Goal: Contribute content: Contribute content

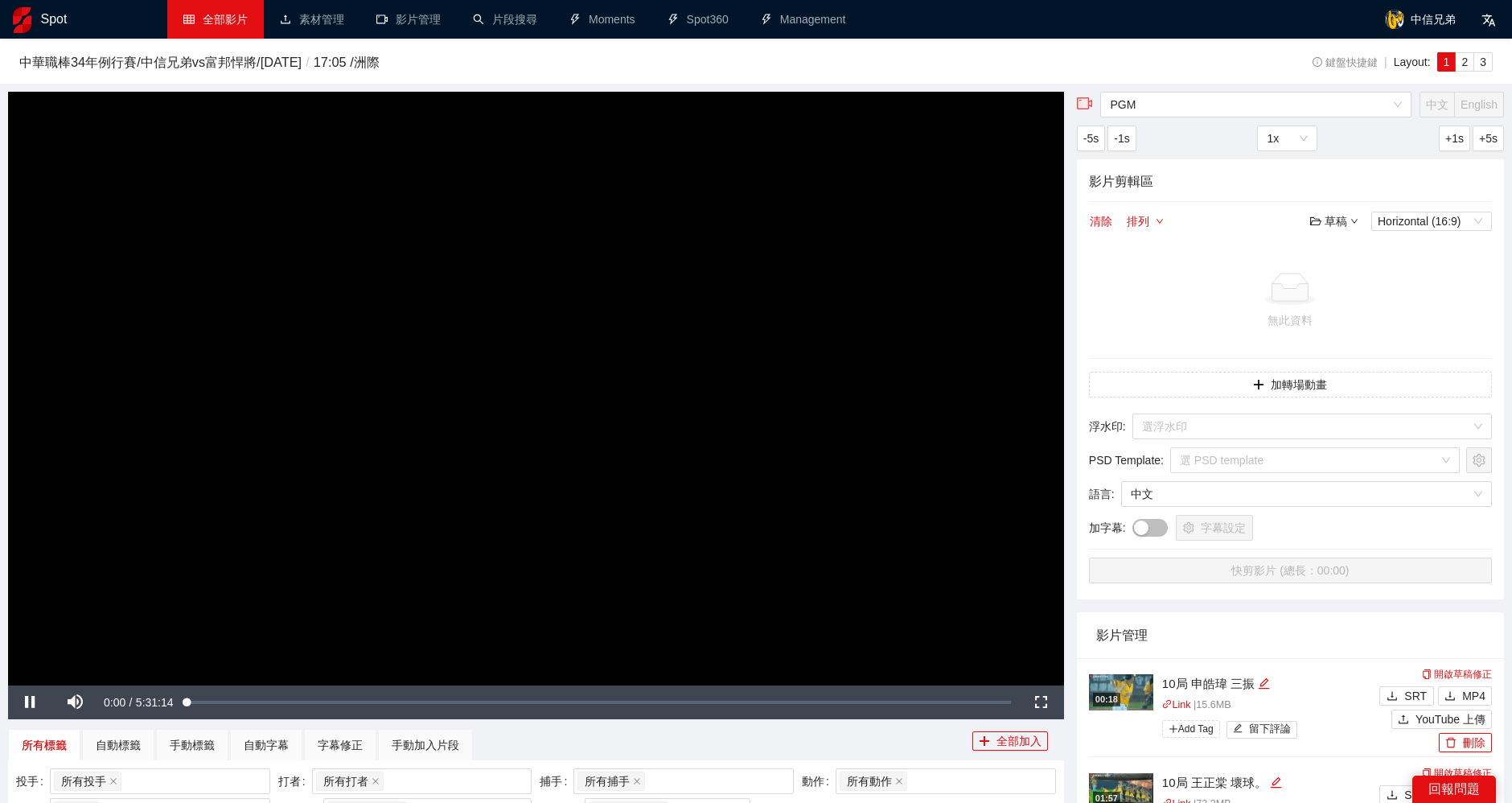
click at [222, 13] on link "全部影片" at bounding box center [215, 20] width 64 height 13
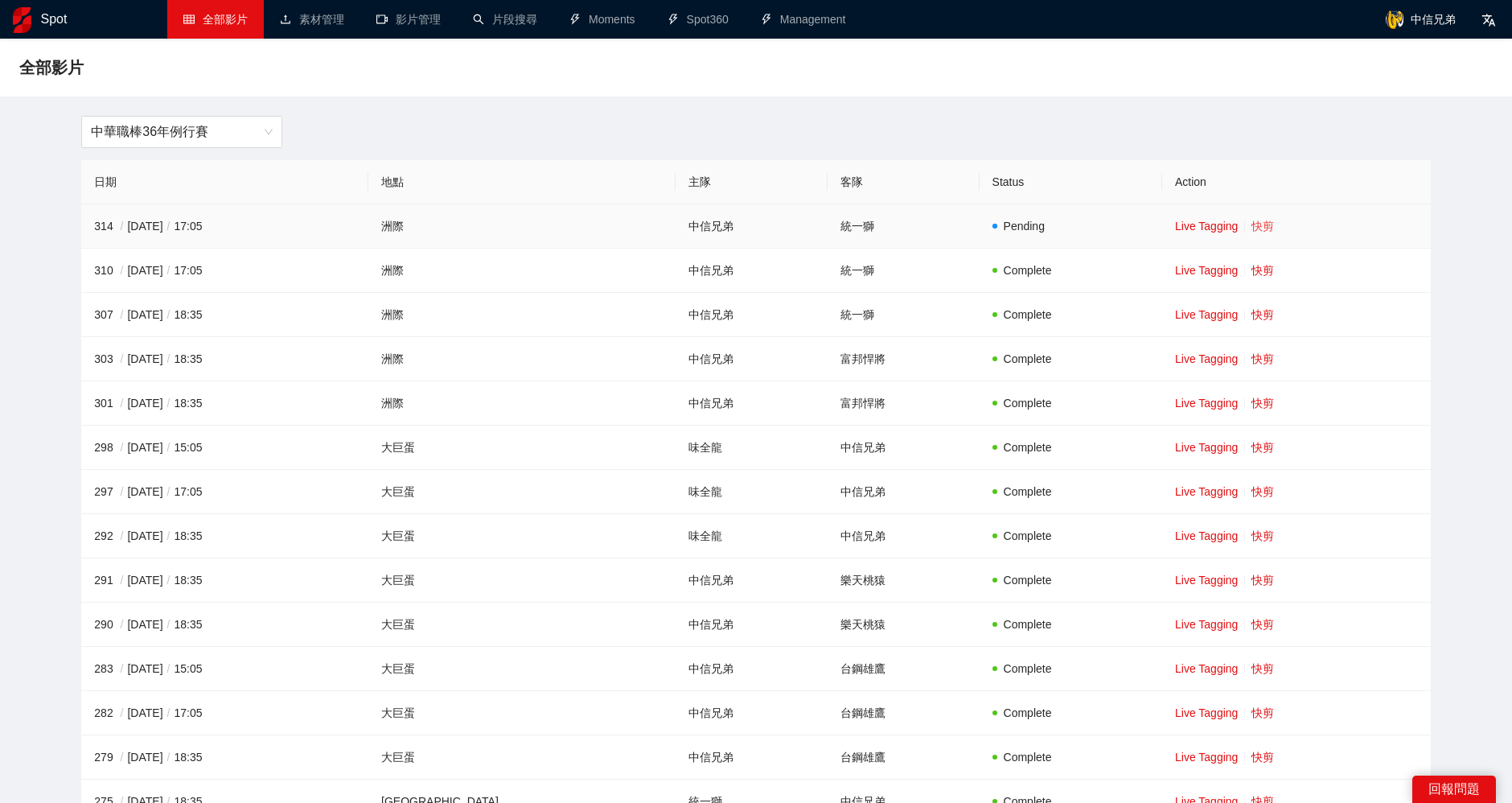
click at [1252, 224] on link "快剪" at bounding box center [1263, 226] width 23 height 13
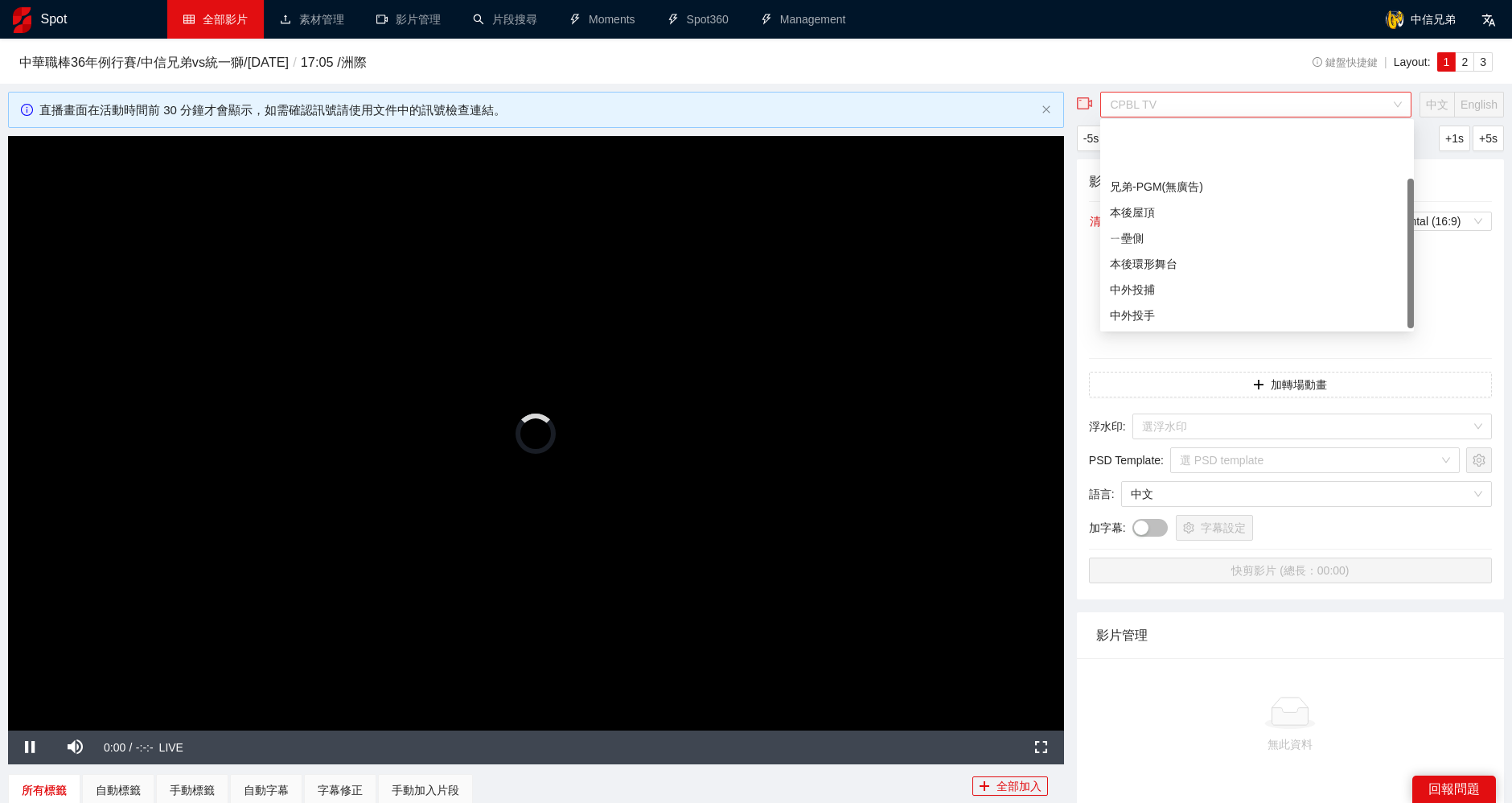
click at [1191, 104] on span "CPBL TV" at bounding box center [1256, 104] width 292 height 24
click at [1173, 132] on div "兄弟-PGM(直播)" at bounding box center [1257, 135] width 295 height 18
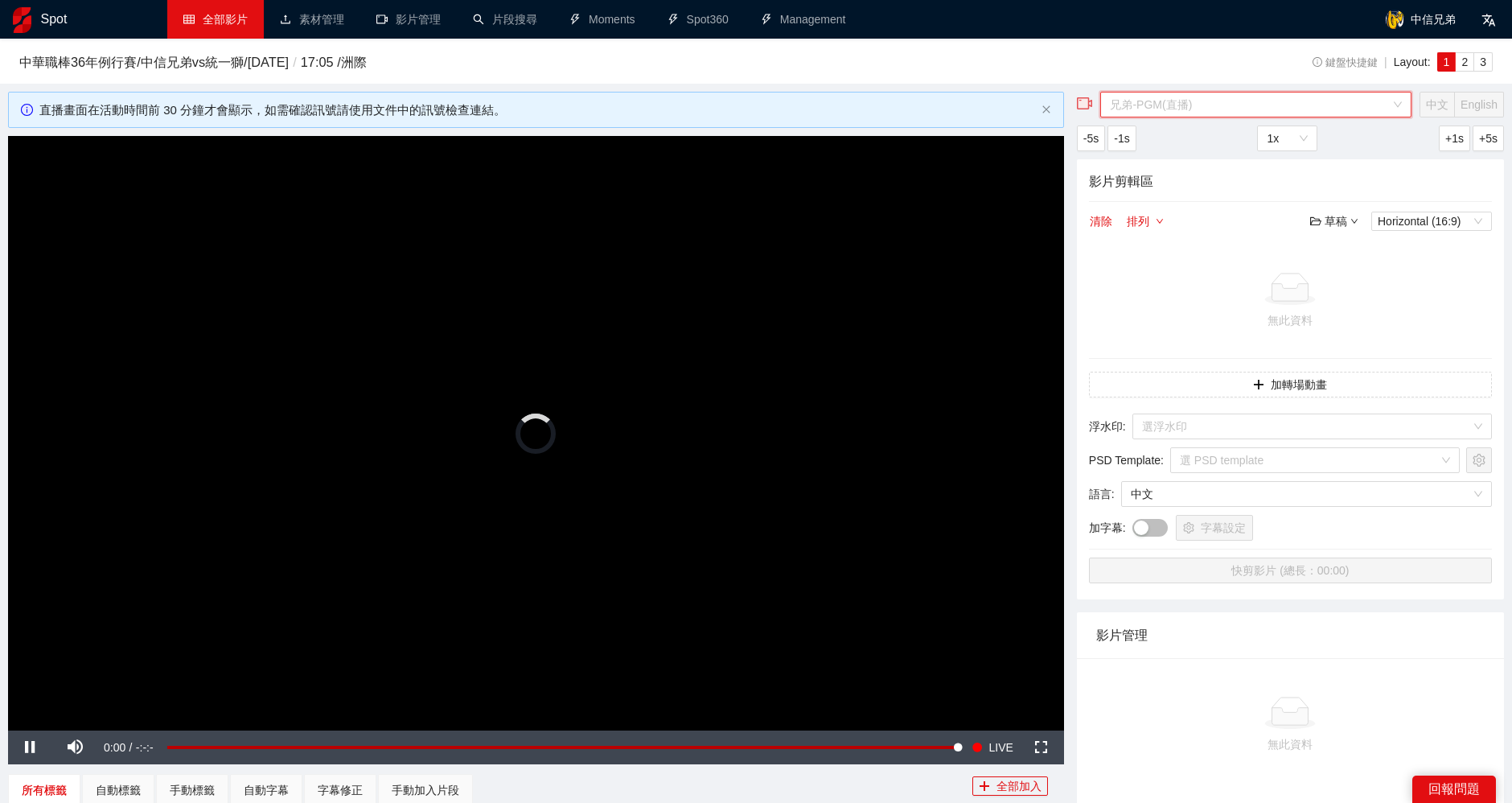
click at [1173, 104] on span "兄弟-PGM(直播)" at bounding box center [1256, 104] width 292 height 24
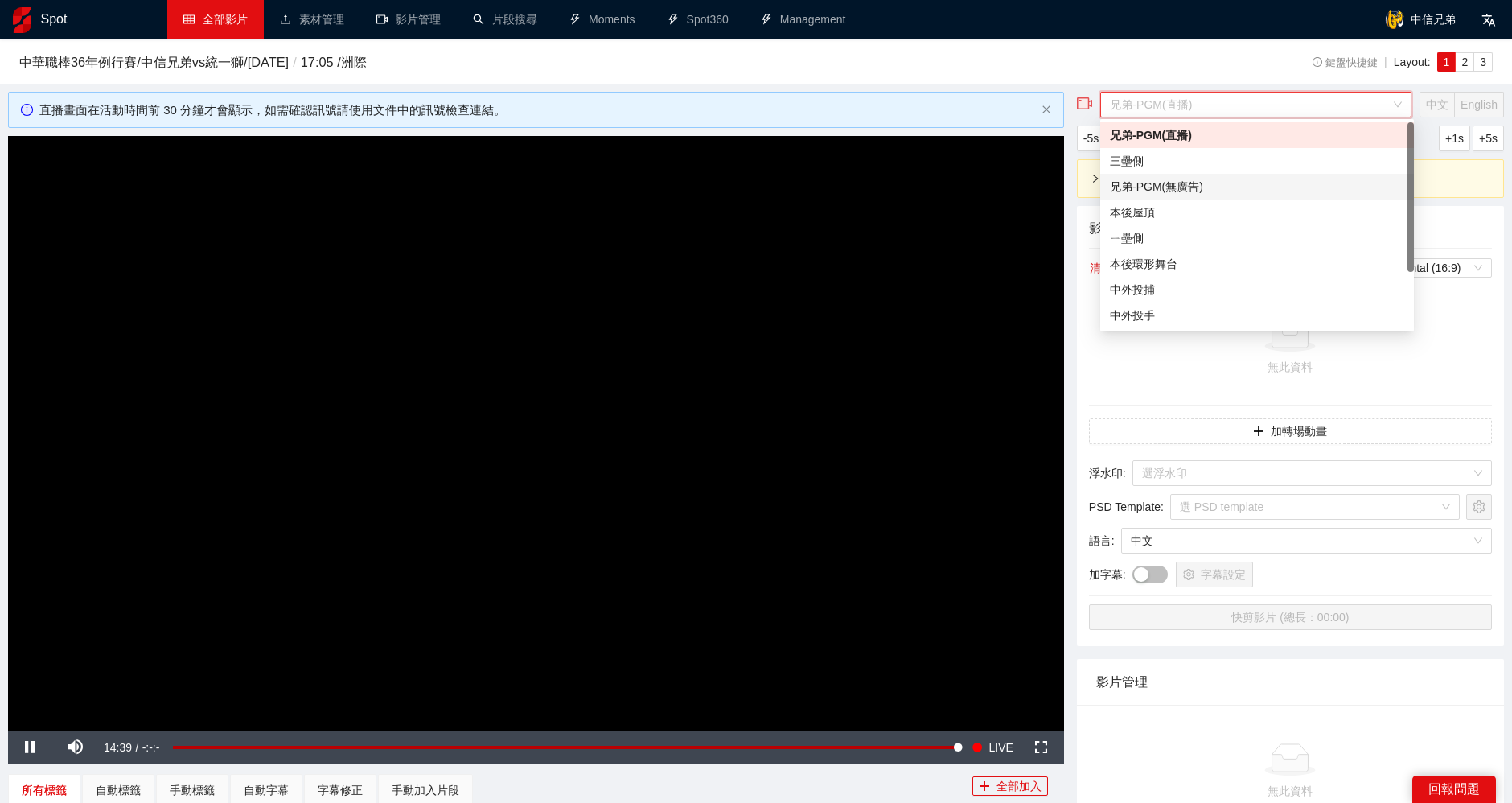
click at [1193, 181] on div "兄弟-PGM(無廣告)" at bounding box center [1257, 187] width 295 height 18
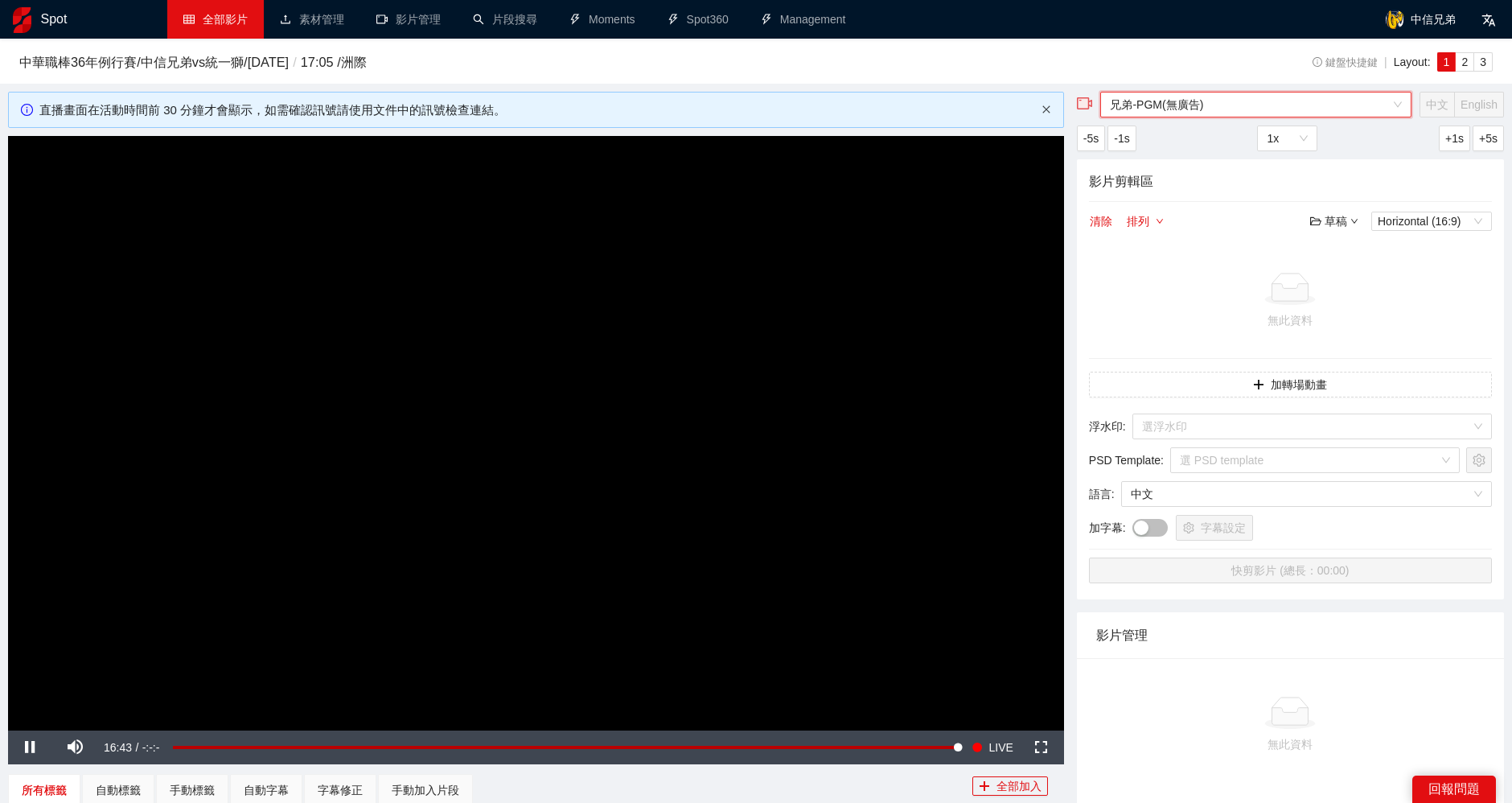
click at [1046, 109] on icon "close" at bounding box center [1046, 109] width 7 height 7
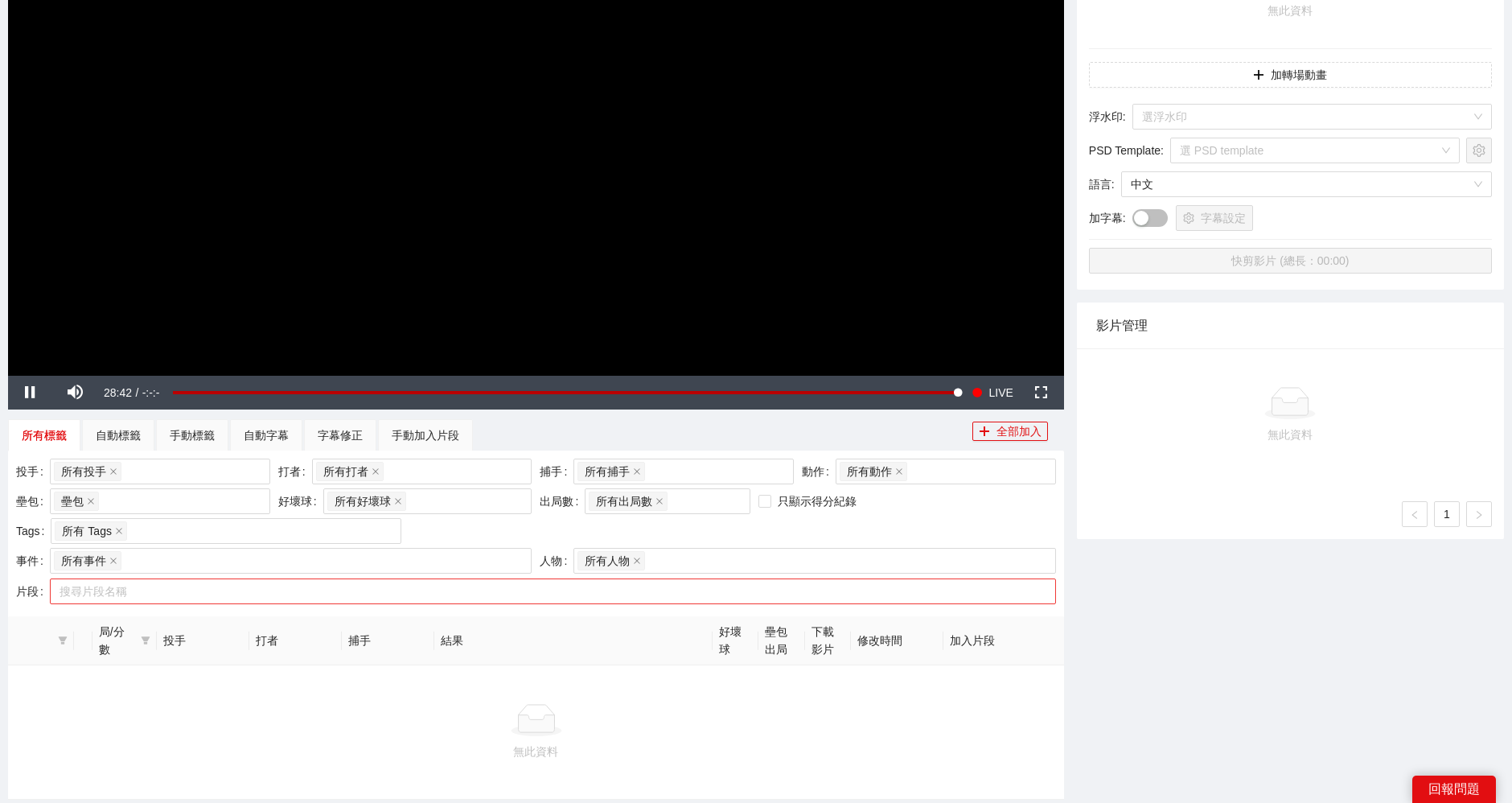
scroll to position [357, 0]
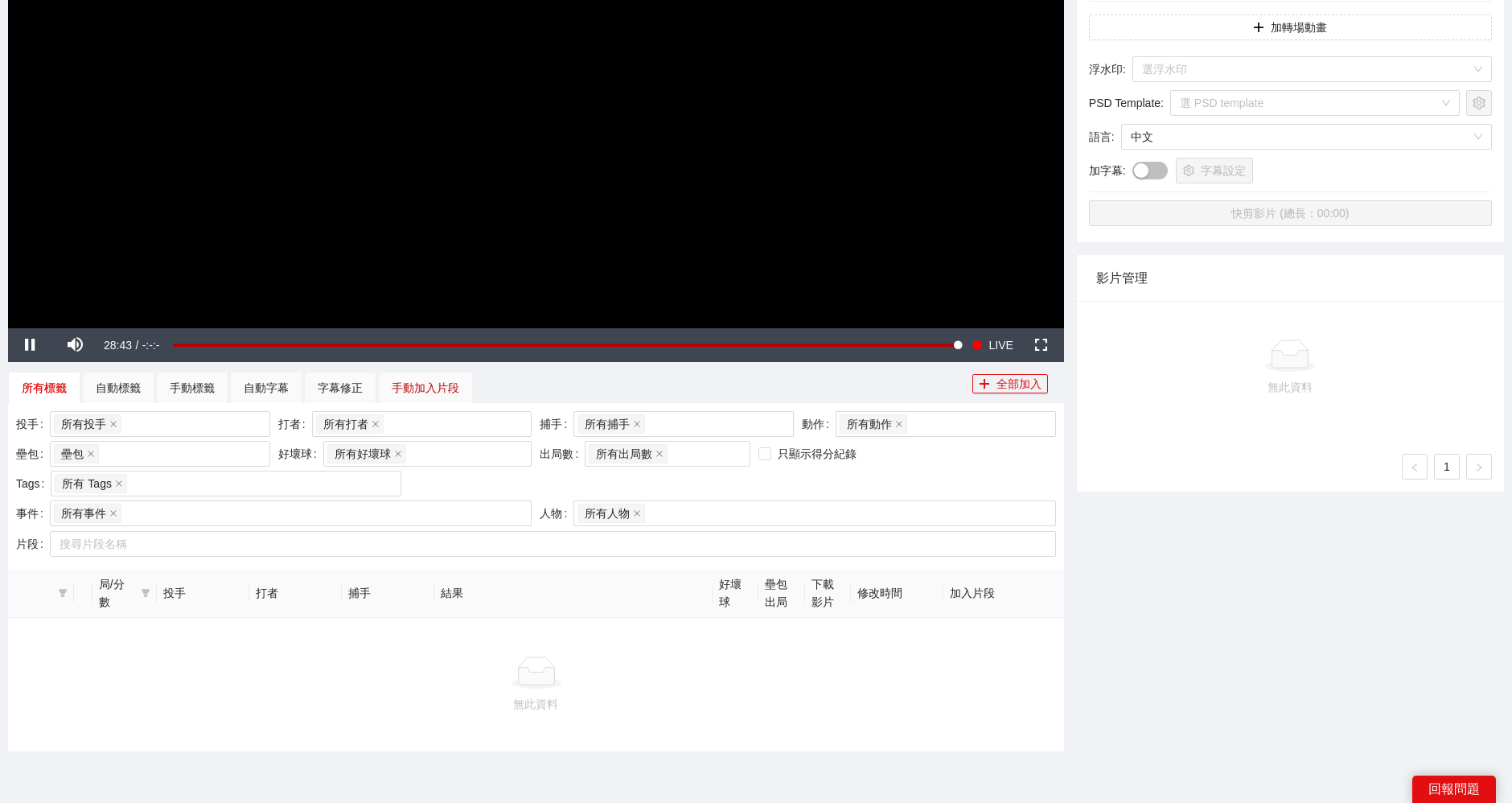
click at [443, 379] on div "手動加入片段" at bounding box center [425, 388] width 68 height 18
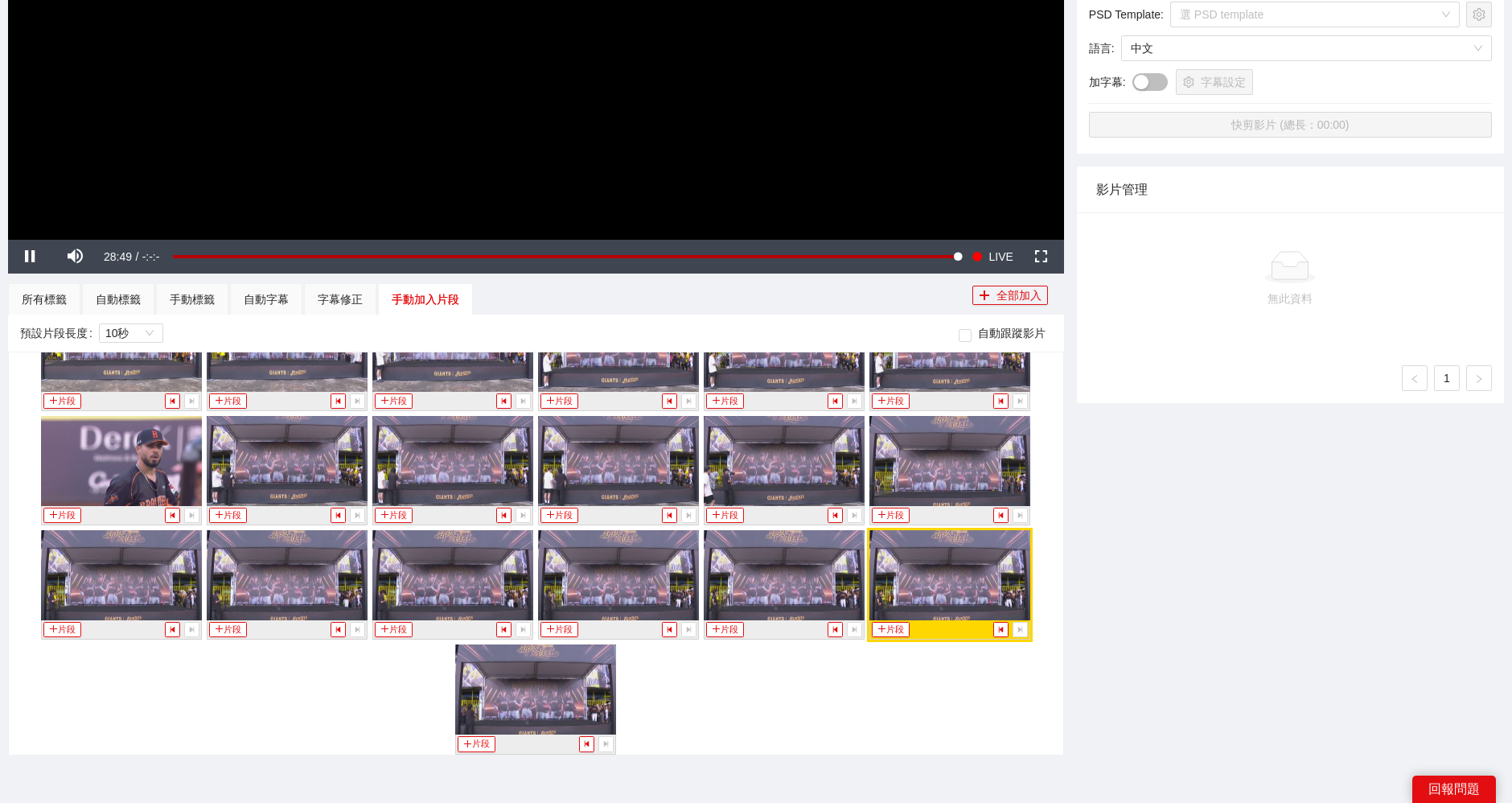
scroll to position [1558, 0]
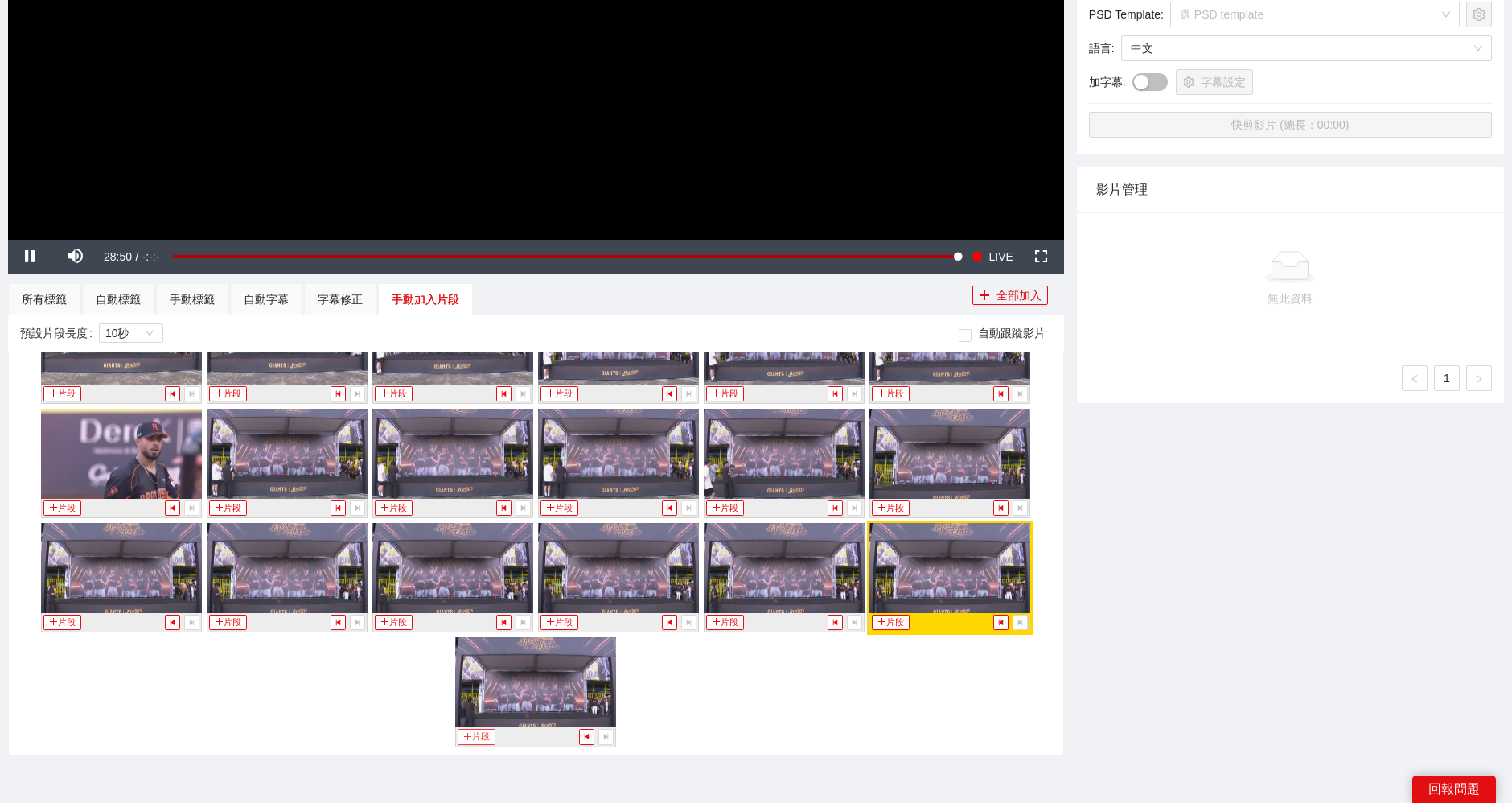
click at [473, 736] on button "片段" at bounding box center [476, 736] width 37 height 16
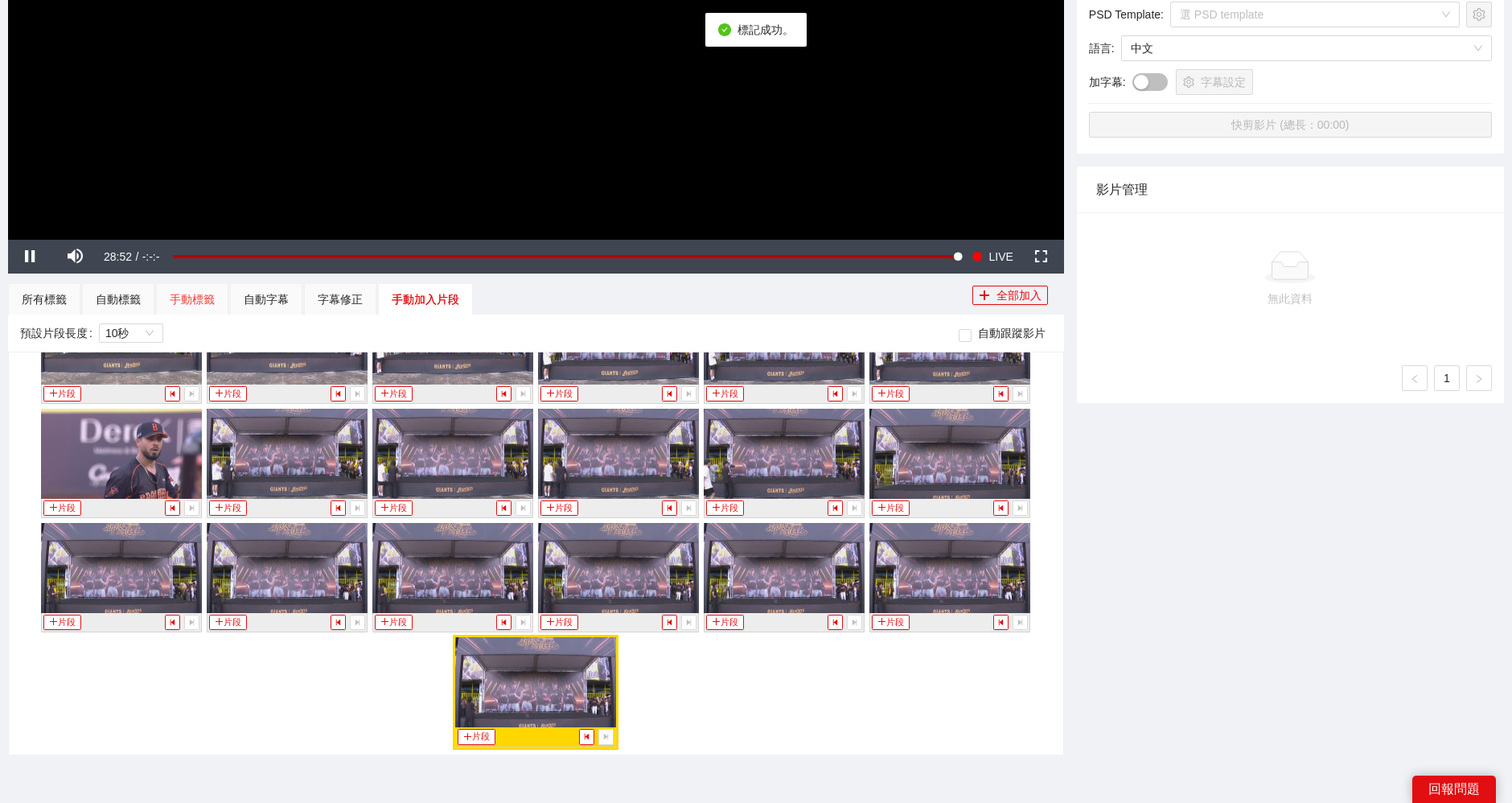
click at [191, 309] on div "手動標籤" at bounding box center [192, 299] width 73 height 32
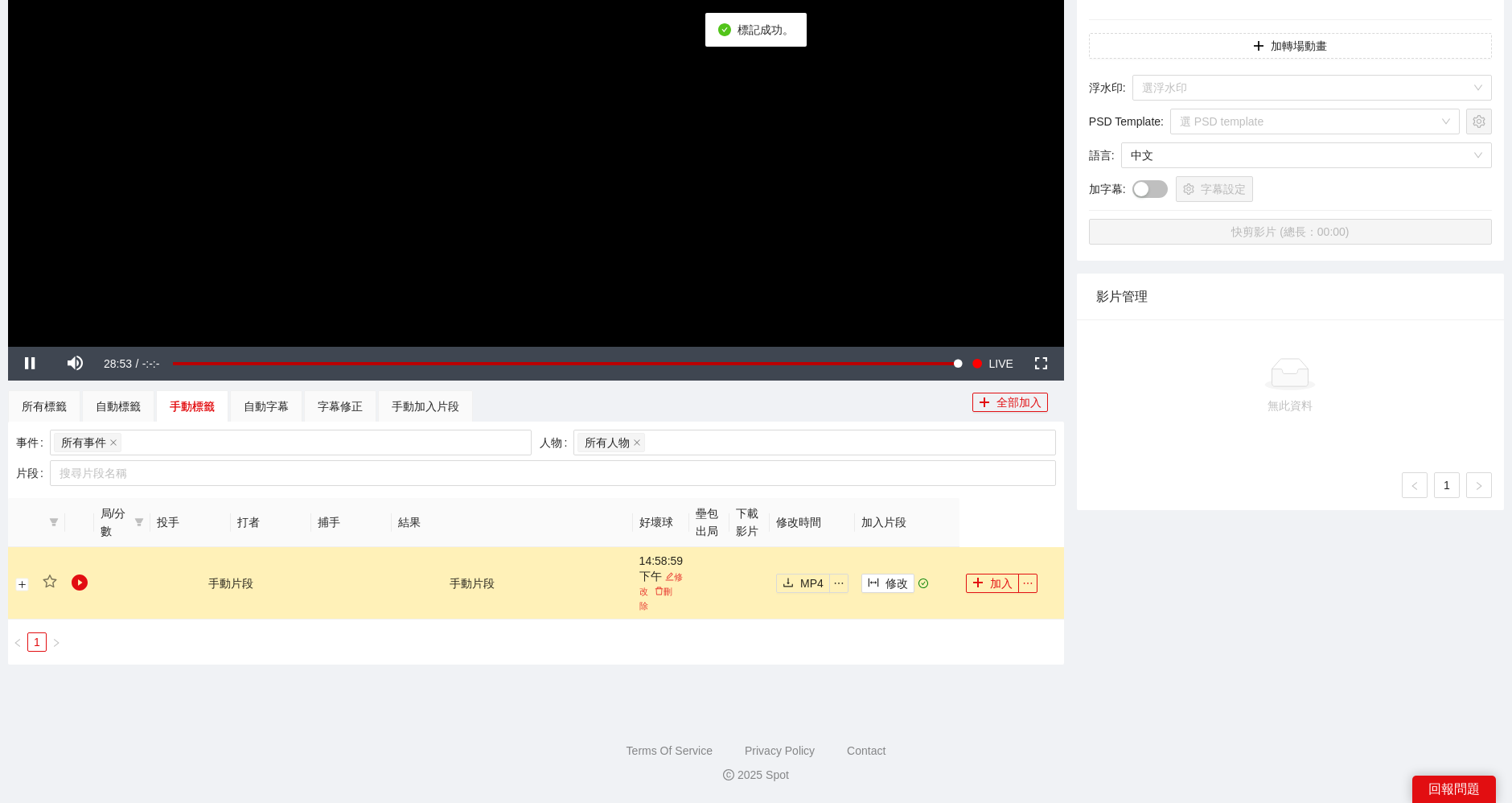
scroll to position [338, 0]
click at [982, 582] on button "加入" at bounding box center [992, 584] width 53 height 20
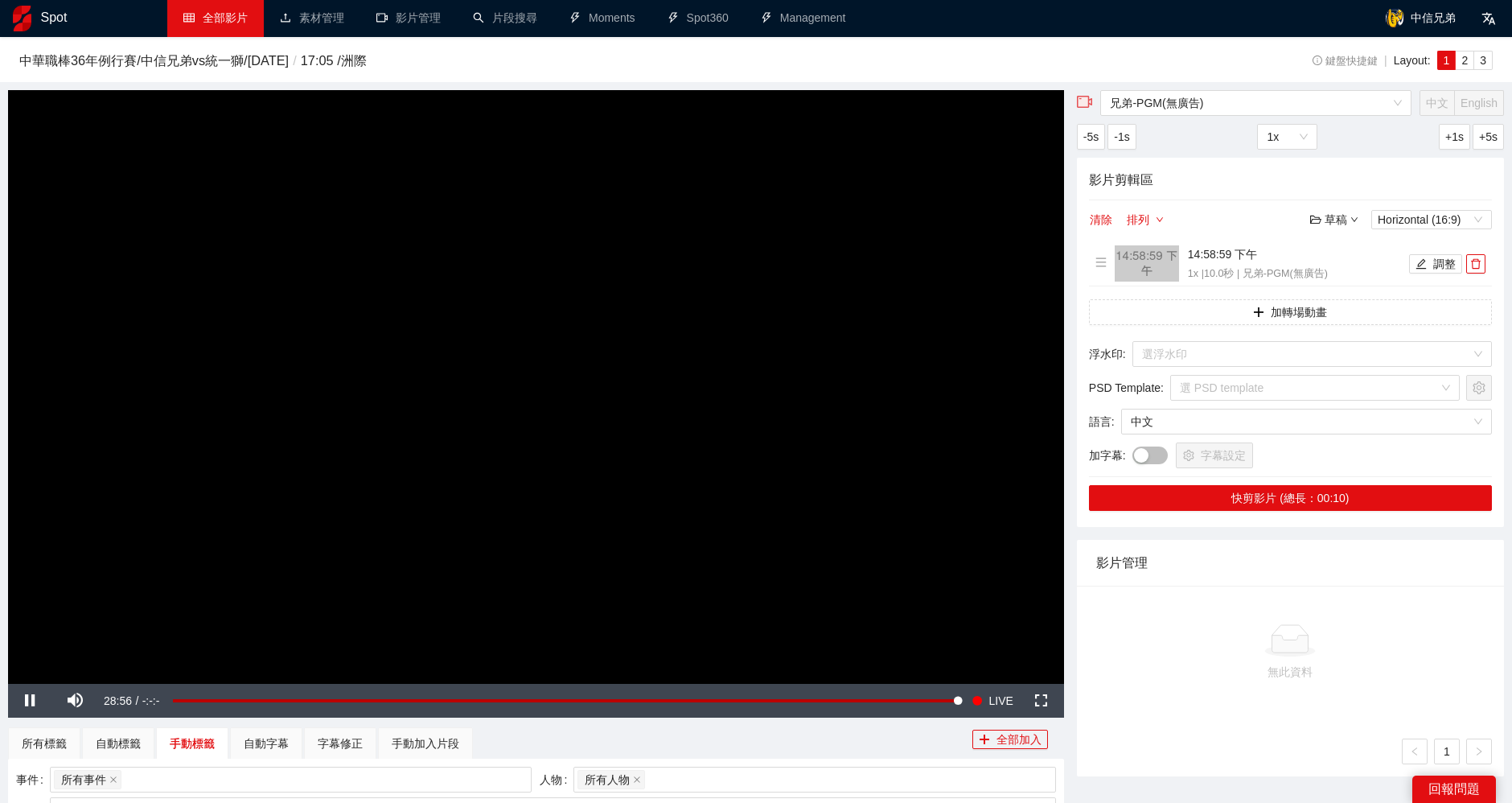
scroll to position [0, 0]
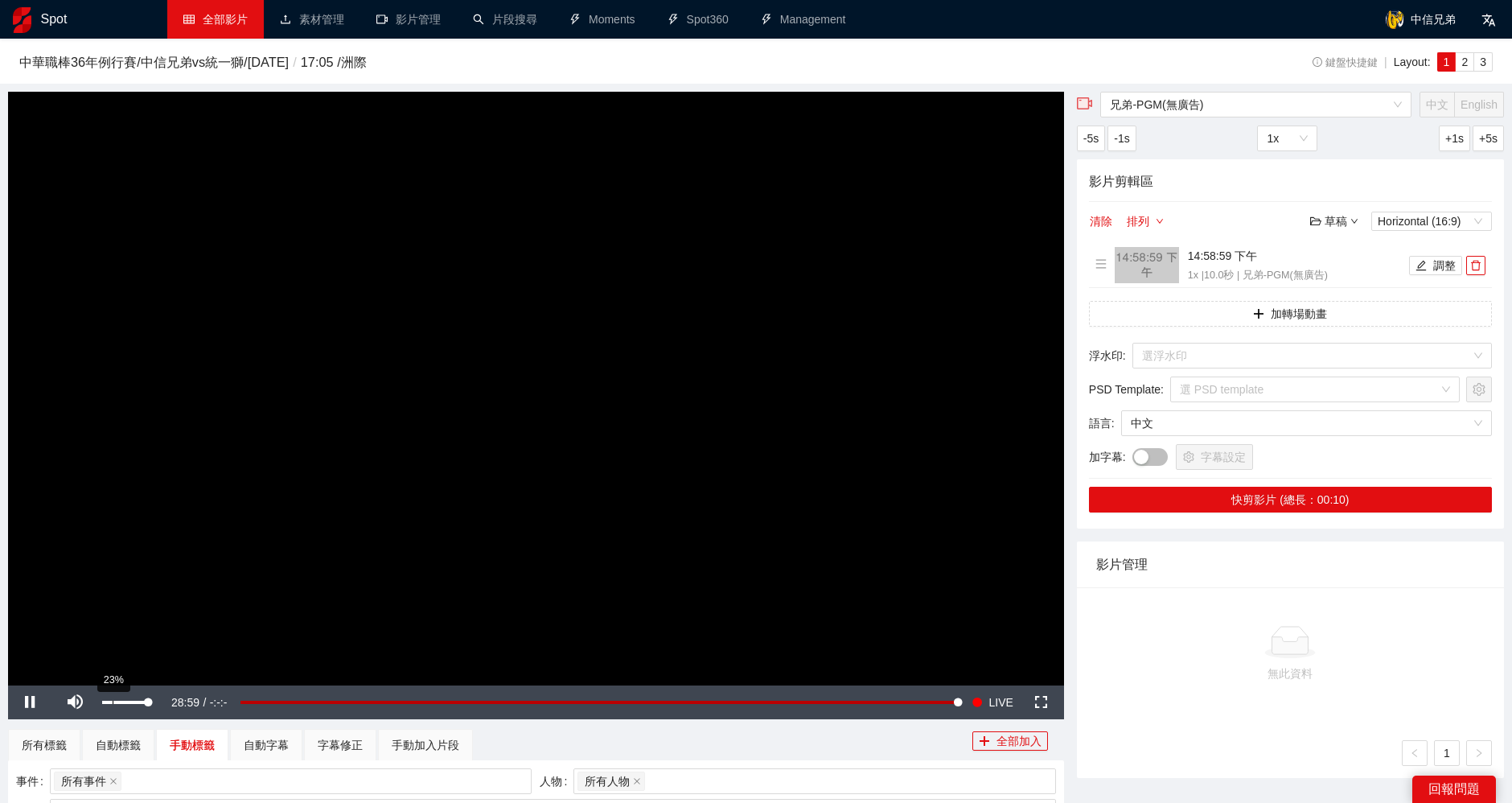
click at [113, 701] on div "23%" at bounding box center [125, 703] width 46 height 3
click at [1441, 269] on button "調整" at bounding box center [1435, 265] width 53 height 20
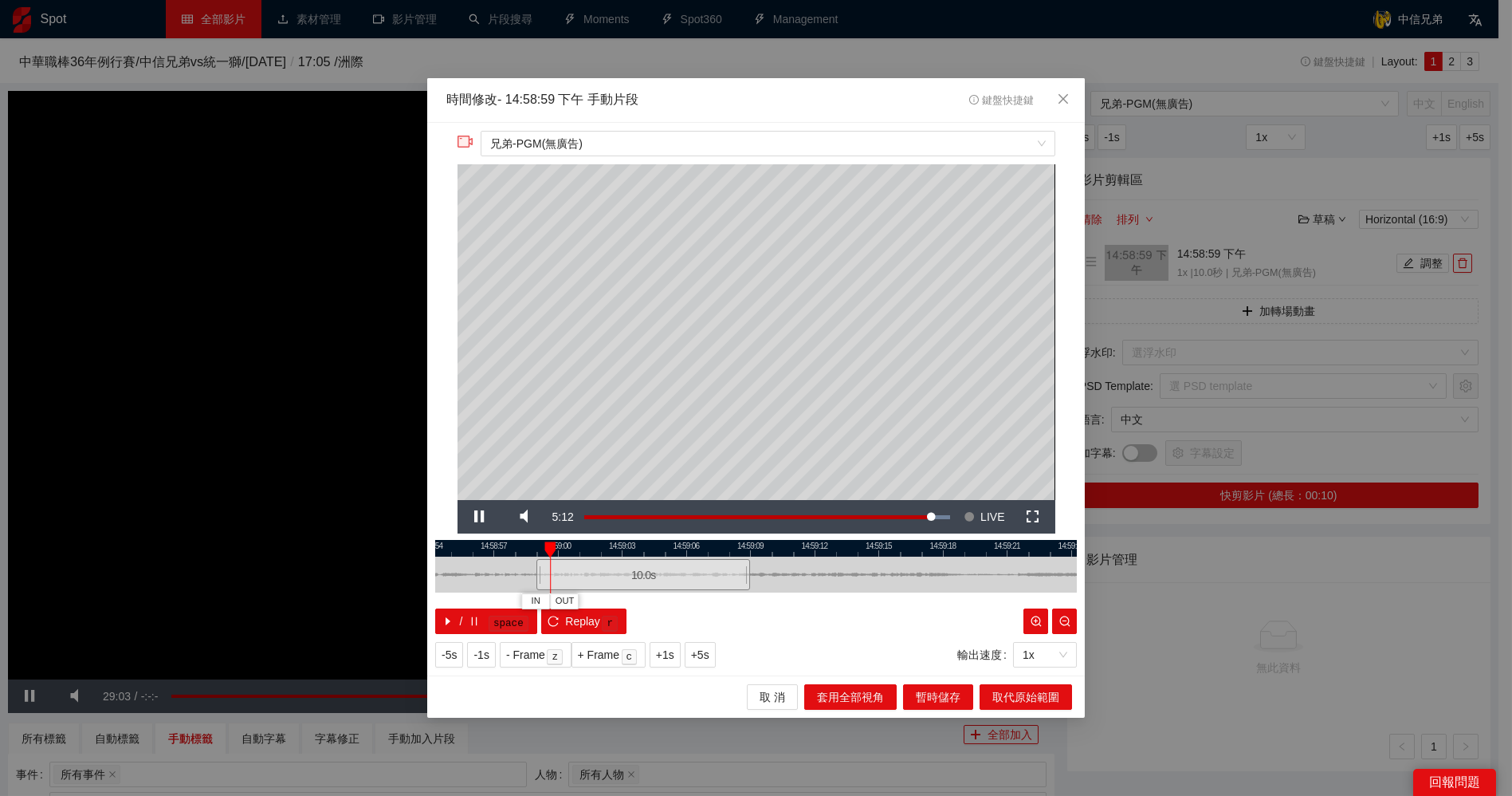
drag, startPoint x: 825, startPoint y: 555, endPoint x: 588, endPoint y: 558, distance: 237.0
click at [588, 558] on div "14:58:54 14:58:57 14:59:00 14:59:03 14:59:06 14:59:09 14:59:12 14:59:15 14:59:1…" at bounding box center [756, 586] width 642 height 94
drag, startPoint x: 631, startPoint y: 573, endPoint x: 1052, endPoint y: 579, distance: 421.0
click at [1052, 579] on div "10.0 s" at bounding box center [1028, 574] width 213 height 31
drag, startPoint x: 1010, startPoint y: 552, endPoint x: 626, endPoint y: 557, distance: 384.0
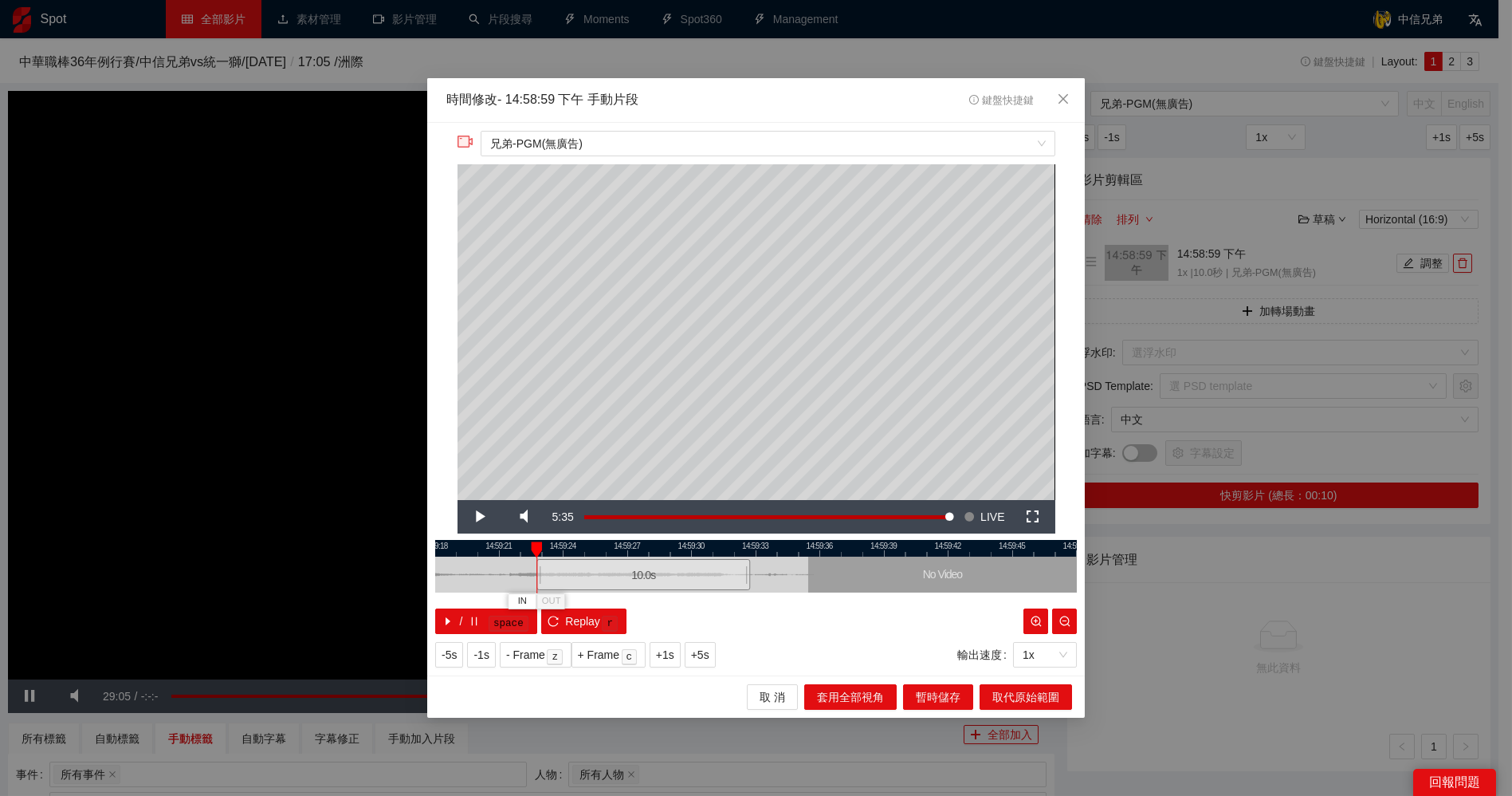
click at [626, 557] on div "14:59:18 14:59:21 14:59:24 14:59:27 14:59:30 14:59:33 14:59:36 14:59:39 14:59:4…" at bounding box center [756, 586] width 642 height 94
drag, startPoint x: 626, startPoint y: 571, endPoint x: 699, endPoint y: 573, distance: 73.0
click at [699, 573] on div "9.2 s" at bounding box center [708, 574] width 198 height 31
click at [1035, 698] on span "取代原始範圍" at bounding box center [1025, 697] width 67 height 18
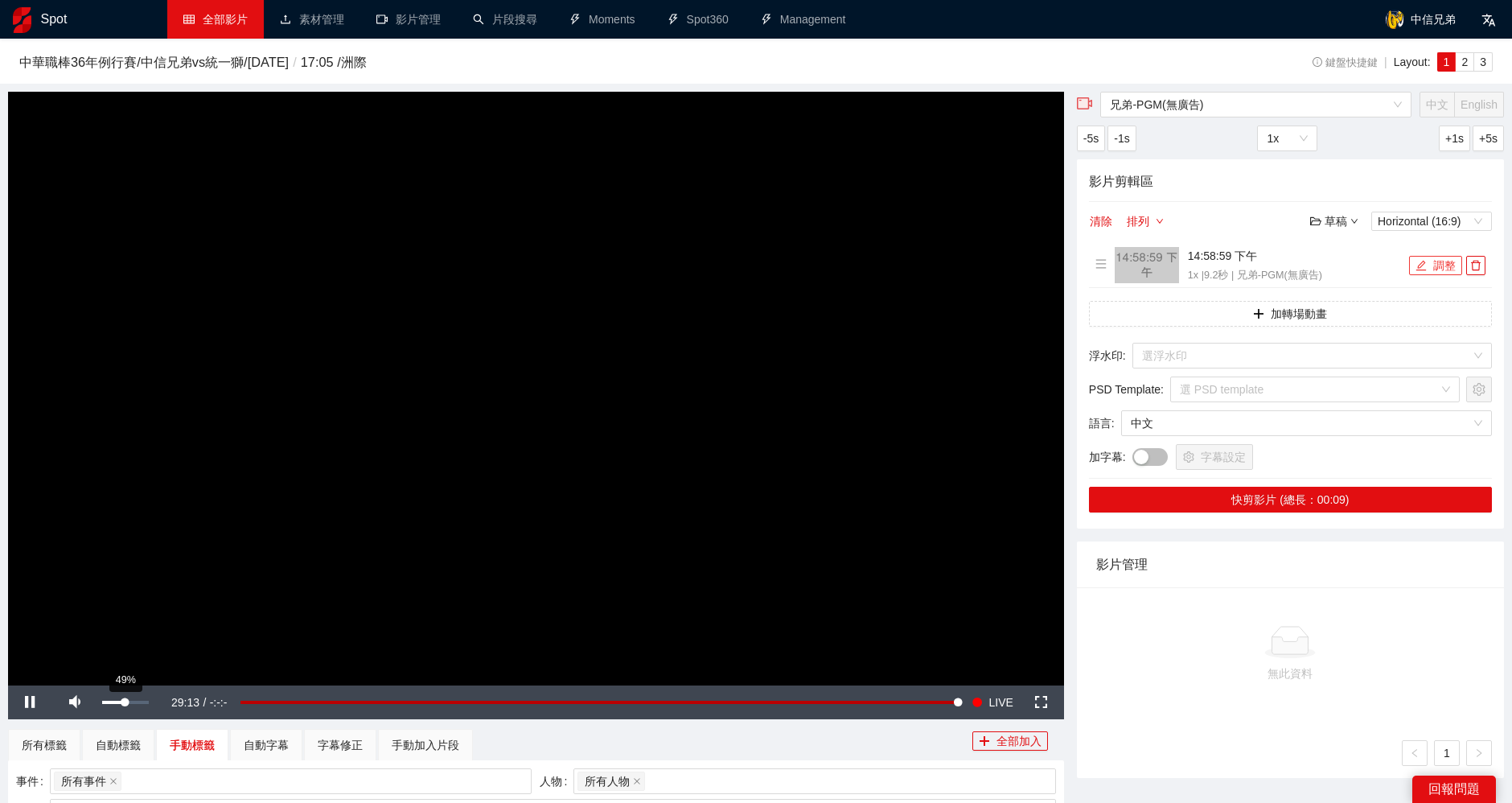
click at [125, 703] on div "49%" at bounding box center [125, 703] width 46 height 3
click at [142, 703] on div "72%" at bounding box center [125, 703] width 46 height 3
click at [137, 703] on div "Volume Level" at bounding box center [119, 703] width 34 height 3
click at [1443, 268] on button "調整" at bounding box center [1435, 265] width 53 height 20
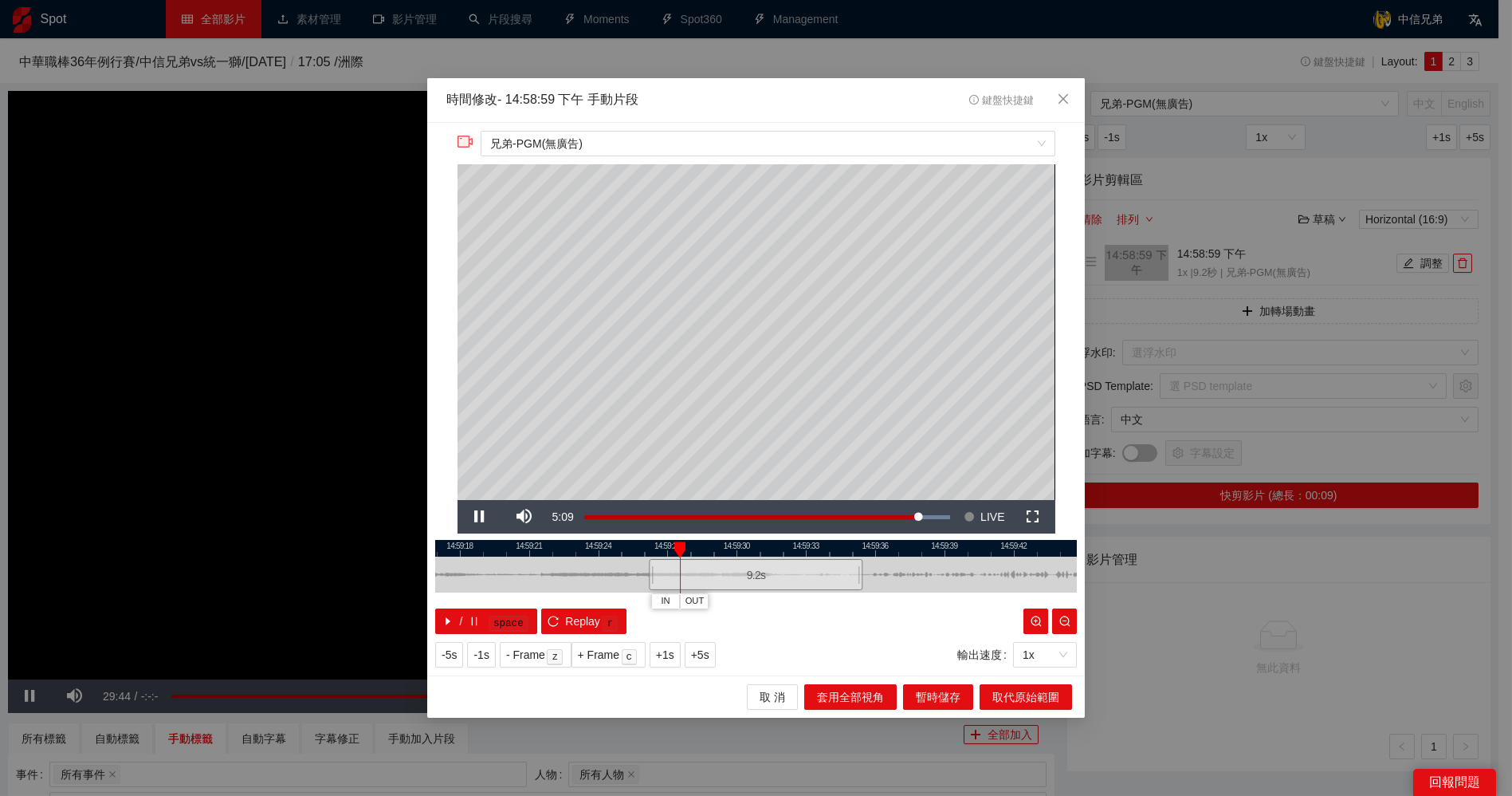
click at [769, 540] on div "**********" at bounding box center [755, 400] width 657 height 553
drag, startPoint x: 783, startPoint y: 550, endPoint x: 639, endPoint y: 564, distance: 144.7
click at [636, 561] on div "14:59:18 14:59:21 14:59:24 14:59:27 14:59:30 14:59:33 14:59:36 14:59:39 14:59:4…" at bounding box center [756, 586] width 642 height 94
drag, startPoint x: 615, startPoint y: 573, endPoint x: 989, endPoint y: 568, distance: 374.0
click at [989, 568] on div "9.2 s" at bounding box center [975, 574] width 213 height 31
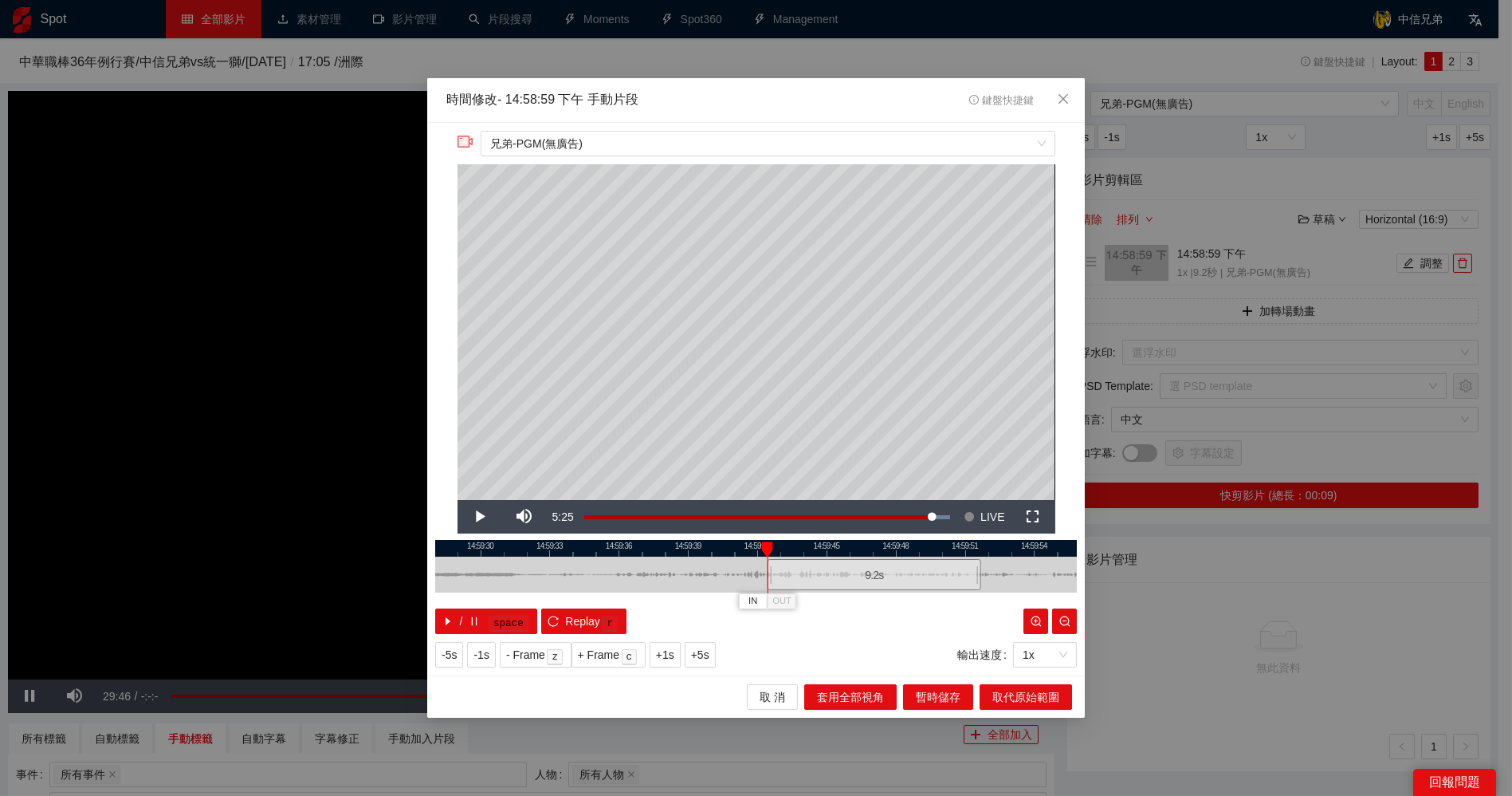
drag, startPoint x: 973, startPoint y: 552, endPoint x: 831, endPoint y: 561, distance: 142.3
click at [831, 561] on div "14:59:27 14:59:30 14:59:33 14:59:36 14:59:39 14:59:42 14:59:45 14:59:48 14:59:5…" at bounding box center [756, 586] width 642 height 94
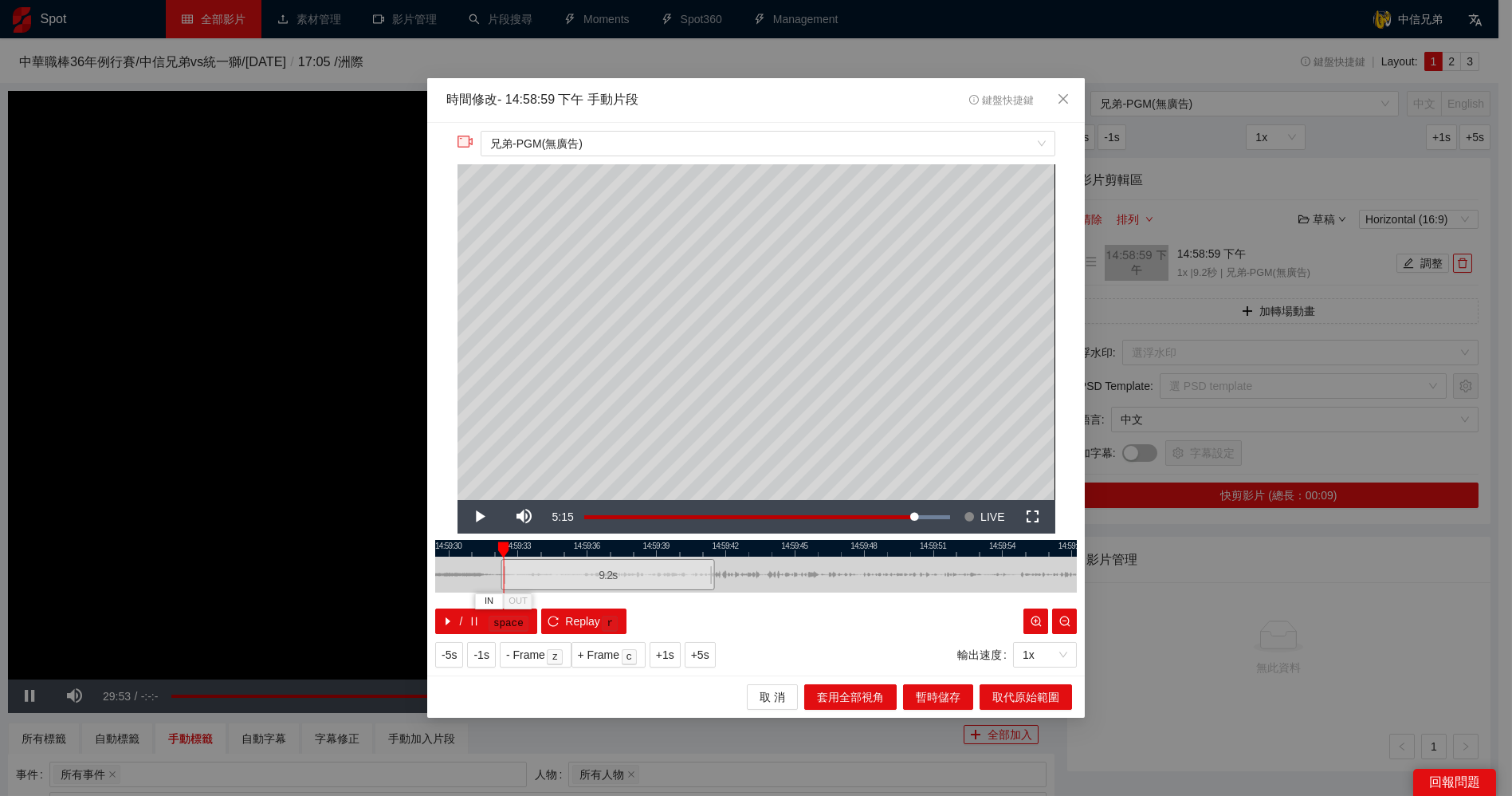
drag, startPoint x: 840, startPoint y: 582, endPoint x: 613, endPoint y: 578, distance: 227.0
click at [613, 578] on div "9.2 s" at bounding box center [608, 574] width 213 height 31
click at [1013, 692] on span "取代原始範圍" at bounding box center [1025, 697] width 67 height 18
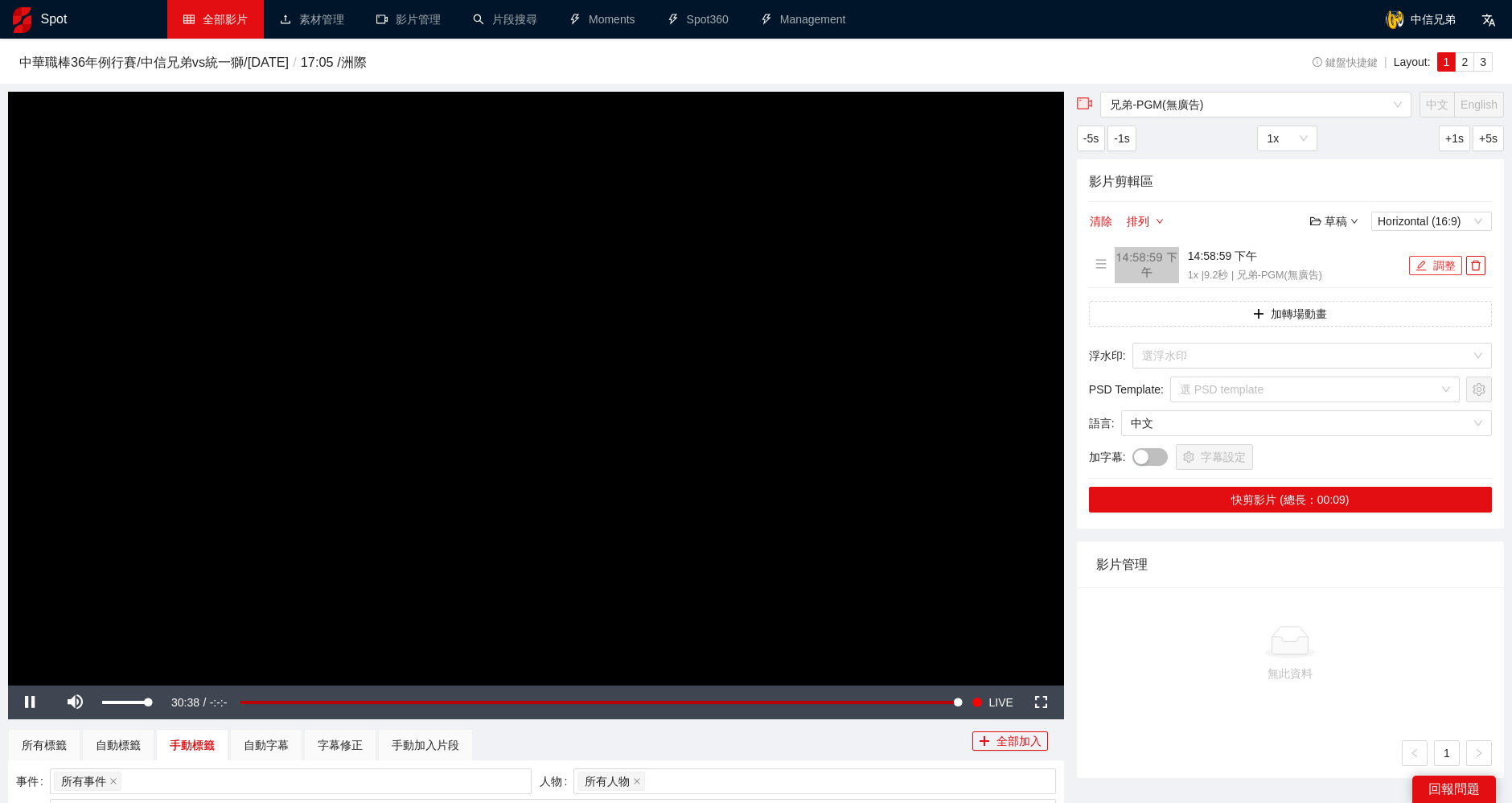
drag, startPoint x: 139, startPoint y: 701, endPoint x: 175, endPoint y: 702, distance: 36.0
click at [165, 705] on div "Pause Mute 100% Current Time 30:38 / Duration -:-:- Loaded : 100.00% -18:08 00:…" at bounding box center [536, 702] width 1056 height 33
click at [1441, 263] on button "調整" at bounding box center [1435, 265] width 53 height 20
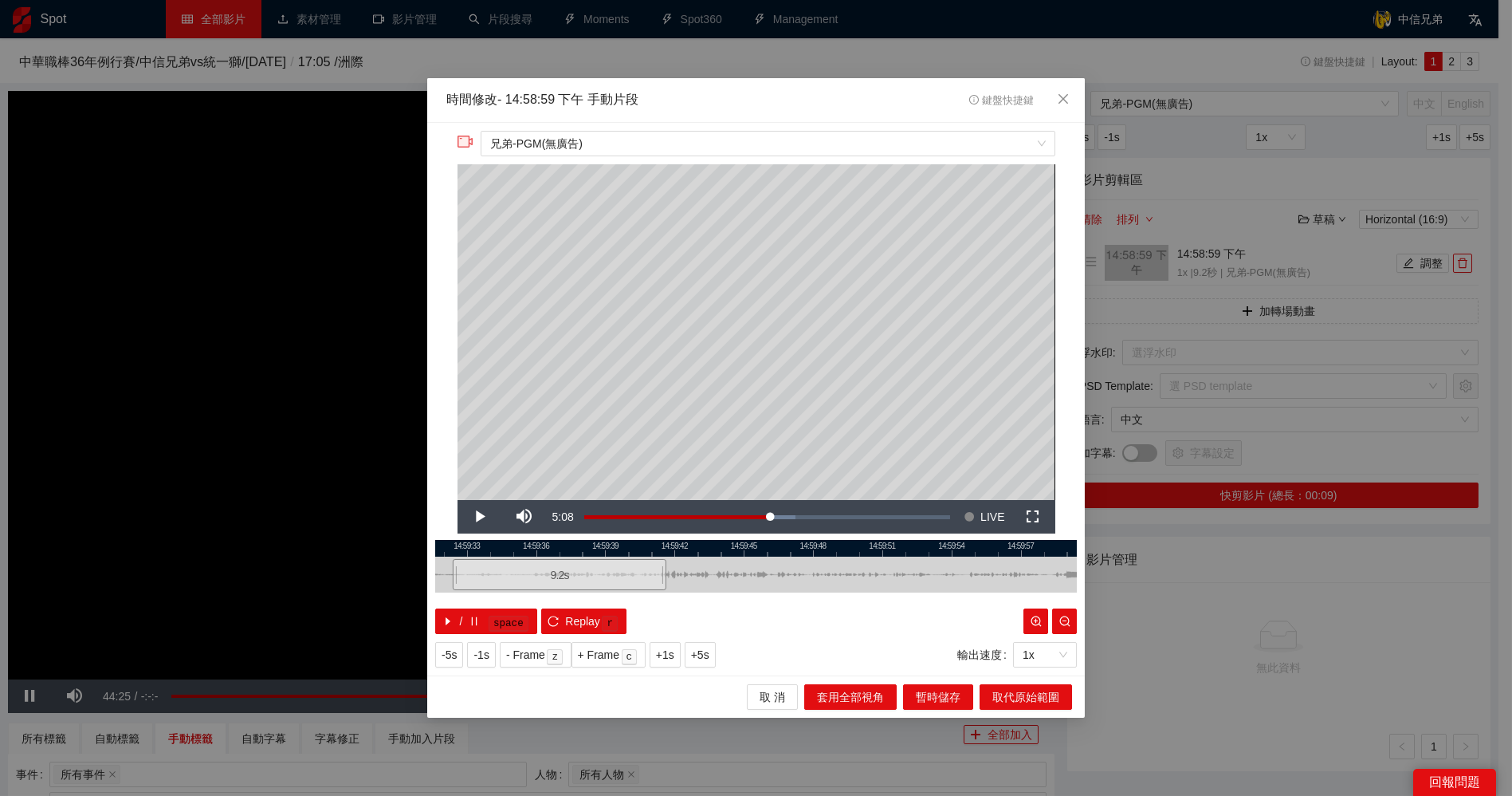
drag, startPoint x: 754, startPoint y: 548, endPoint x: 557, endPoint y: 537, distance: 197.3
click at [557, 537] on div "**********" at bounding box center [755, 400] width 657 height 553
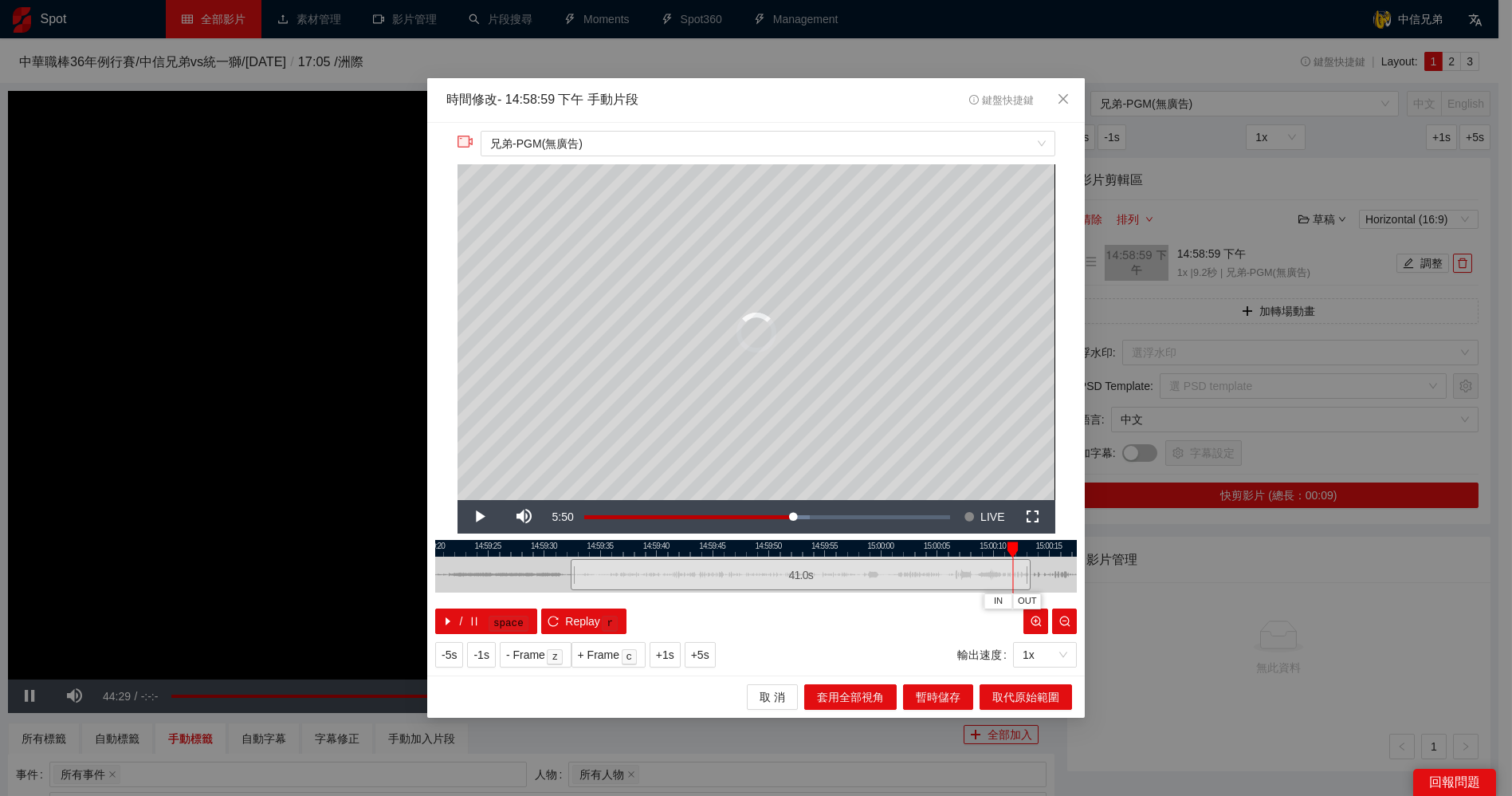
drag, startPoint x: 673, startPoint y: 575, endPoint x: 1029, endPoint y: 568, distance: 356.1
click at [1029, 568] on div at bounding box center [1029, 574] width 10 height 36
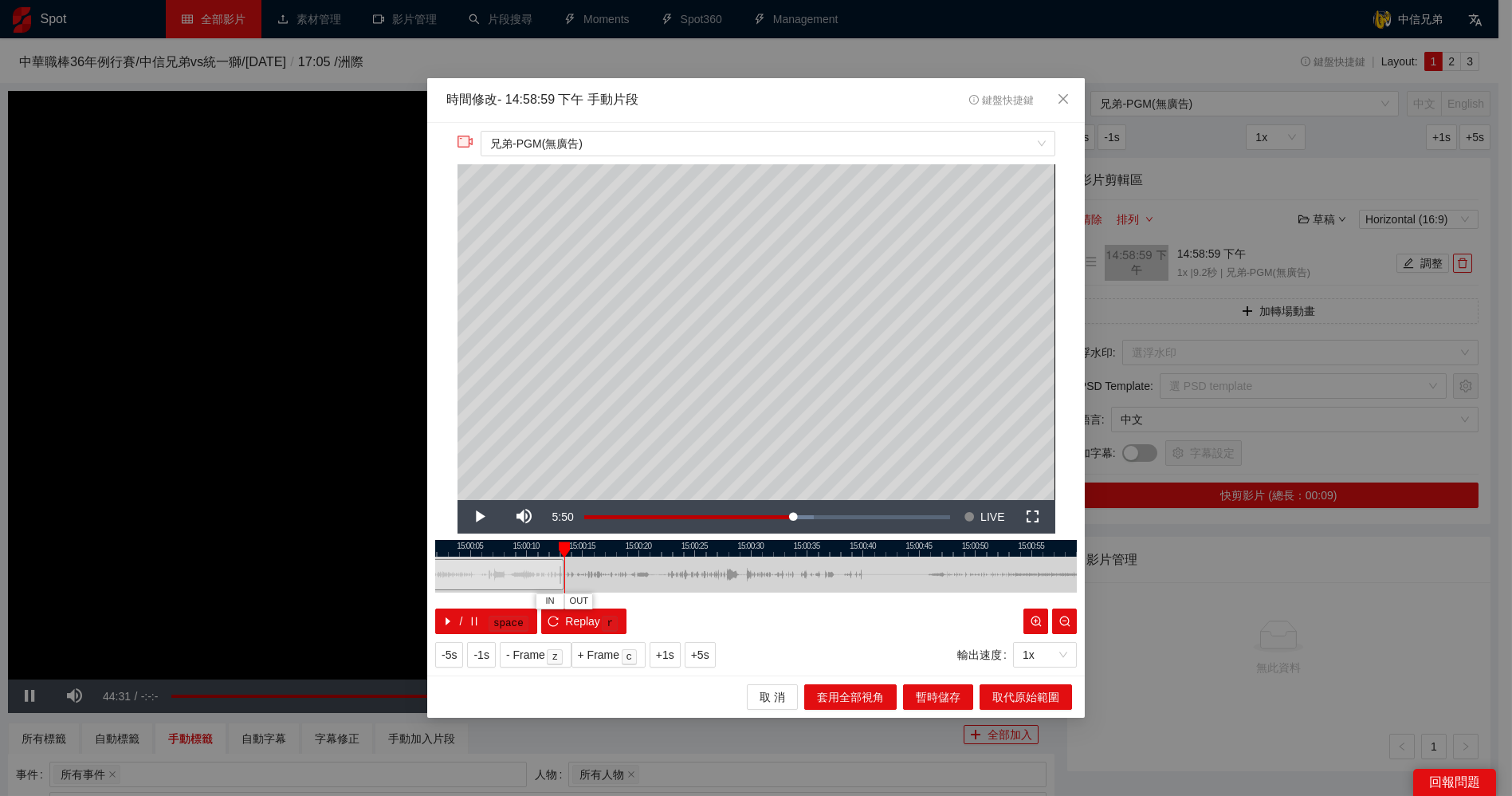
drag, startPoint x: 936, startPoint y: 548, endPoint x: 438, endPoint y: 548, distance: 498.0
click at [438, 548] on div at bounding box center [290, 548] width 642 height 17
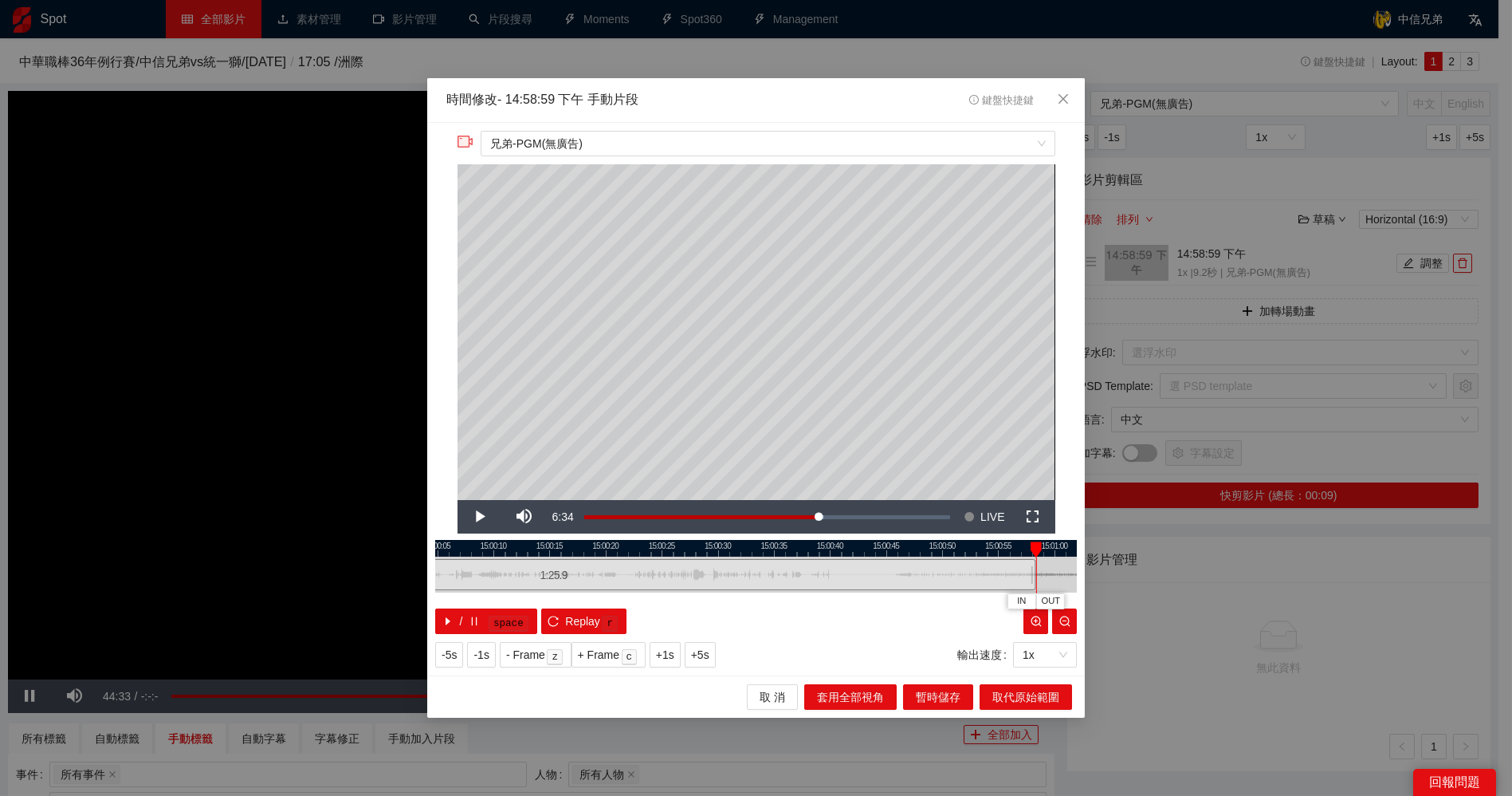
drag, startPoint x: 530, startPoint y: 566, endPoint x: 1035, endPoint y: 565, distance: 505.0
click at [1035, 565] on div at bounding box center [1034, 574] width 10 height 36
drag, startPoint x: 959, startPoint y: 550, endPoint x: 586, endPoint y: 578, distance: 374.0
click at [503, 561] on div "15:00:45 15:00:50 15:00:55 15:01:00 15:01:05 15:01:10 15:01:15 15:01:20 15:01:2…" at bounding box center [756, 586] width 642 height 94
drag, startPoint x: 581, startPoint y: 572, endPoint x: 1049, endPoint y: 568, distance: 468.0
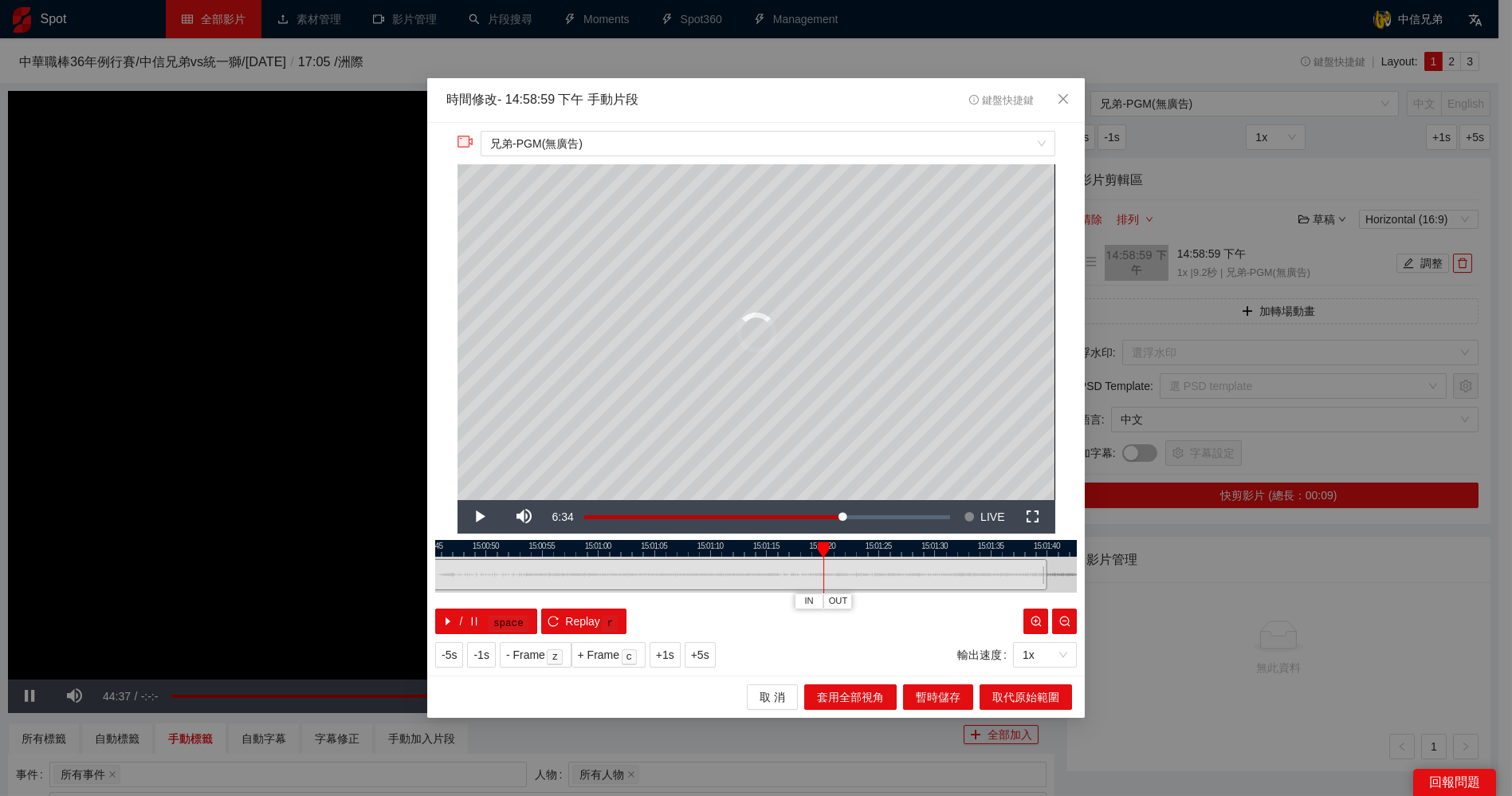
click at [1049, 568] on div at bounding box center [1045, 574] width 10 height 36
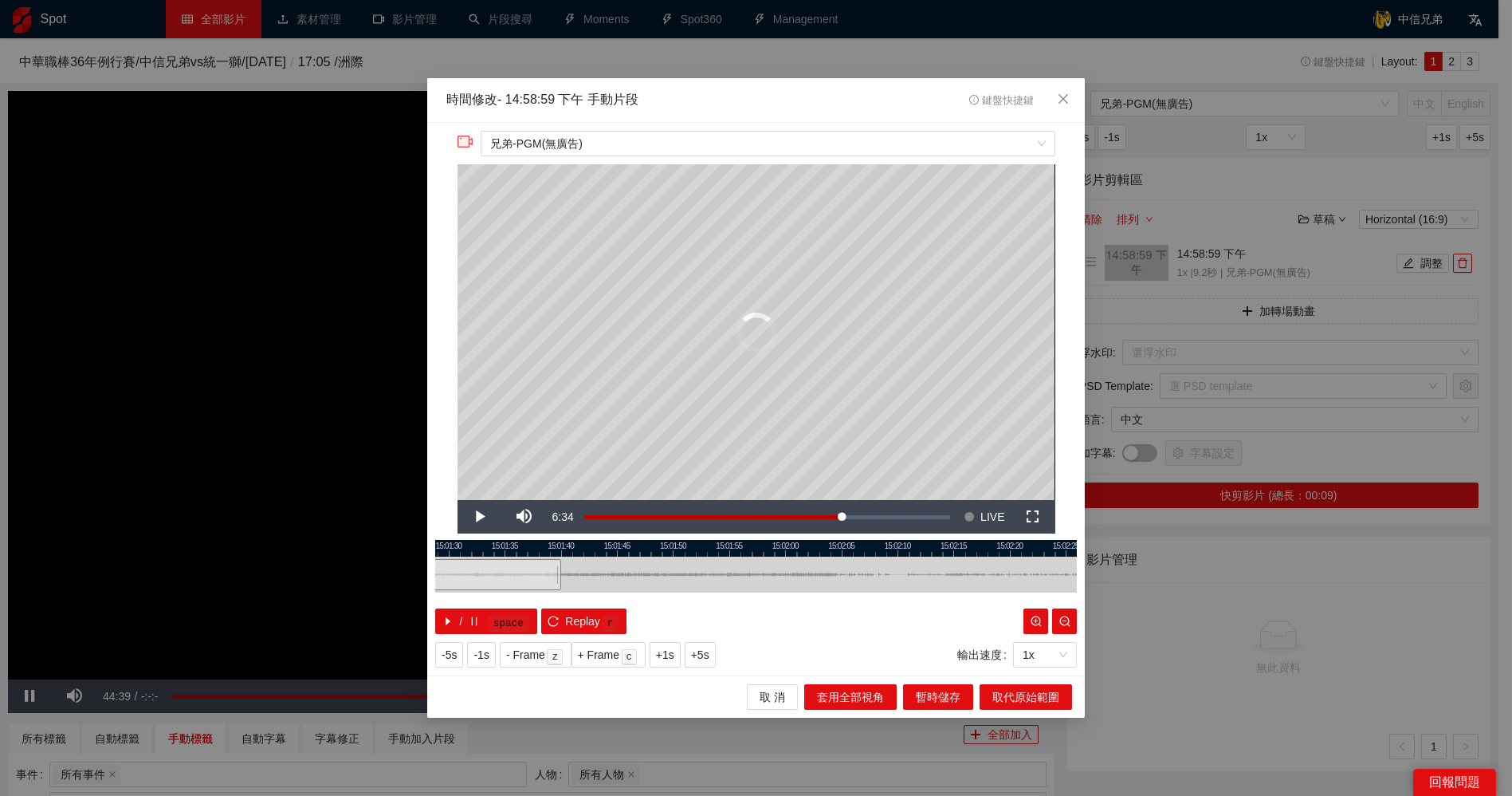
drag, startPoint x: 979, startPoint y: 544, endPoint x: 507, endPoint y: 552, distance: 472.1
click at [488, 545] on div at bounding box center [271, 548] width 642 height 17
drag, startPoint x: 554, startPoint y: 568, endPoint x: 1056, endPoint y: 560, distance: 502.1
click at [1055, 560] on div at bounding box center [1054, 575] width 1 height 36
drag, startPoint x: 872, startPoint y: 553, endPoint x: 716, endPoint y: 558, distance: 156.1
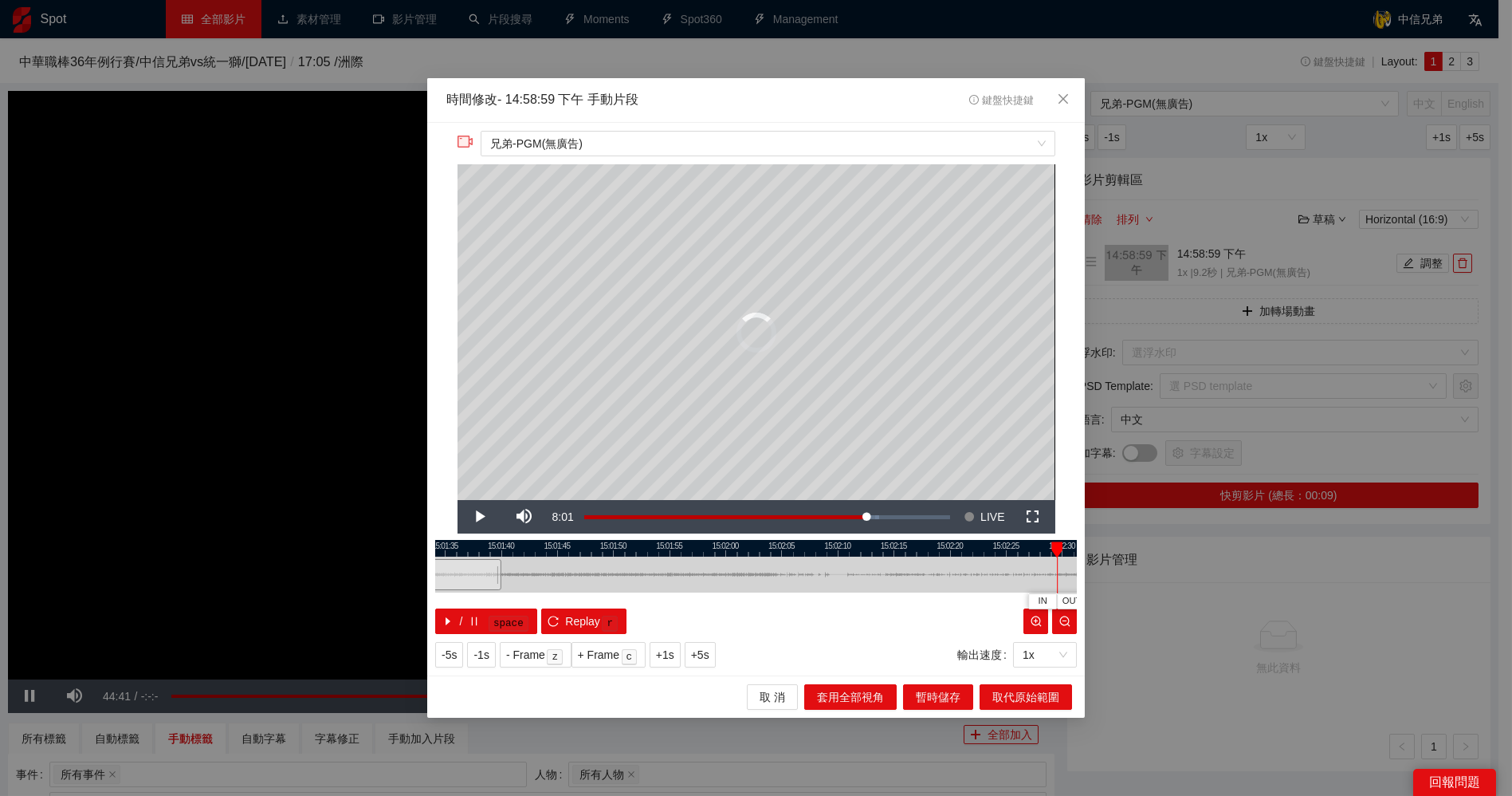
click at [687, 553] on div at bounding box center [702, 548] width 642 height 17
click at [838, 551] on div at bounding box center [756, 548] width 642 height 17
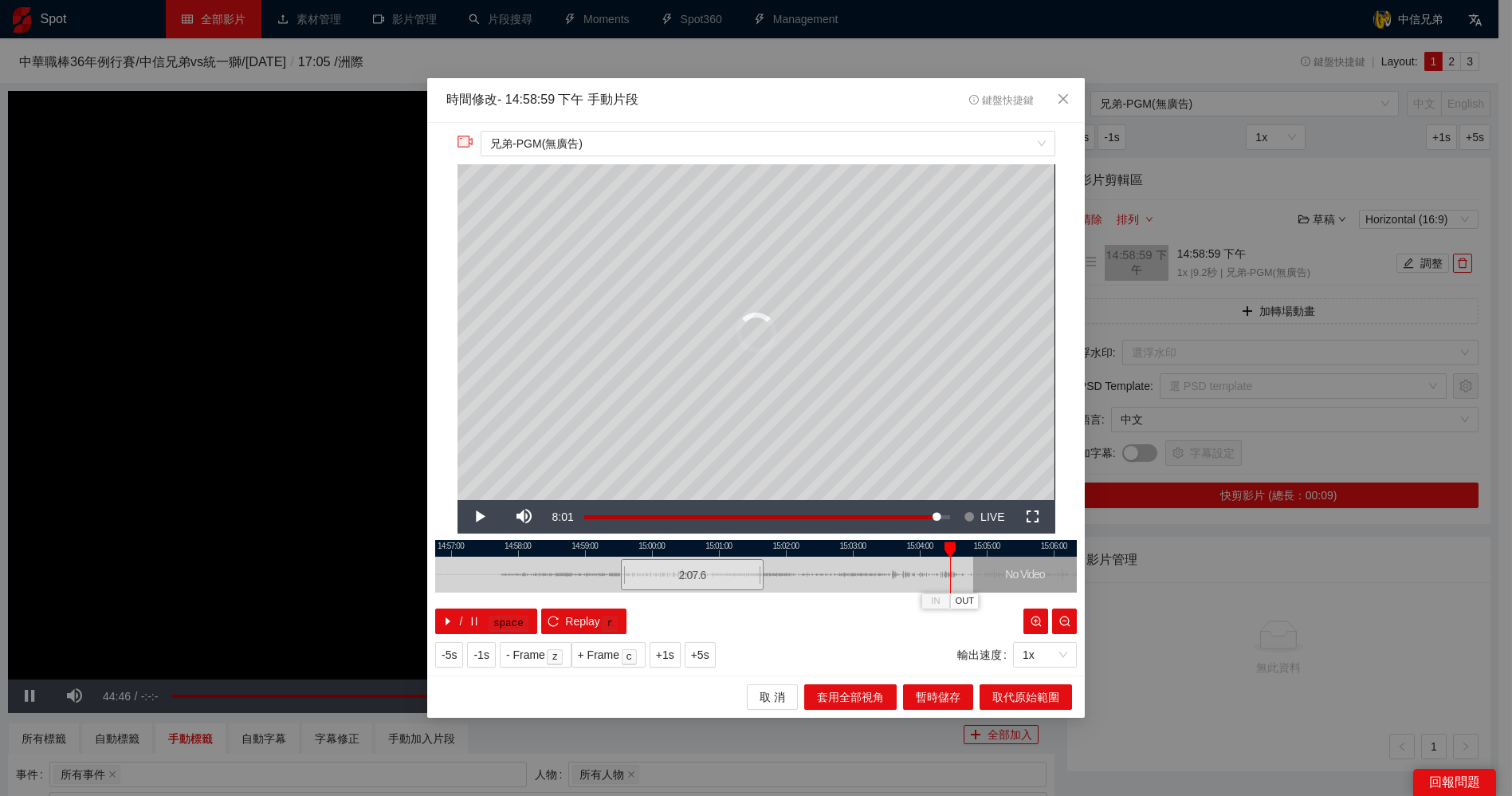
drag, startPoint x: 840, startPoint y: 549, endPoint x: 960, endPoint y: 579, distance: 123.7
click at [952, 550] on div at bounding box center [950, 549] width 11 height 16
click at [965, 604] on span "OUT" at bounding box center [965, 601] width 19 height 15
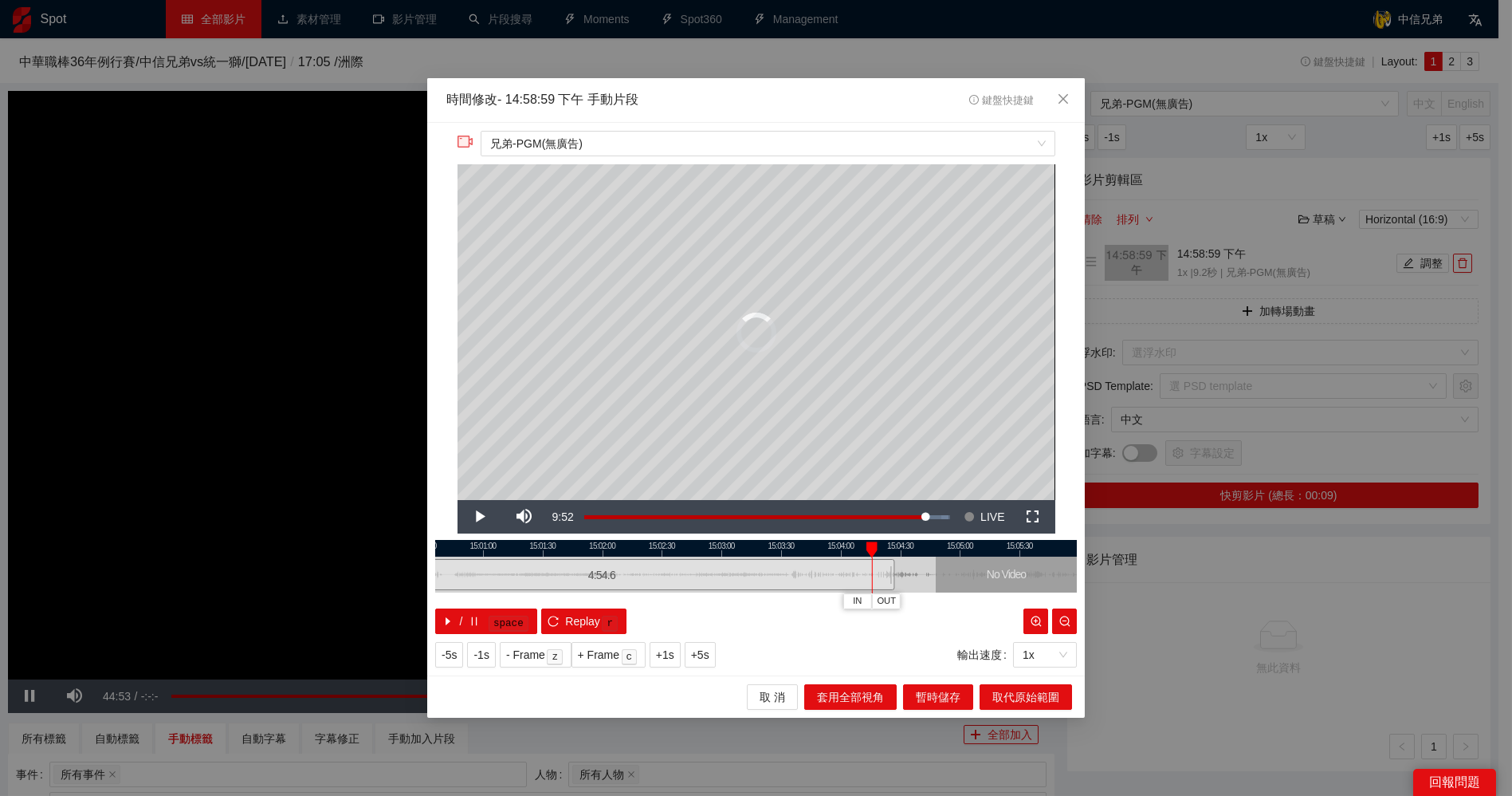
click at [924, 544] on div at bounding box center [756, 548] width 642 height 17
click at [947, 602] on span "OUT" at bounding box center [940, 601] width 19 height 15
click at [1016, 688] on span "取代原始範圍" at bounding box center [1025, 697] width 67 height 18
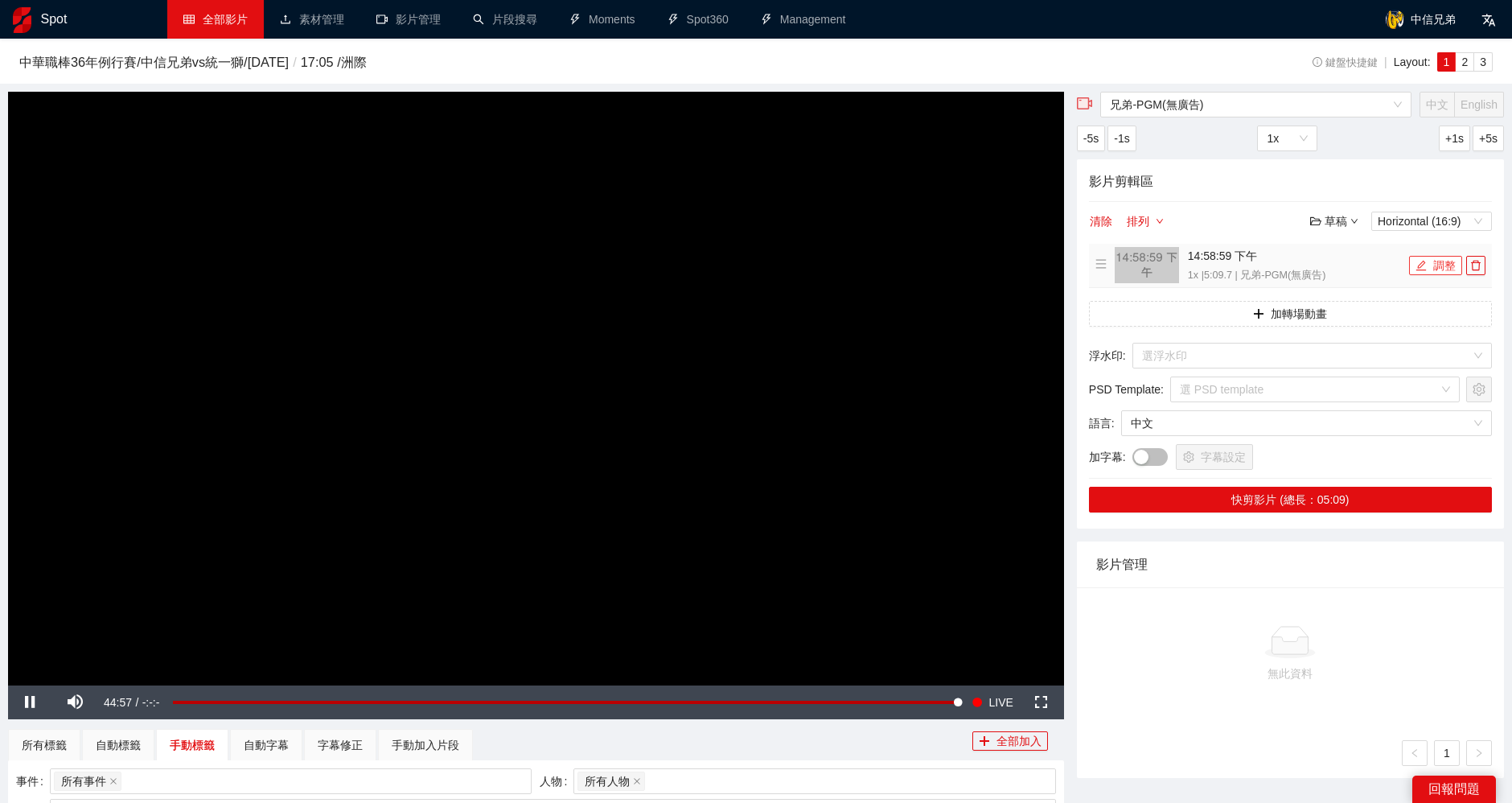
click at [1448, 259] on button "調整" at bounding box center [1435, 265] width 53 height 20
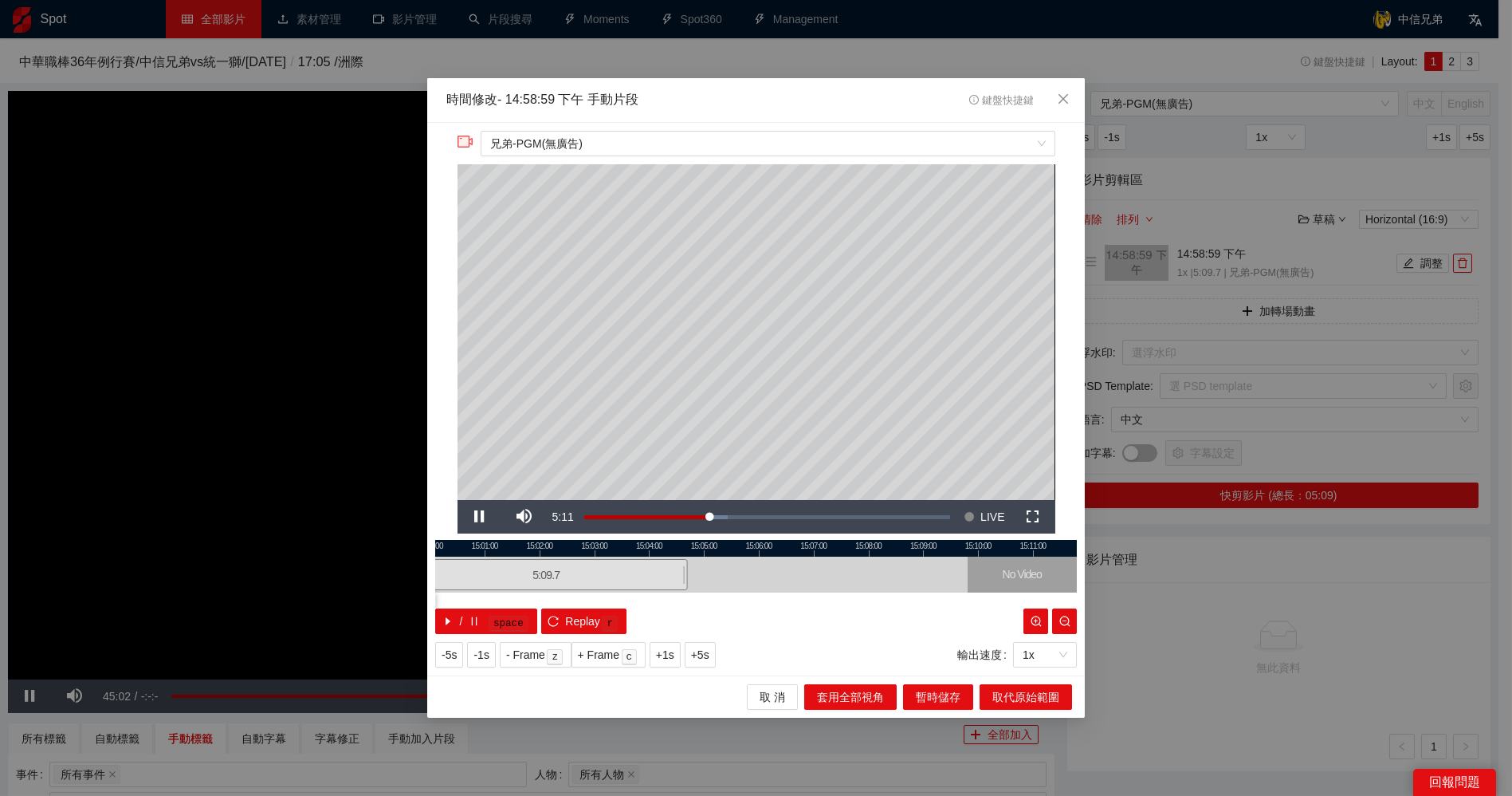
drag, startPoint x: 952, startPoint y: 543, endPoint x: 793, endPoint y: 548, distance: 159.1
click at [793, 548] on div at bounding box center [598, 548] width 642 height 17
drag, startPoint x: 683, startPoint y: 575, endPoint x: 933, endPoint y: 566, distance: 250.2
click at [933, 566] on div at bounding box center [935, 574] width 10 height 36
drag, startPoint x: 936, startPoint y: 569, endPoint x: 954, endPoint y: 569, distance: 18.0
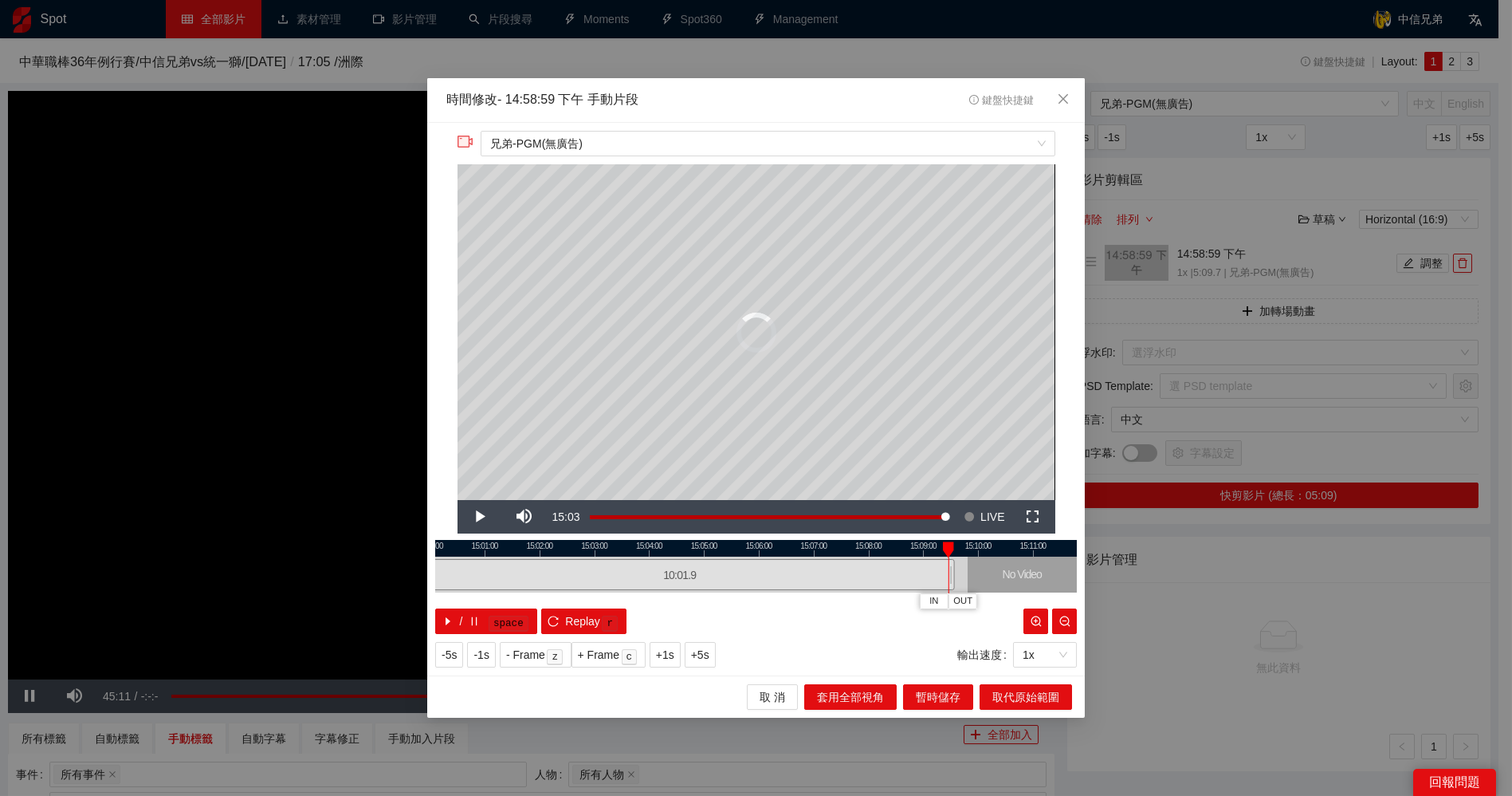
click at [954, 569] on div at bounding box center [952, 574] width 10 height 36
click at [1030, 695] on span "取代原始範圍" at bounding box center [1025, 697] width 67 height 18
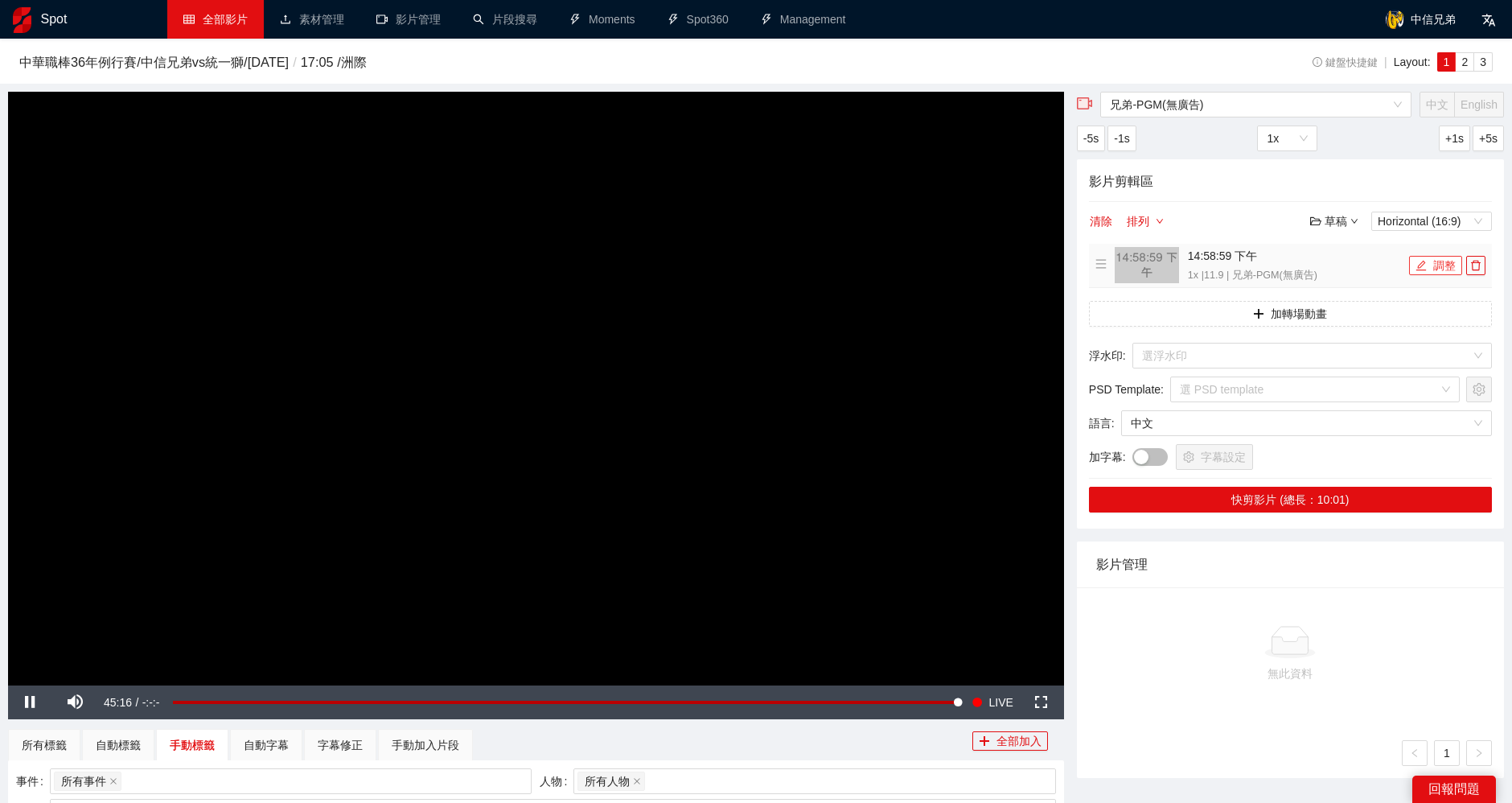
click at [1441, 267] on button "調整" at bounding box center [1435, 265] width 53 height 20
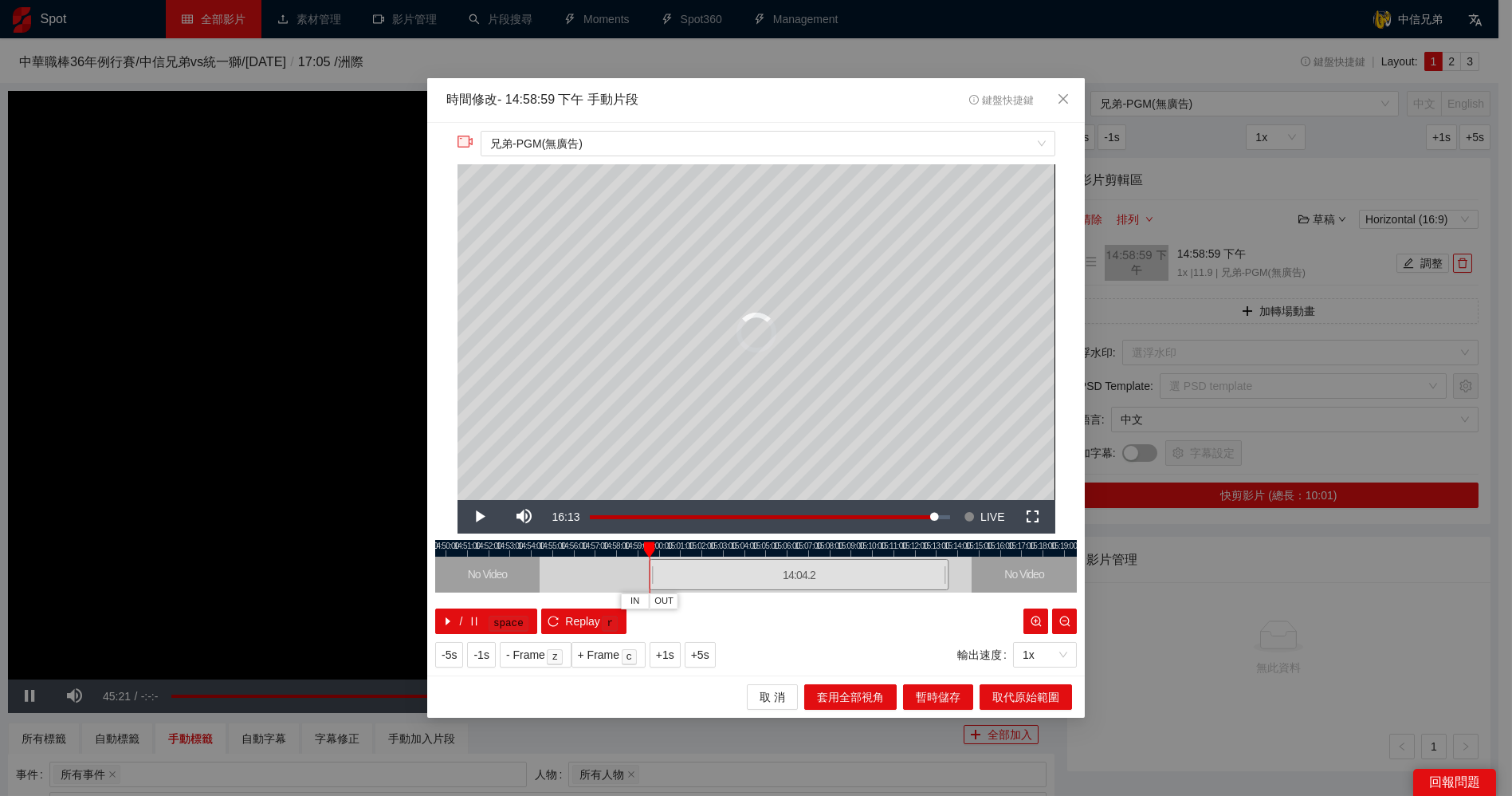
drag, startPoint x: 859, startPoint y: 572, endPoint x: 944, endPoint y: 573, distance: 85.0
click at [944, 573] on div at bounding box center [947, 574] width 10 height 36
click at [923, 554] on div at bounding box center [756, 548] width 642 height 17
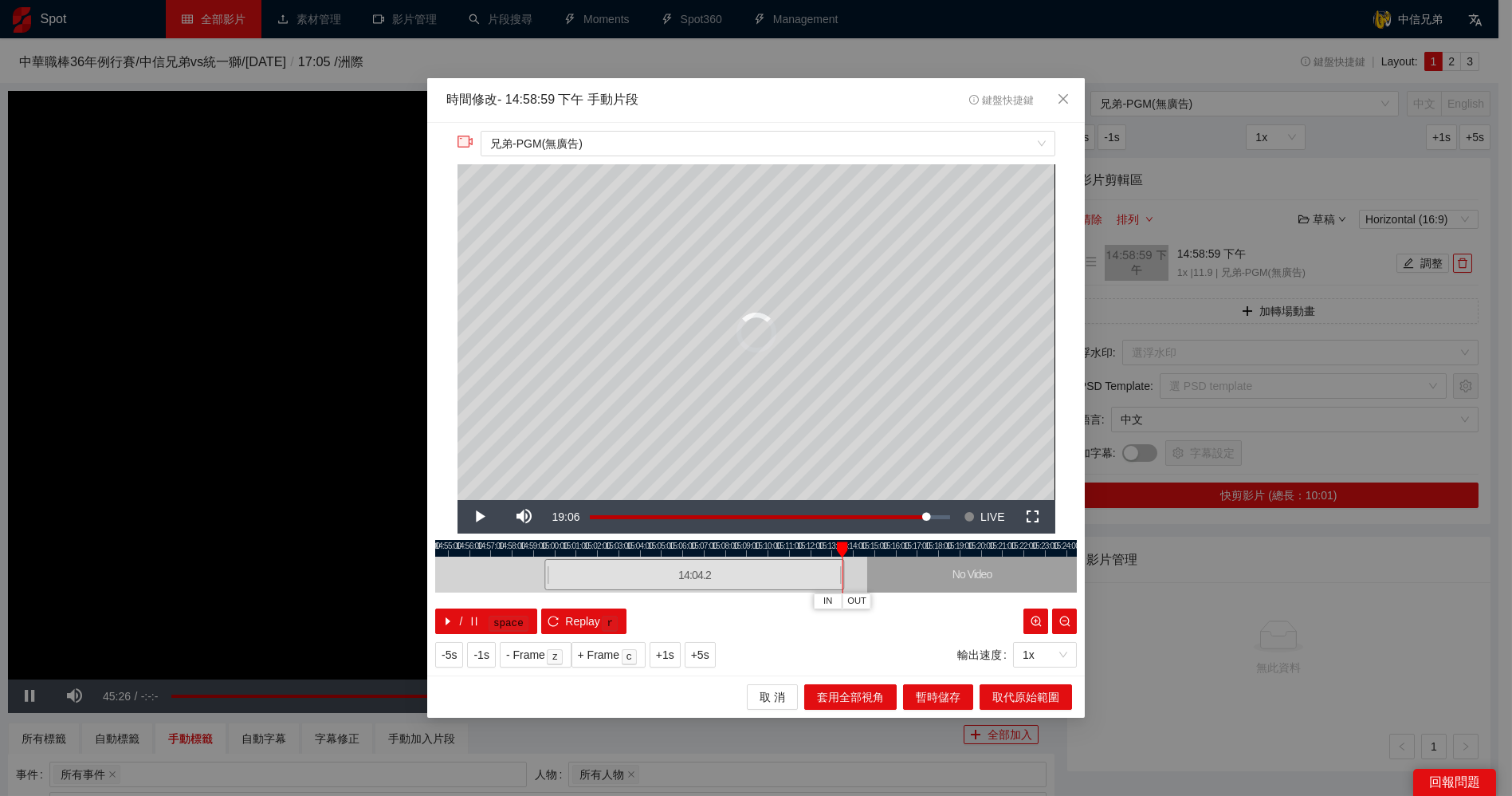
drag, startPoint x: 924, startPoint y: 552, endPoint x: 821, endPoint y: 553, distance: 103.0
click at [820, 553] on div at bounding box center [653, 548] width 642 height 17
click at [478, 517] on span "Video Player" at bounding box center [479, 517] width 44 height 0
click at [845, 546] on div at bounding box center [756, 548] width 642 height 17
click at [479, 517] on span "Video Player" at bounding box center [479, 517] width 44 height 0
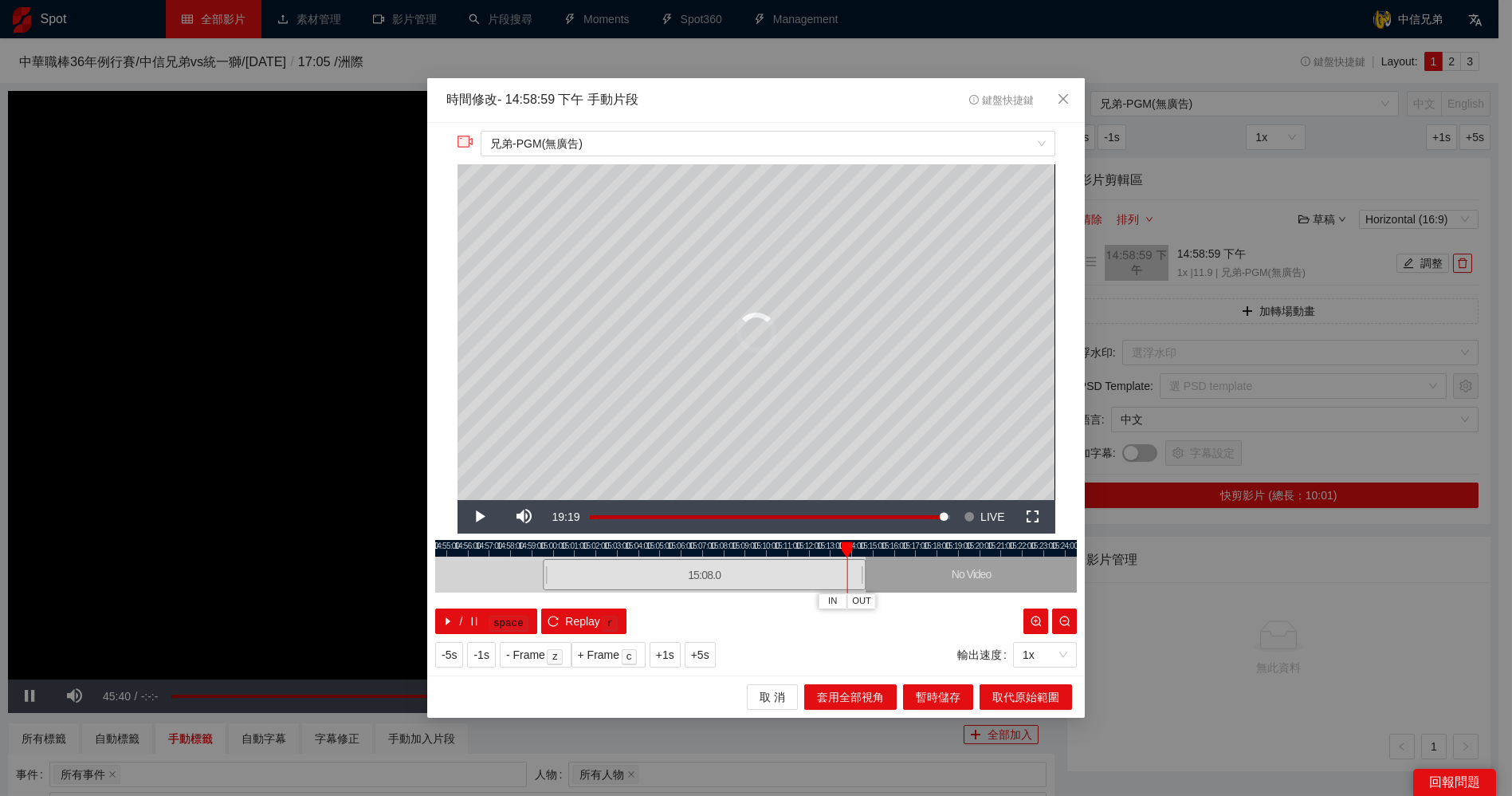
drag, startPoint x: 841, startPoint y: 572, endPoint x: 881, endPoint y: 570, distance: 40.0
click at [881, 570] on div at bounding box center [881, 574] width 10 height 36
click at [861, 550] on div at bounding box center [756, 548] width 642 height 17
click at [484, 517] on span "Video Player" at bounding box center [479, 517] width 44 height 0
click at [483, 517] on span "Video Player" at bounding box center [479, 517] width 44 height 0
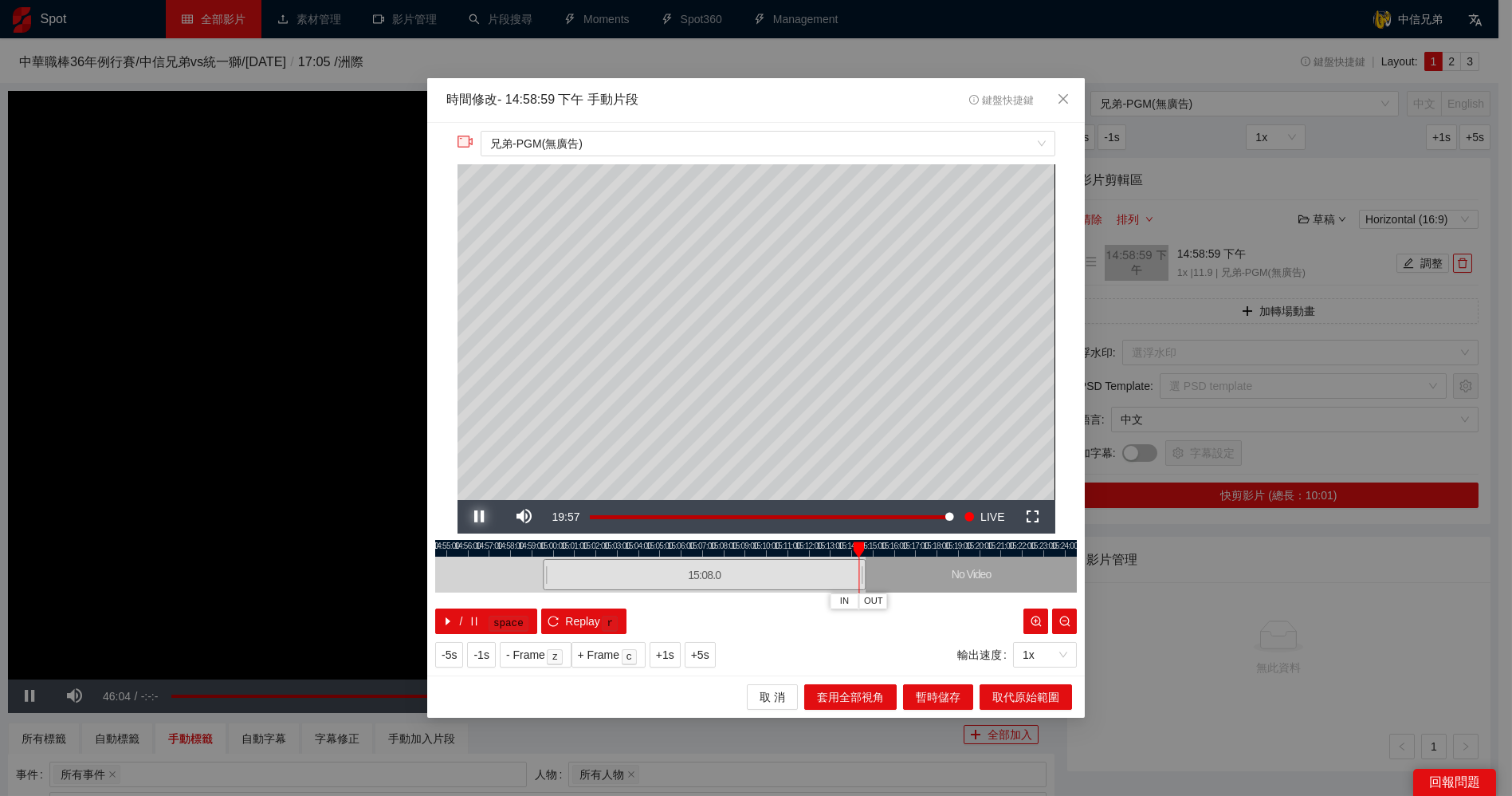
click at [481, 517] on span "Video Player" at bounding box center [479, 517] width 44 height 0
click at [881, 599] on span "OUT" at bounding box center [874, 601] width 19 height 15
click at [1032, 695] on span "取代原始範圍" at bounding box center [1025, 697] width 67 height 18
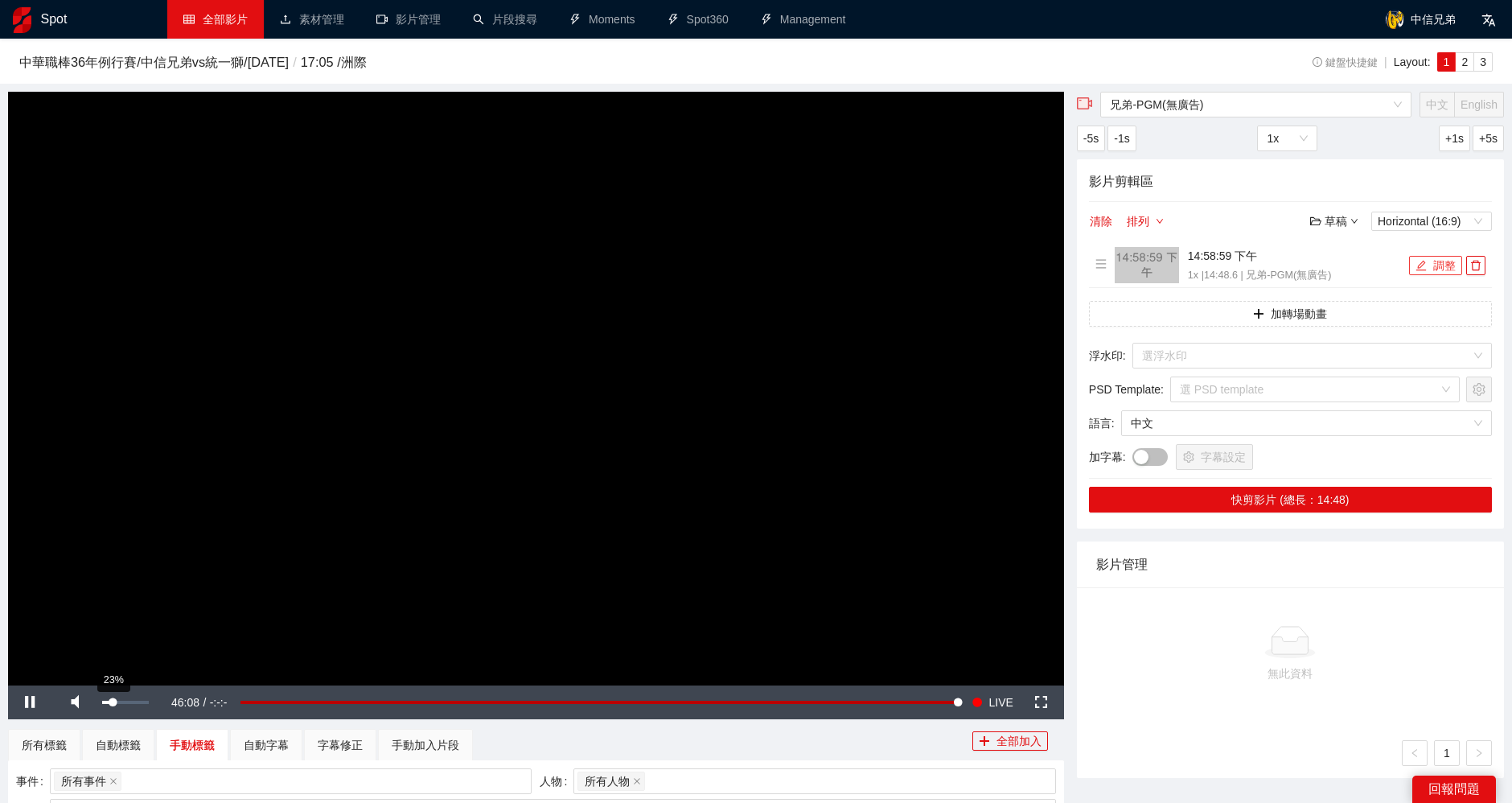
click at [113, 702] on div "23%" at bounding box center [125, 703] width 46 height 3
click at [1434, 264] on button "調整" at bounding box center [1435, 265] width 53 height 20
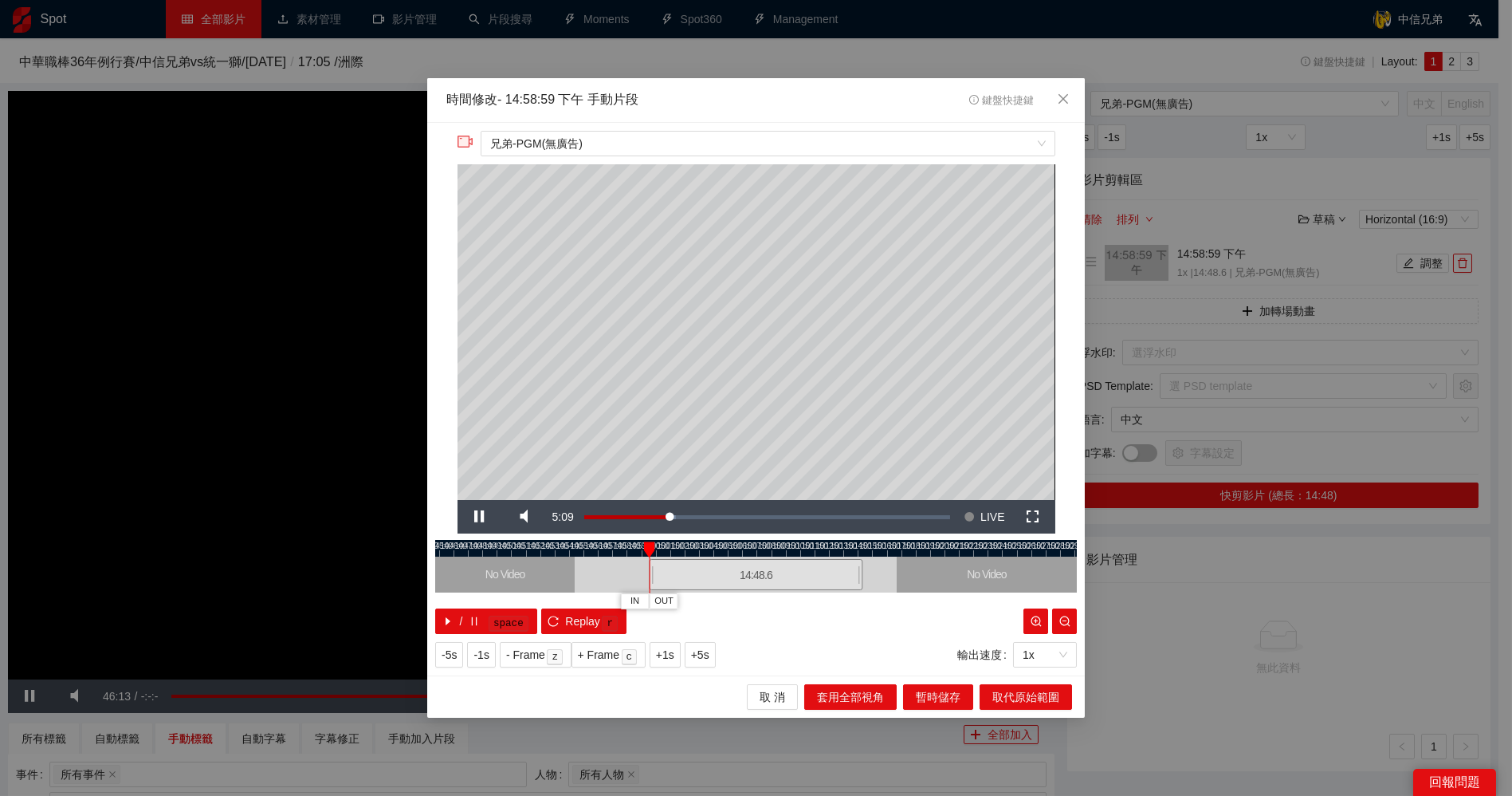
click at [857, 545] on div at bounding box center [756, 548] width 642 height 17
drag, startPoint x: 603, startPoint y: 521, endPoint x: 627, endPoint y: 521, distance: 24.0
click at [630, 521] on div "Play Mute 100% Current Time 19:32 Loaded : 89.28% -18:21 -02:29 Stream Type LIV…" at bounding box center [756, 516] width 598 height 33
drag, startPoint x: 596, startPoint y: 519, endPoint x: 555, endPoint y: 520, distance: 41.0
click at [609, 519] on div "Mute 100%" at bounding box center [558, 516] width 112 height 33
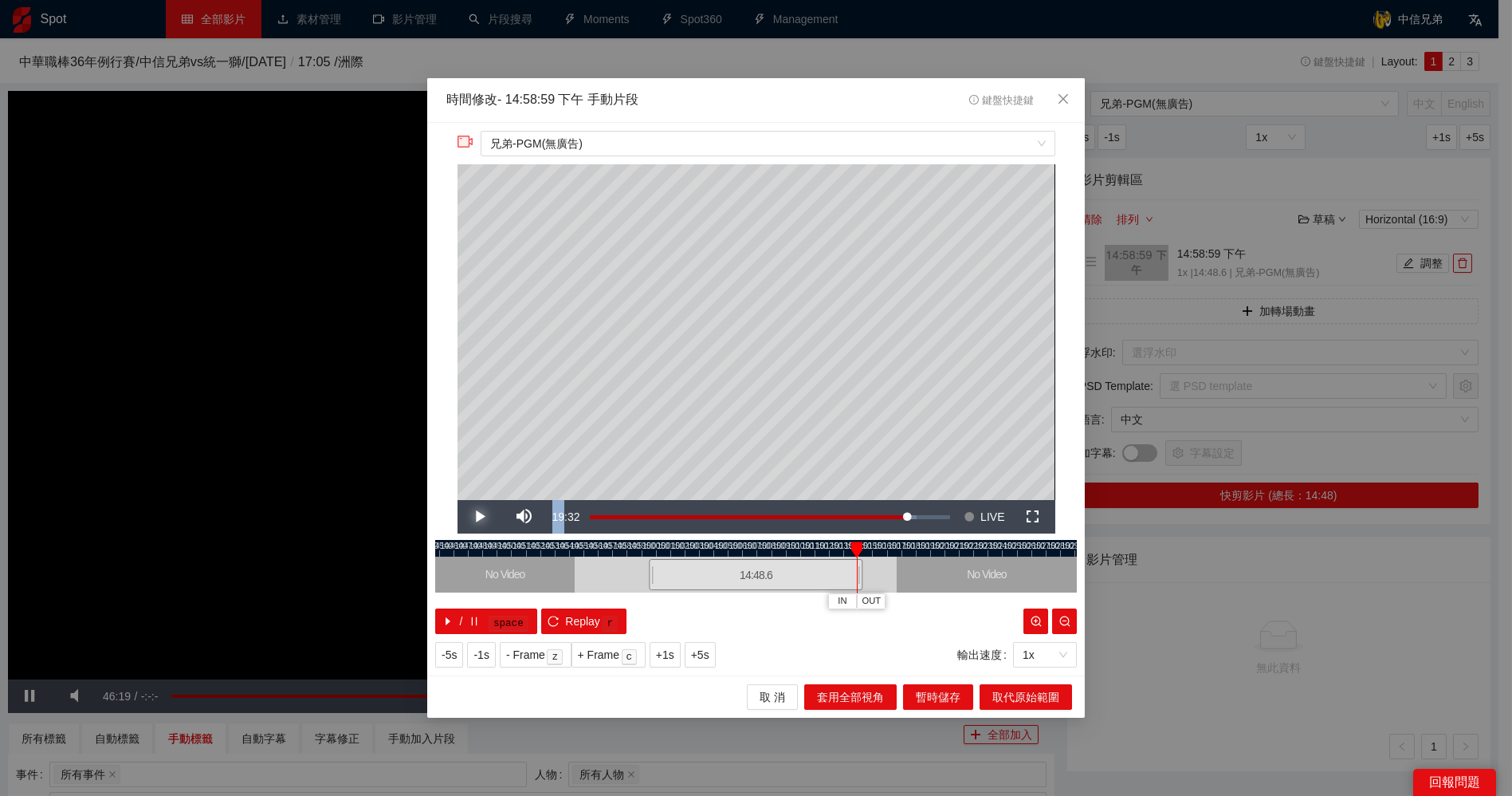
click at [486, 517] on span "Video Player" at bounding box center [479, 517] width 44 height 0
click at [855, 549] on div at bounding box center [860, 549] width 11 height 16
click at [476, 517] on span "Video Player" at bounding box center [479, 517] width 44 height 0
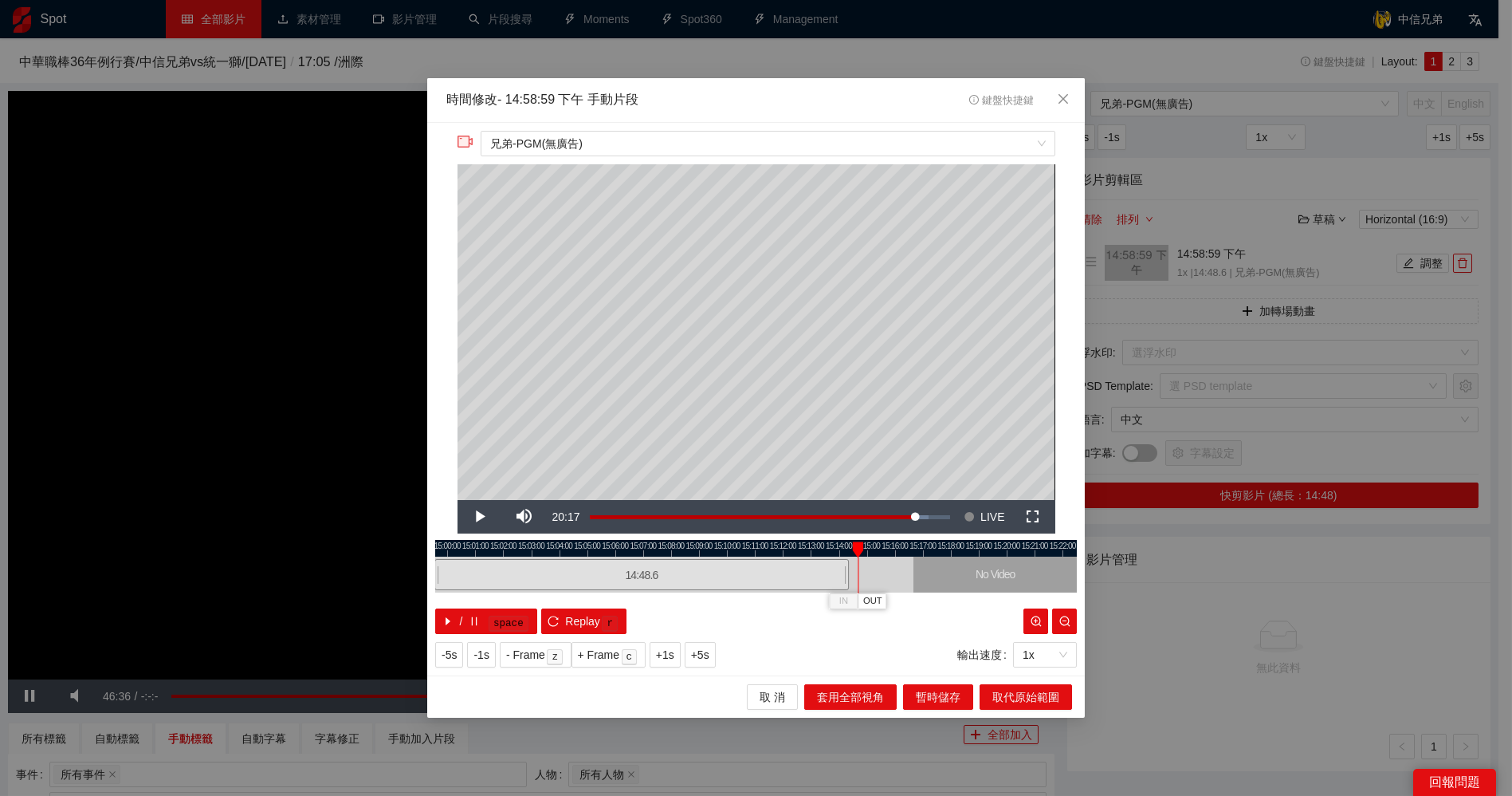
drag, startPoint x: 847, startPoint y: 544, endPoint x: 856, endPoint y: 544, distance: 9.0
click at [856, 544] on div at bounding box center [858, 549] width 11 height 16
click at [478, 517] on span "Video Player" at bounding box center [479, 517] width 44 height 0
drag, startPoint x: 861, startPoint y: 551, endPoint x: 847, endPoint y: 551, distance: 14.0
click at [847, 551] on div at bounding box center [847, 549] width 11 height 16
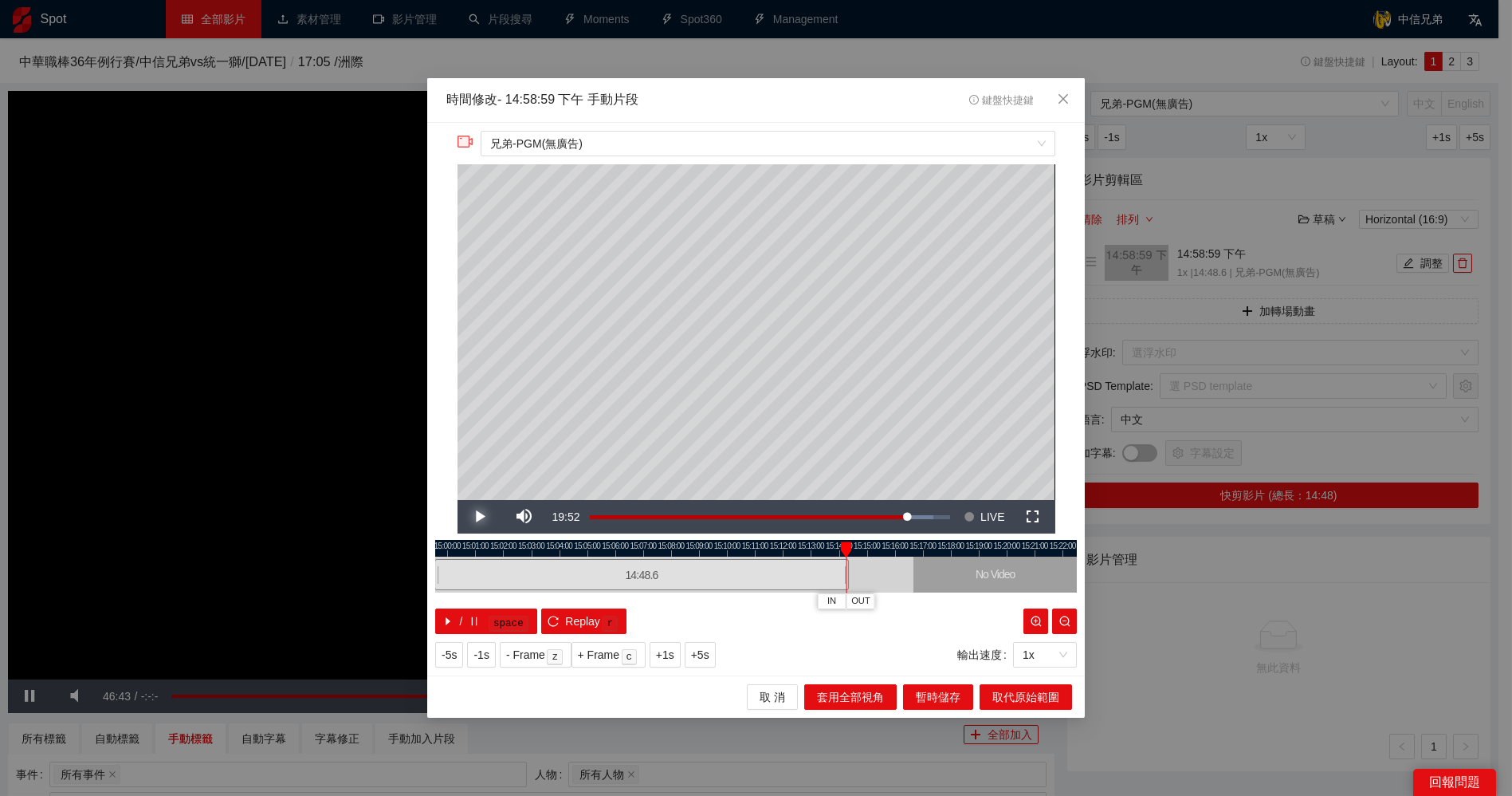
click at [486, 517] on span "Video Player" at bounding box center [479, 517] width 44 height 0
click at [479, 517] on span "Video Player" at bounding box center [479, 517] width 44 height 0
click at [845, 551] on div at bounding box center [849, 549] width 11 height 16
click at [477, 517] on span "Video Player" at bounding box center [479, 517] width 44 height 0
drag, startPoint x: 477, startPoint y: 511, endPoint x: 529, endPoint y: 519, distance: 52.6
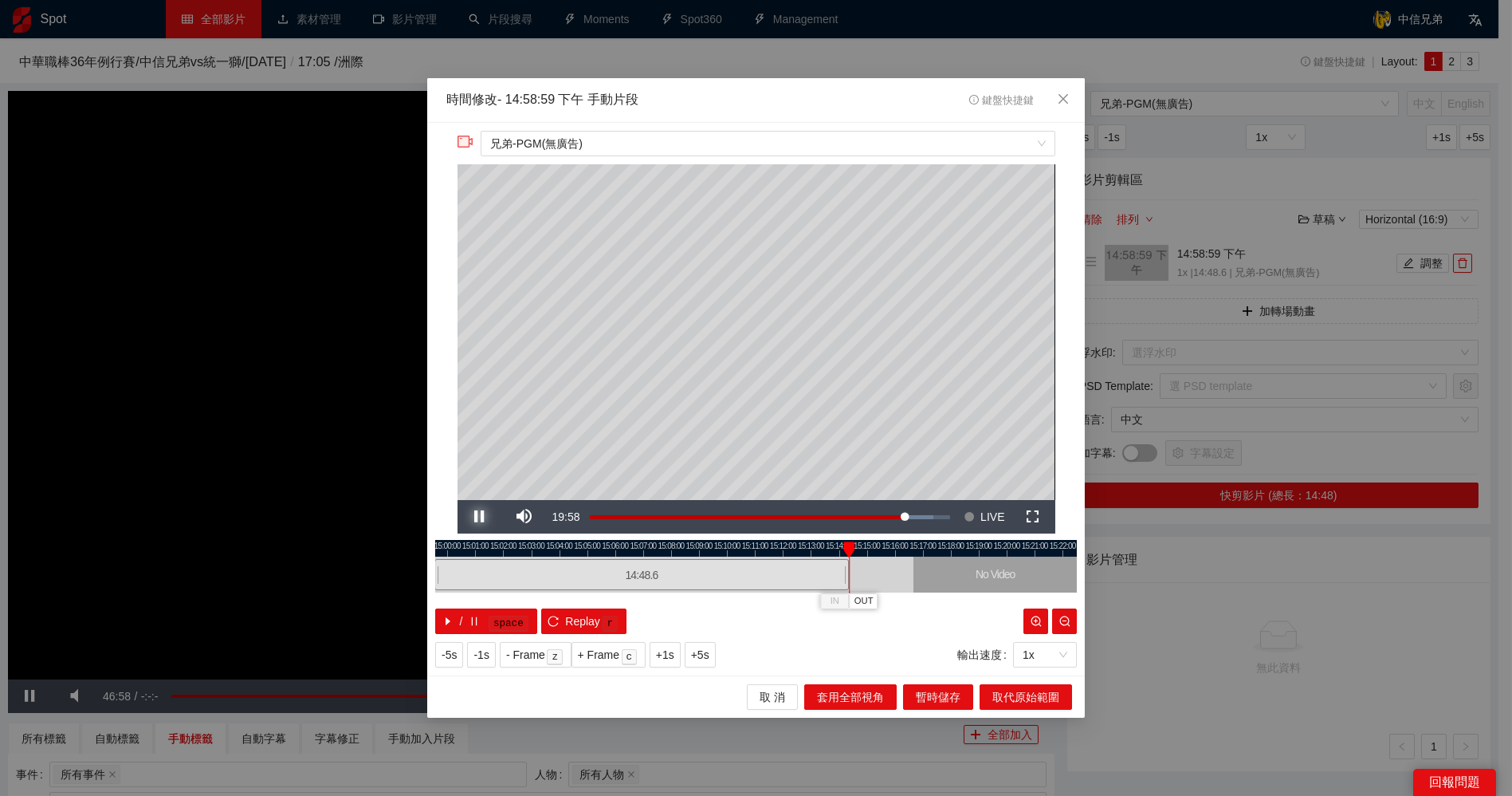
click at [477, 517] on span "Video Player" at bounding box center [479, 517] width 44 height 0
click at [848, 548] on div at bounding box center [846, 549] width 11 height 16
click at [479, 517] on span "Video Player" at bounding box center [479, 517] width 44 height 0
click at [868, 599] on span "OUT" at bounding box center [862, 601] width 19 height 15
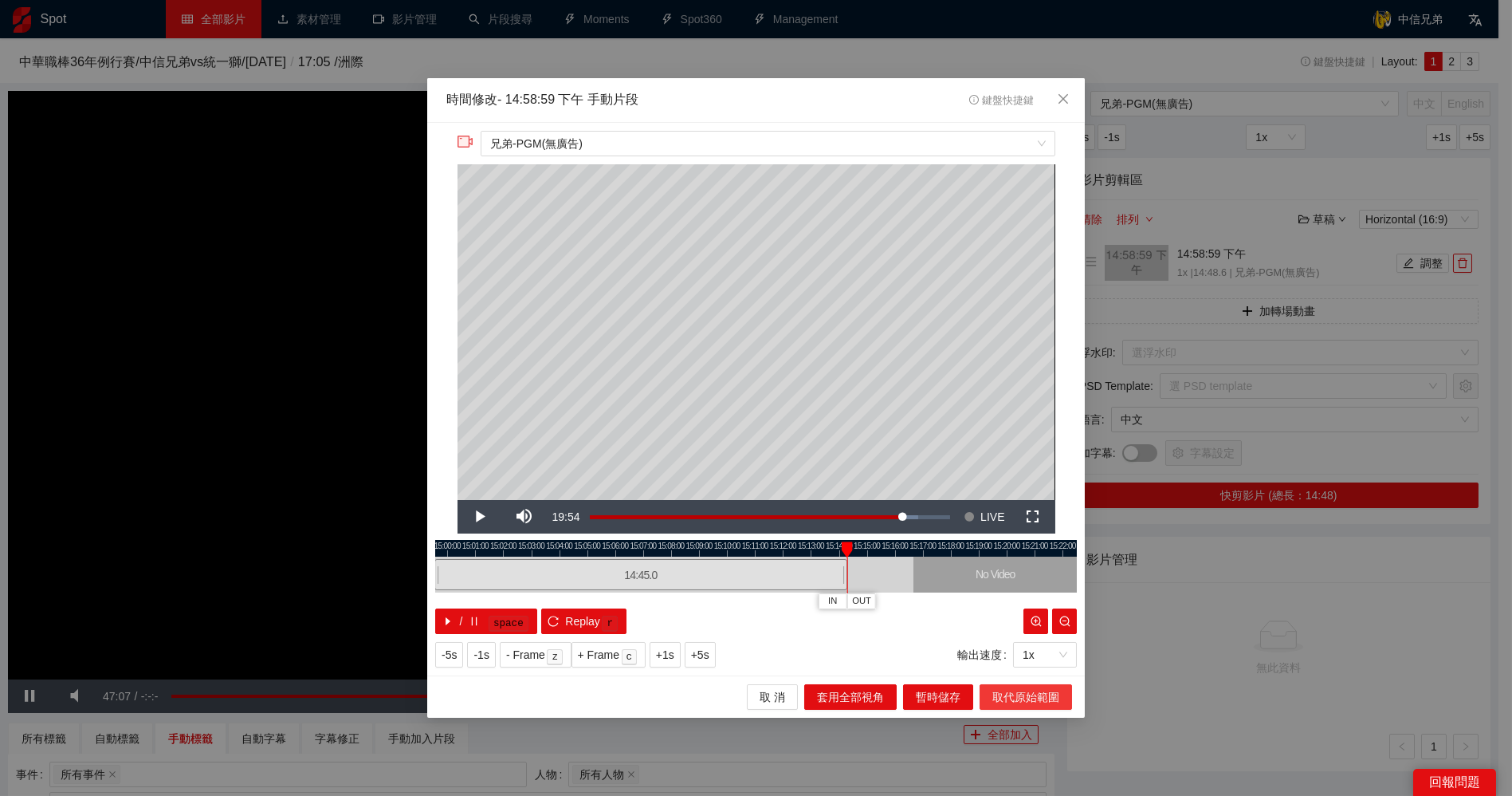
click at [1033, 698] on span "取代原始範圍" at bounding box center [1025, 697] width 67 height 18
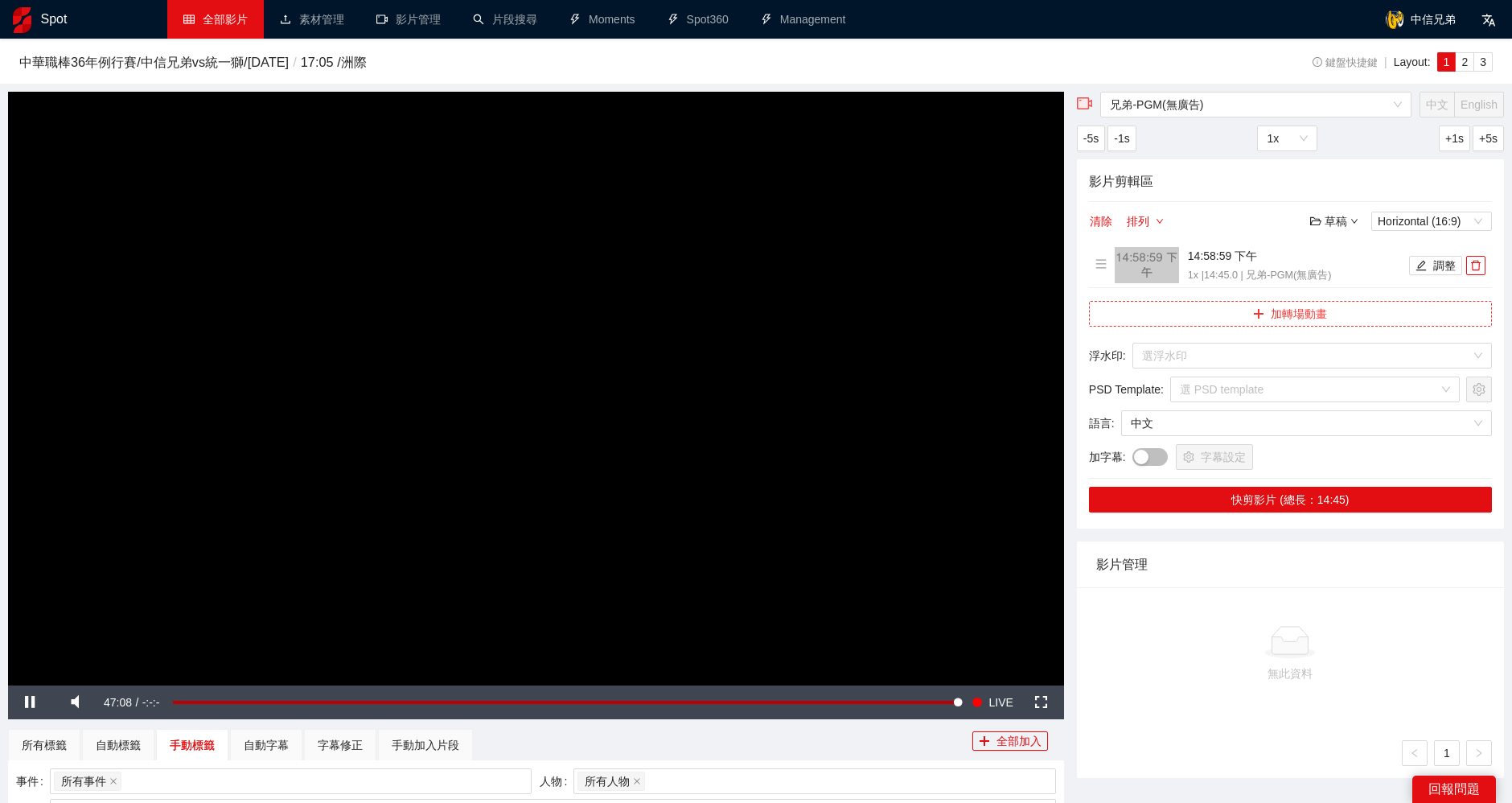
click at [1295, 313] on button "加轉場動畫" at bounding box center [1291, 314] width 403 height 26
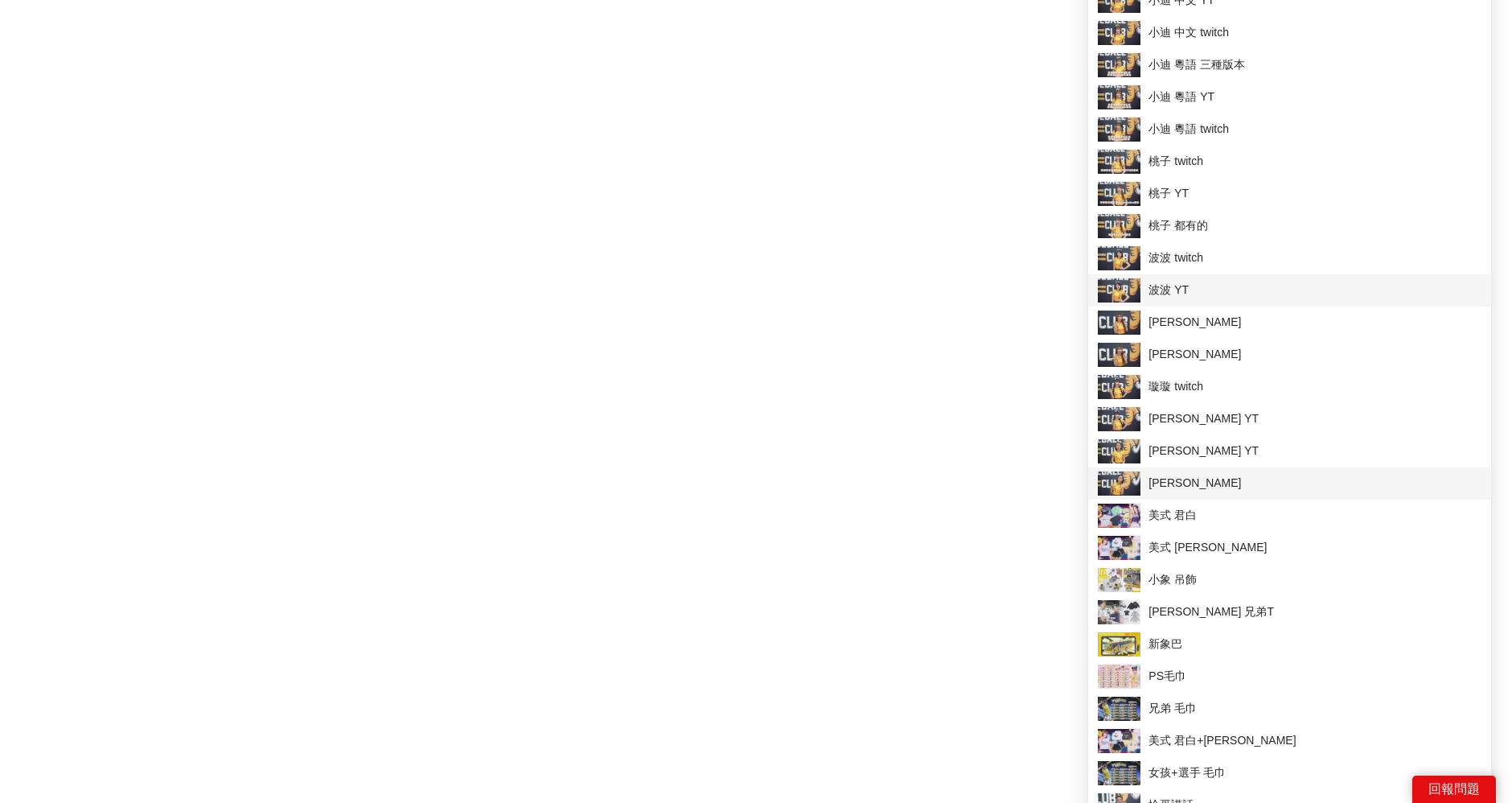
scroll to position [2145, 0]
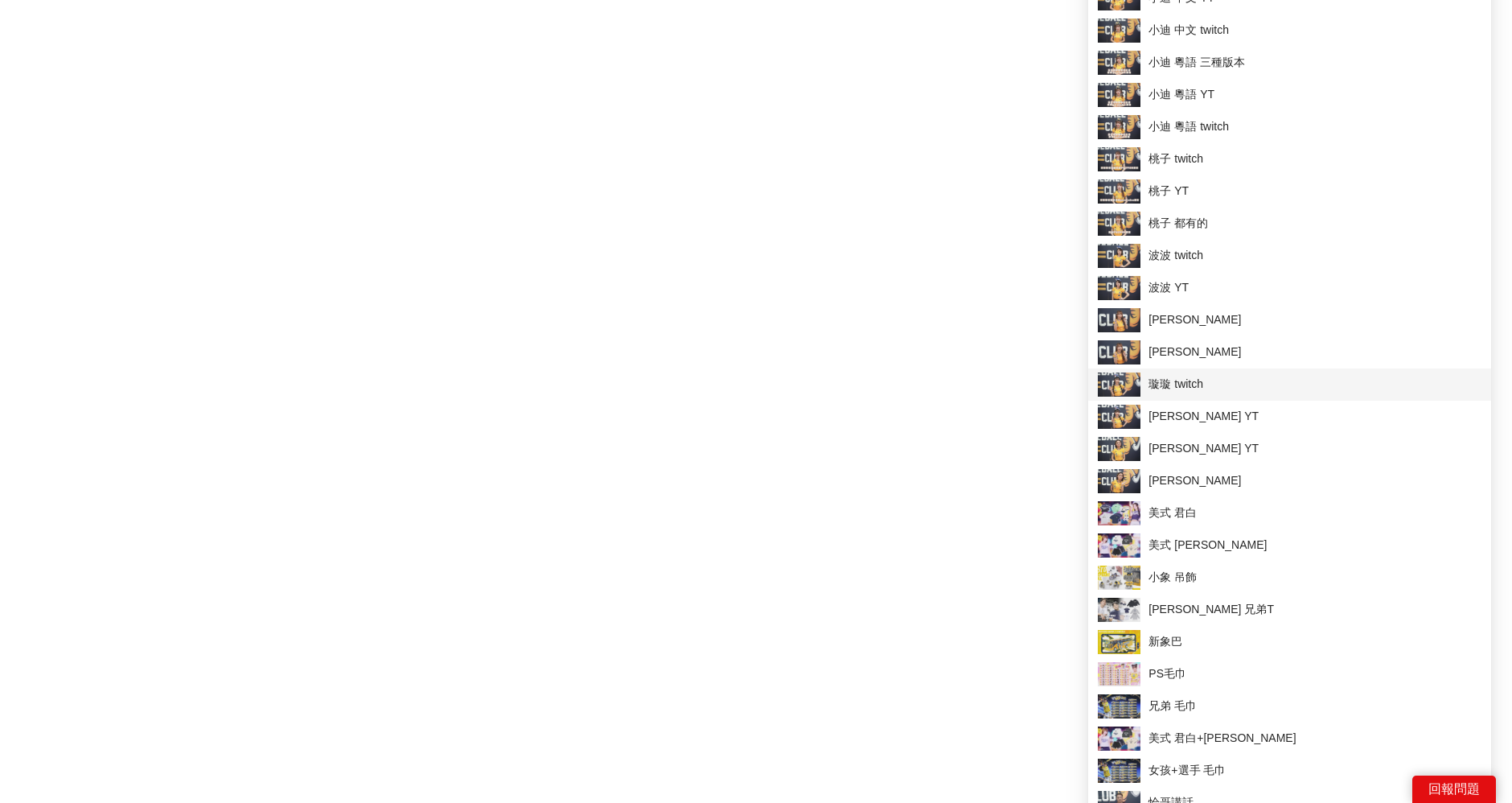
click at [1147, 374] on span "璇璇 twitch" at bounding box center [1290, 384] width 384 height 24
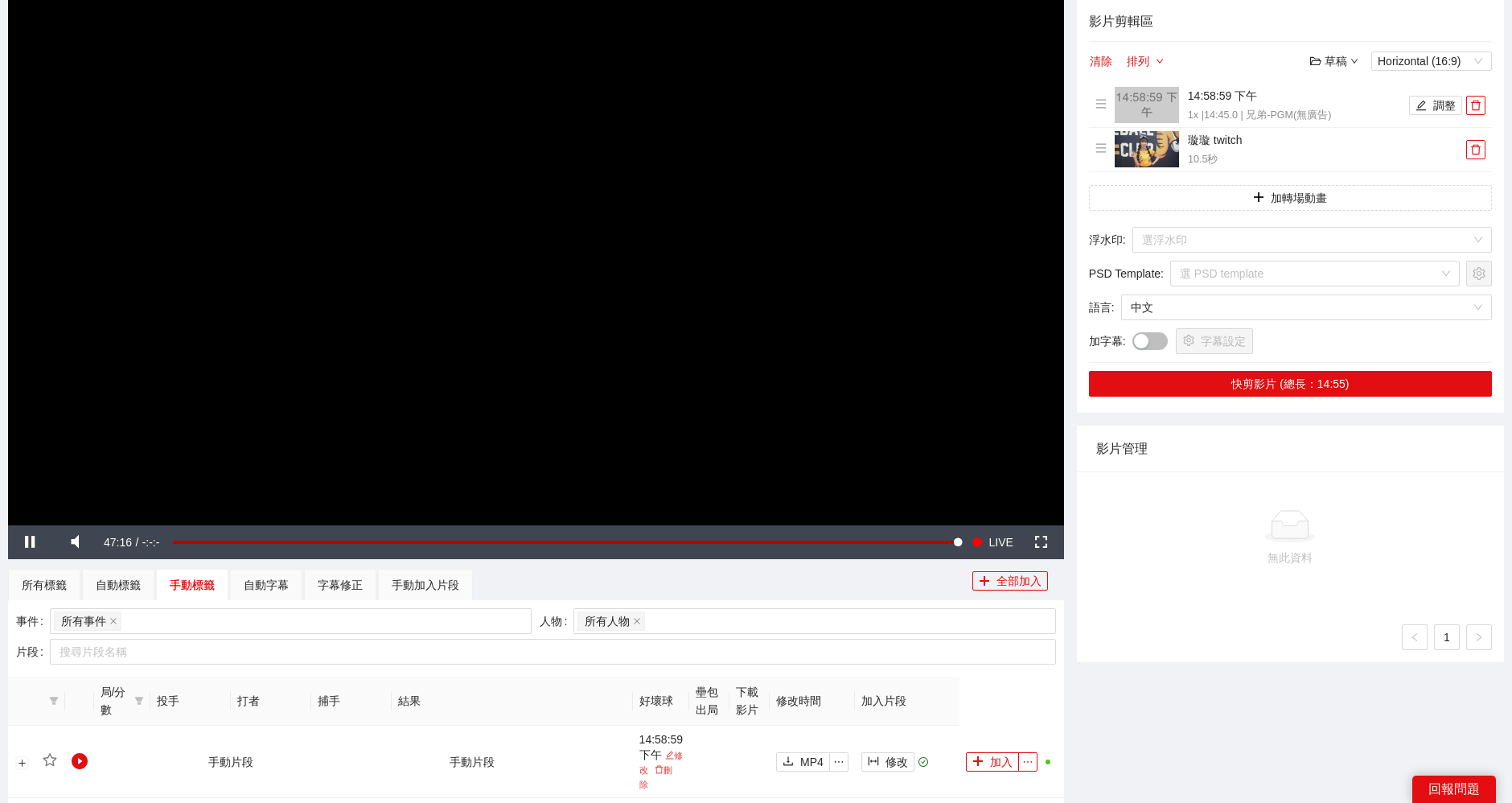
scroll to position [89, 0]
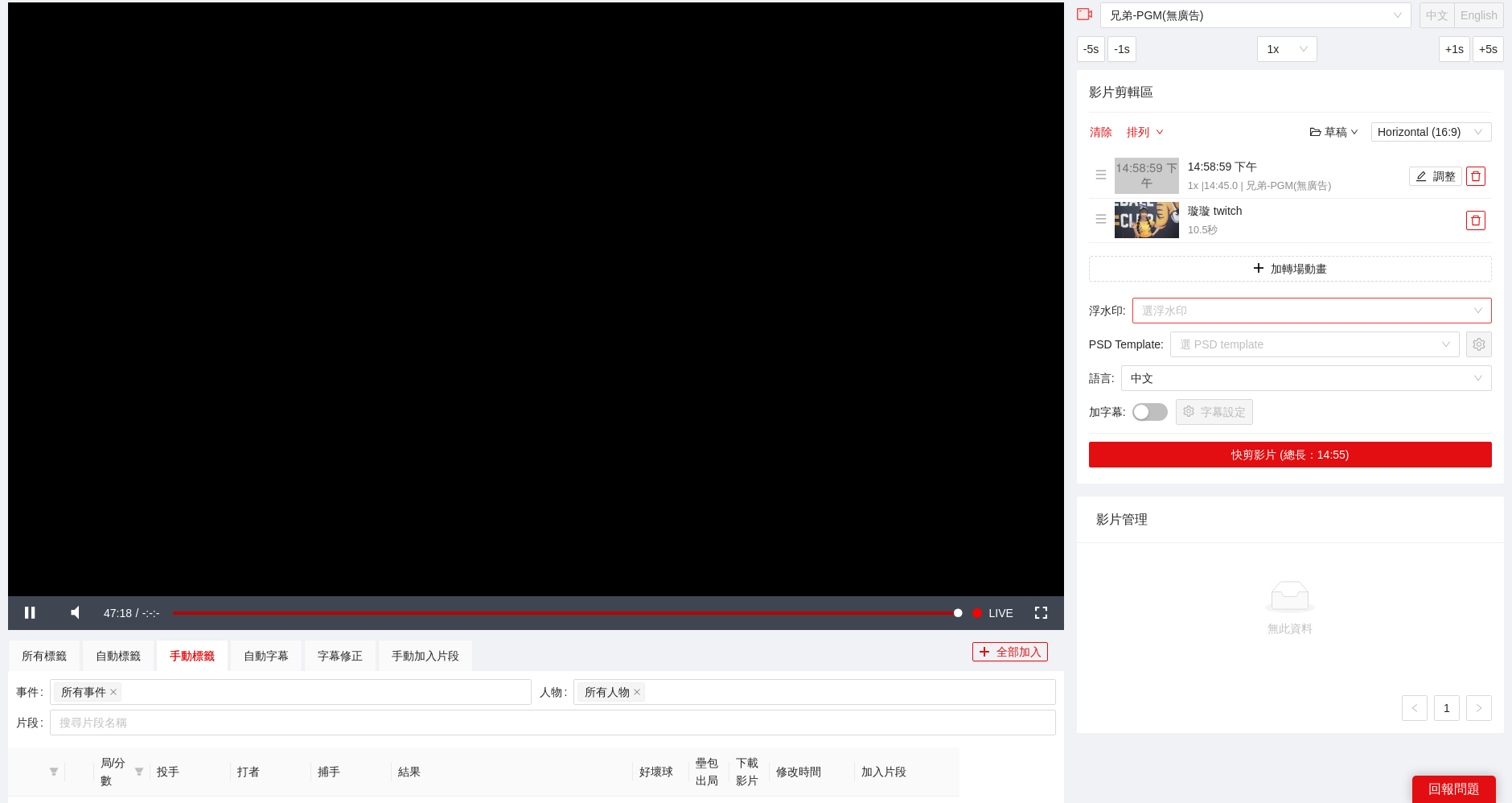
click at [1286, 299] on input "search" at bounding box center [1306, 311] width 329 height 24
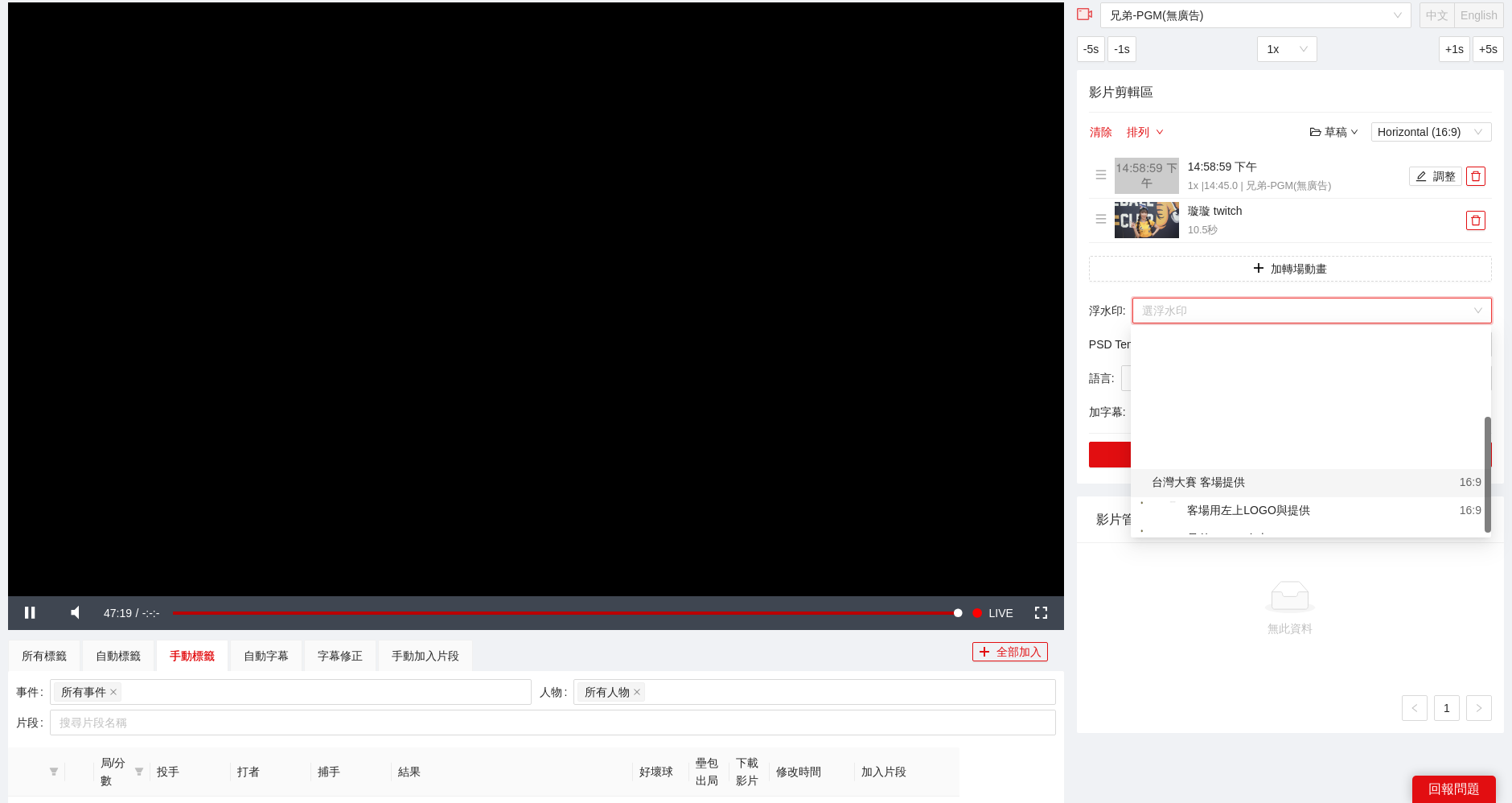
scroll to position [157, 0]
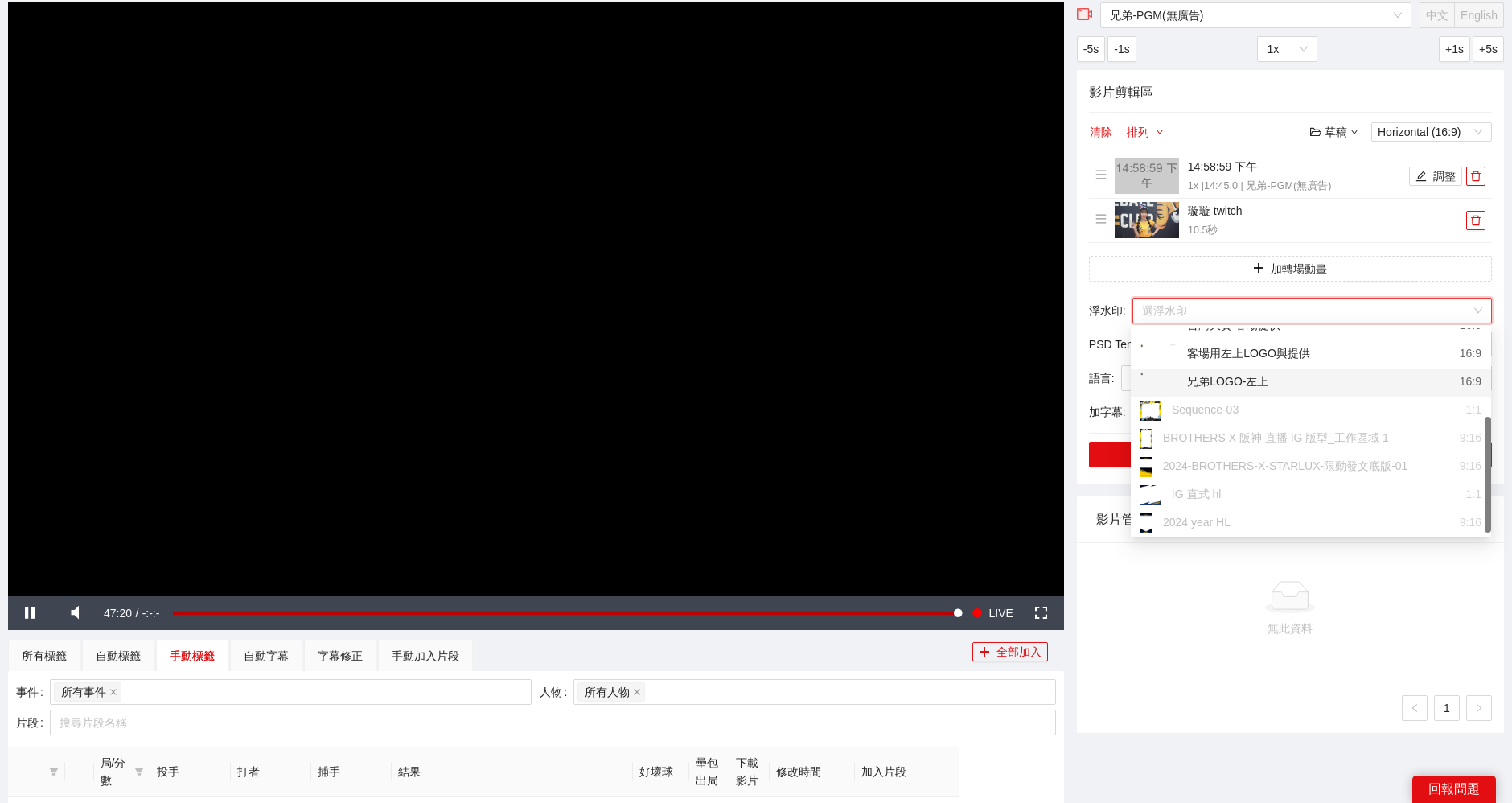
click at [1254, 383] on div "兄弟LOGO-左上" at bounding box center [1204, 382] width 128 height 20
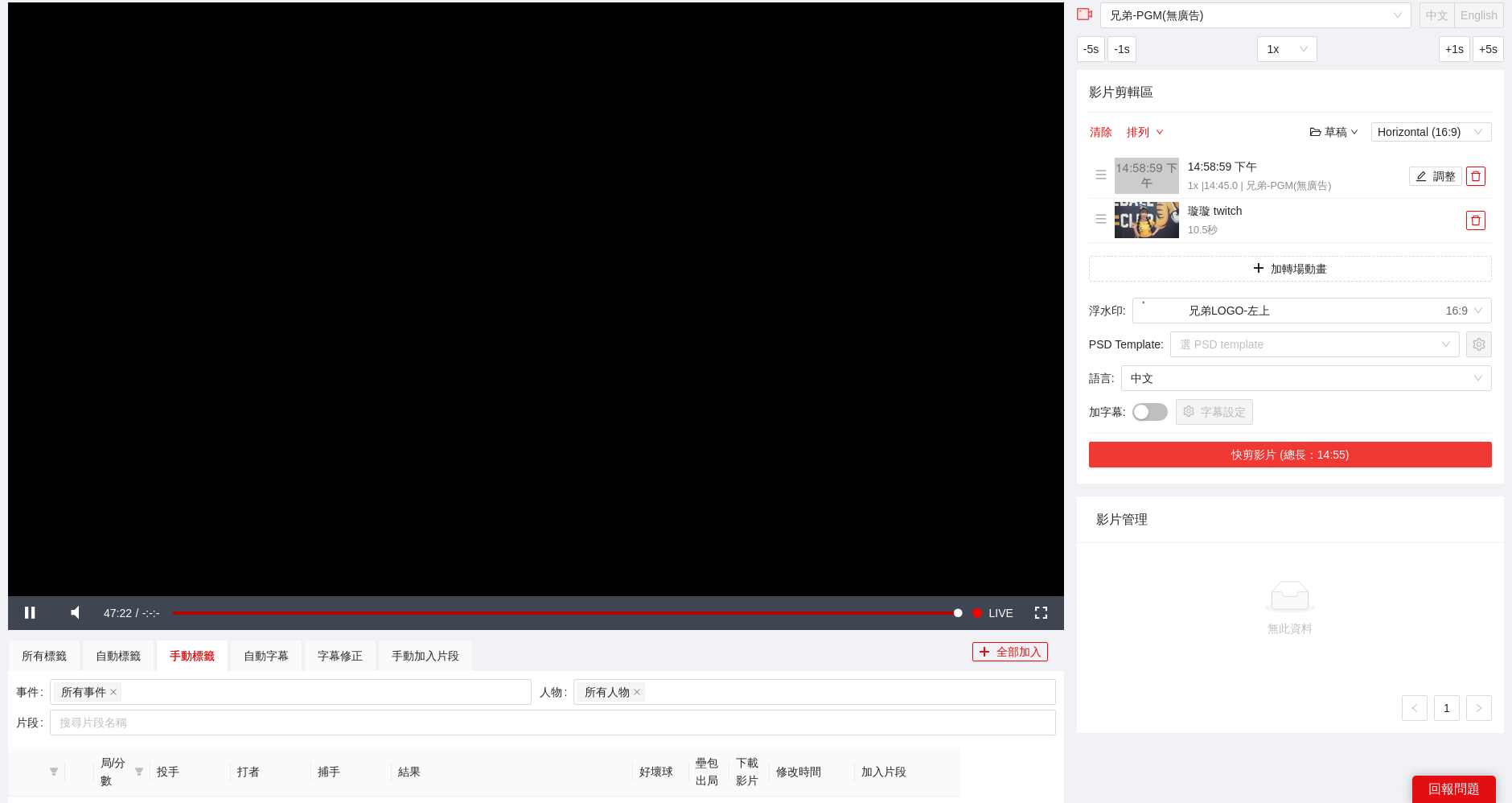
click at [1305, 449] on button "快剪影片 (總長：14:55)" at bounding box center [1291, 455] width 403 height 26
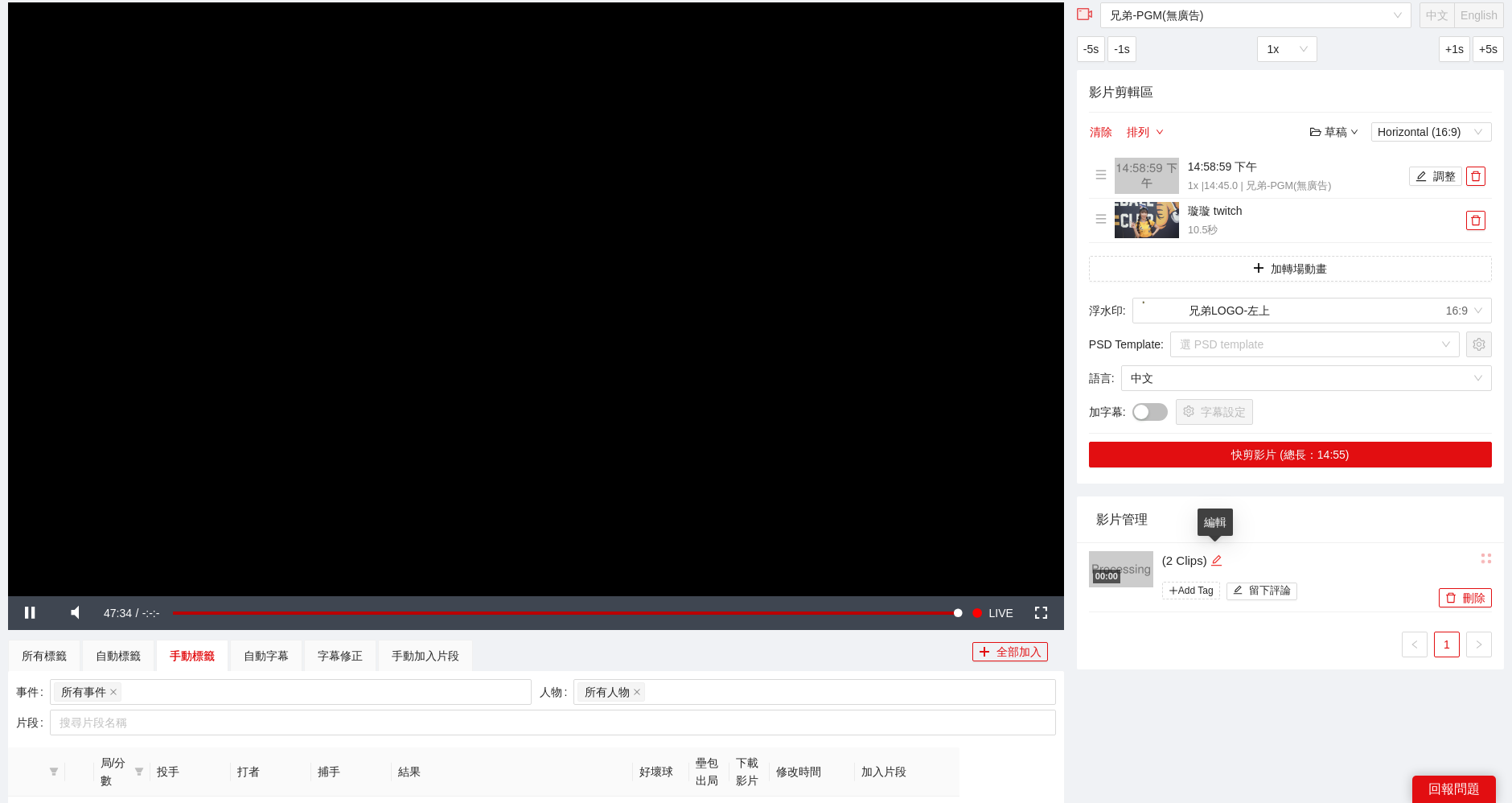
click at [1213, 560] on icon "edit" at bounding box center [1216, 560] width 11 height 11
drag, startPoint x: 1151, startPoint y: 549, endPoint x: 1045, endPoint y: 543, distance: 106.2
click at [1045, 543] on div "**********" at bounding box center [756, 468] width 1509 height 931
type textarea "**********"
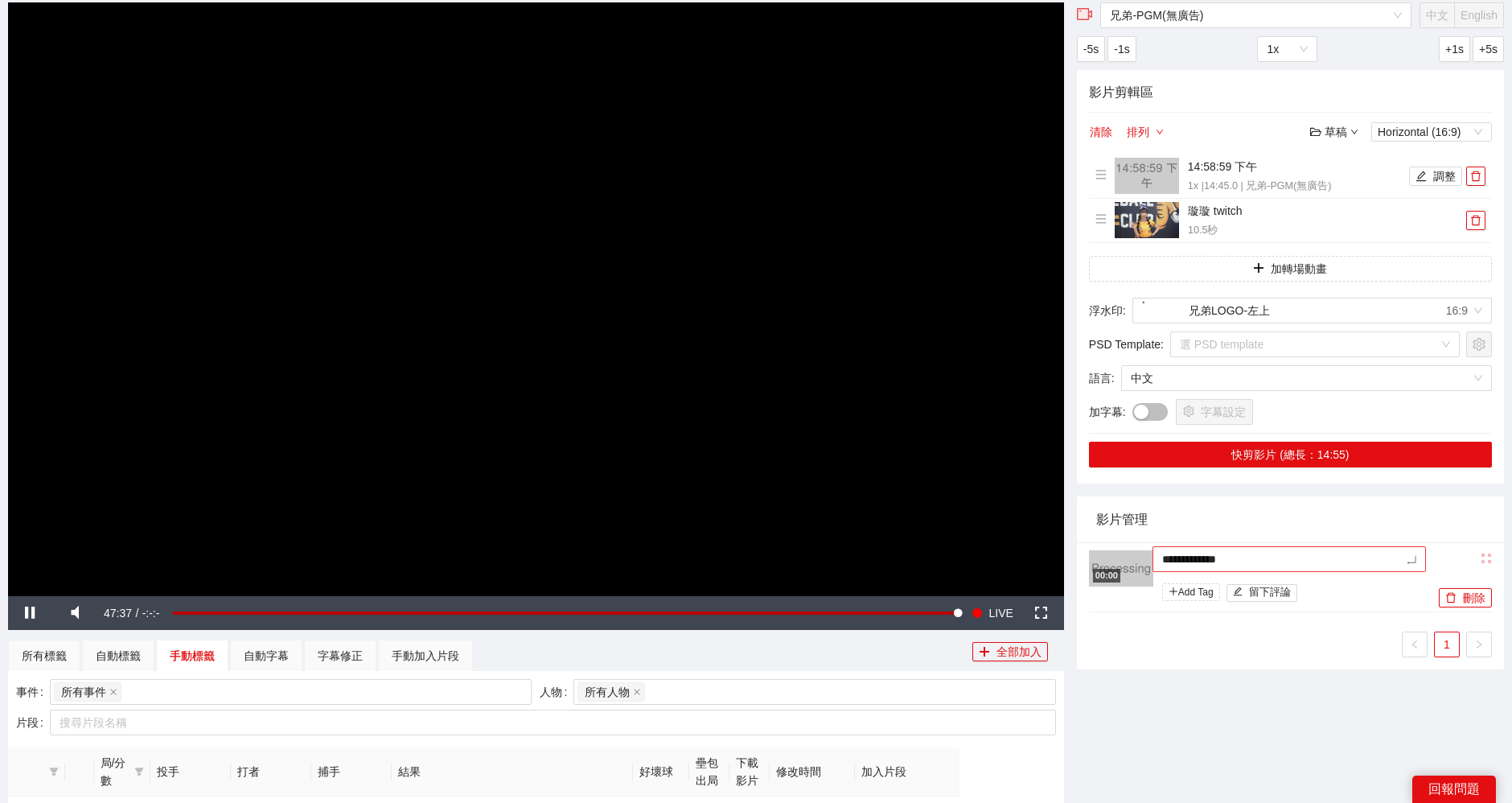
type textarea "**********"
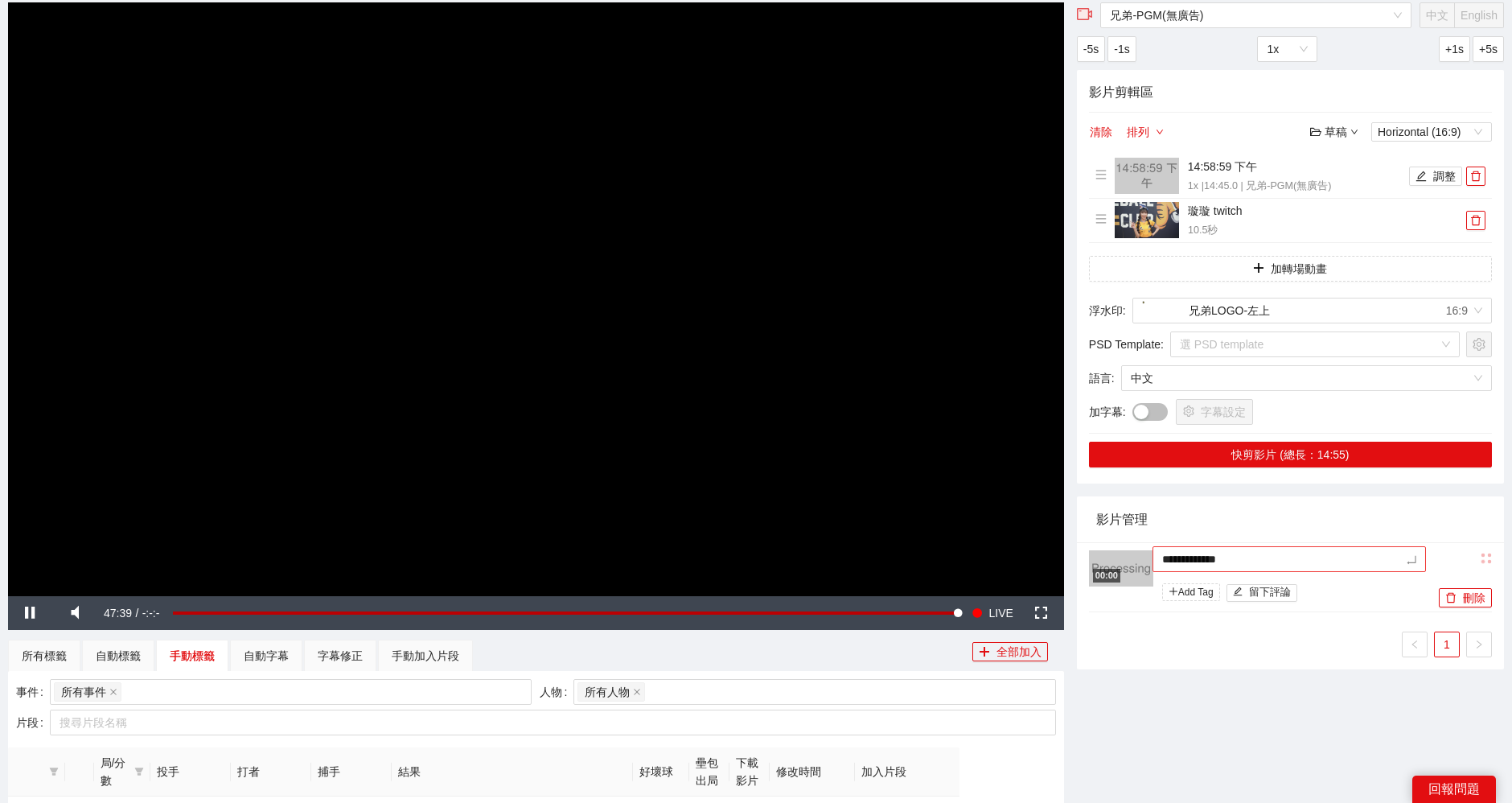
type textarea "**********"
click at [1300, 558] on icon "edit" at bounding box center [1297, 560] width 12 height 12
type textarea "**********"
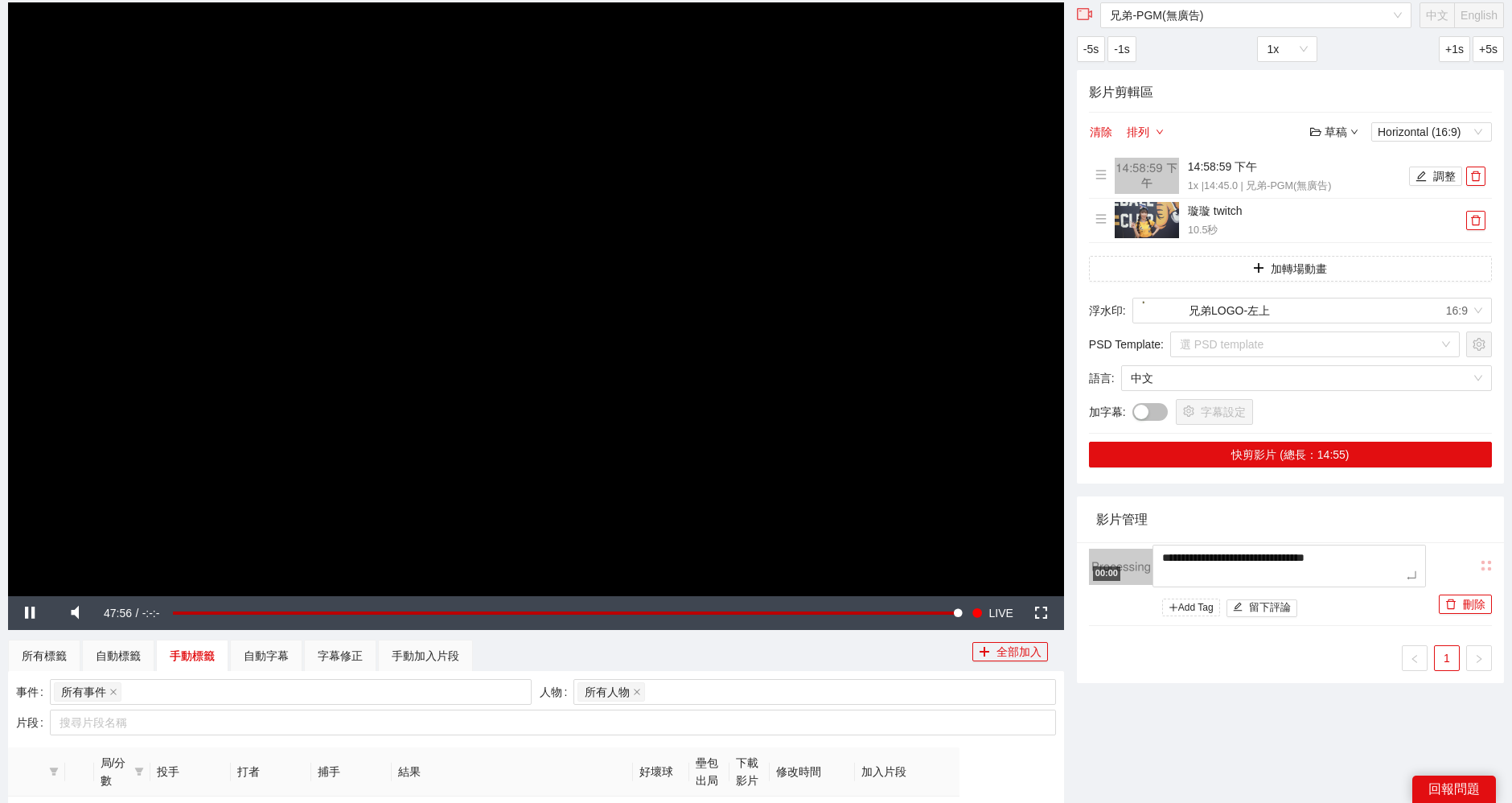
type textarea "**********"
drag, startPoint x: 113, startPoint y: 614, endPoint x: 178, endPoint y: 609, distance: 65.2
click at [178, 609] on div "Pause Mute 72% Current Time 48:37 / Duration -:-:- Loaded : 100.00% -04:16 00:0…" at bounding box center [536, 612] width 1056 height 33
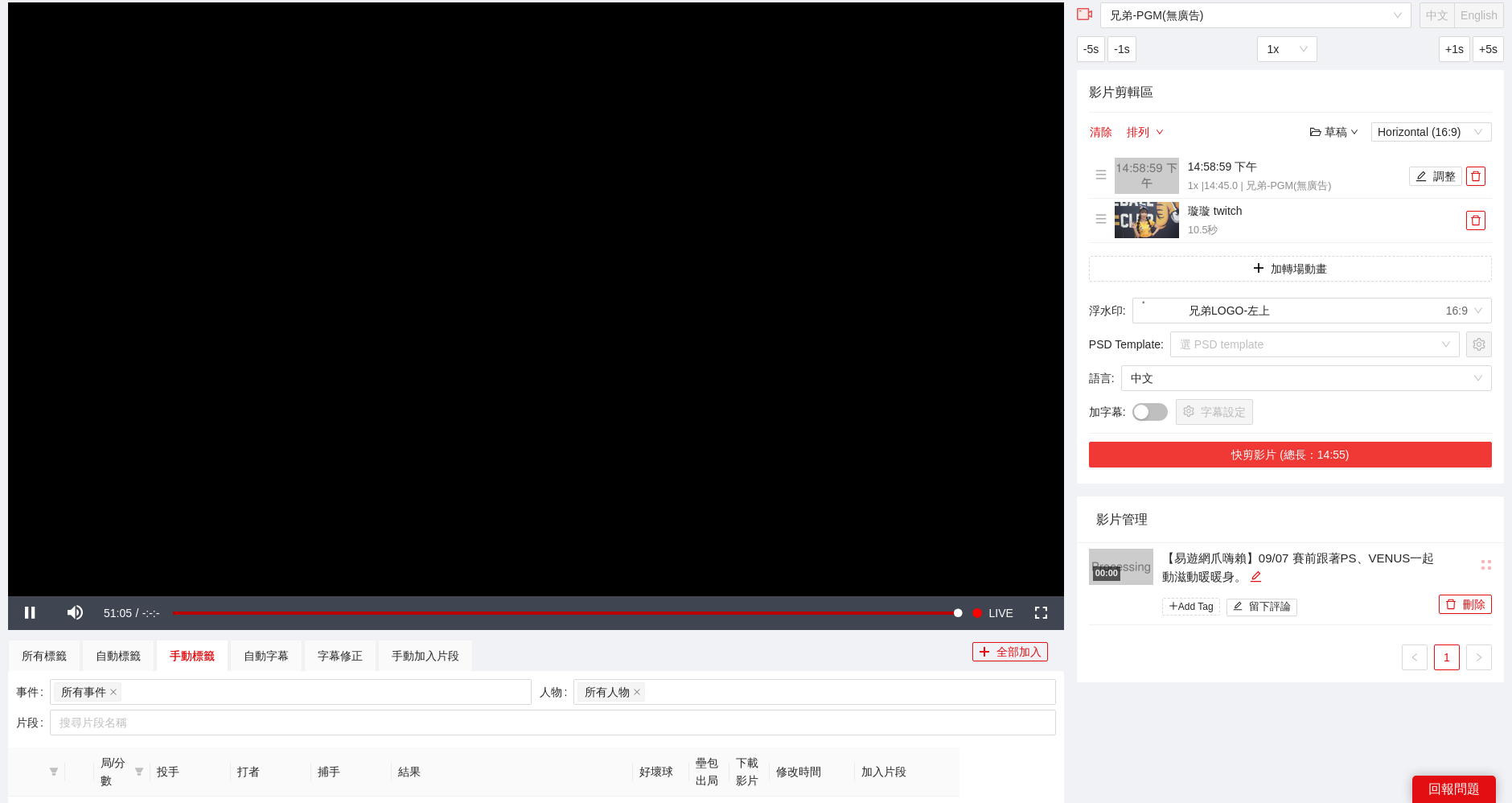
click at [1307, 448] on button "快剪影片 (總長：14:55)" at bounding box center [1291, 455] width 403 height 26
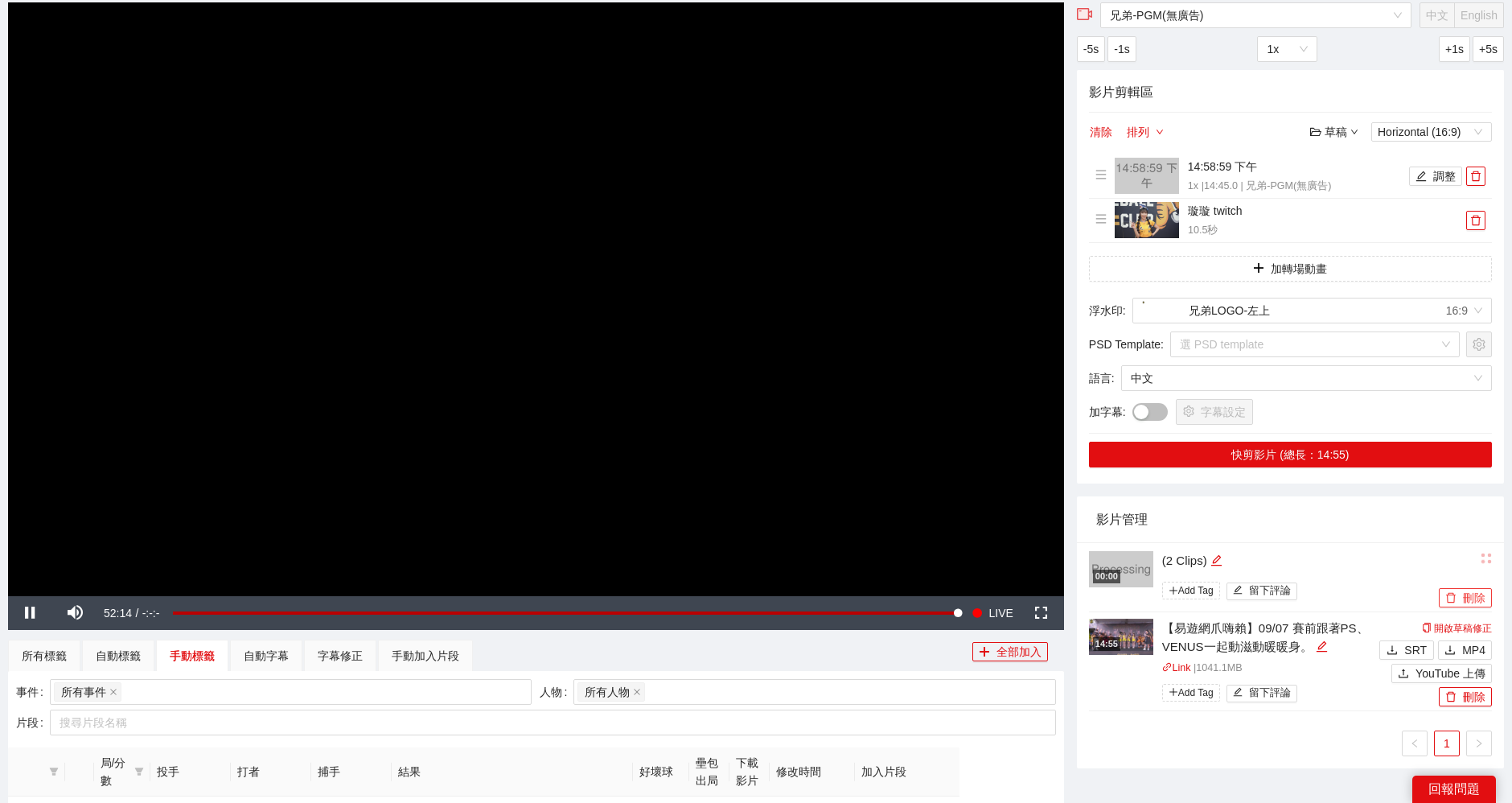
click at [1459, 597] on button "刪除" at bounding box center [1465, 598] width 53 height 20
click at [1478, 557] on span "Yes" at bounding box center [1483, 549] width 19 height 18
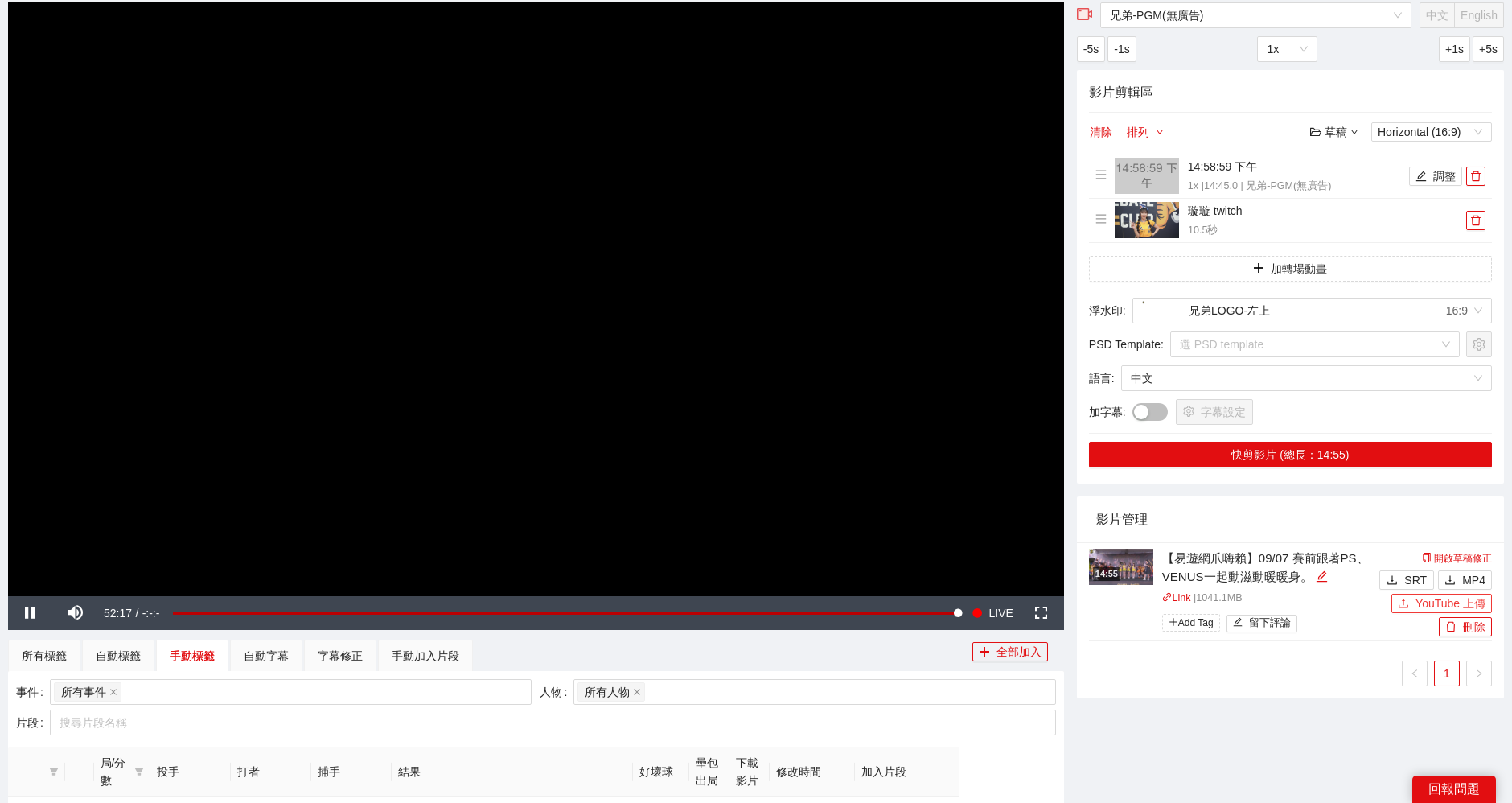
click at [1443, 607] on span "YouTube 上傳" at bounding box center [1451, 603] width 70 height 18
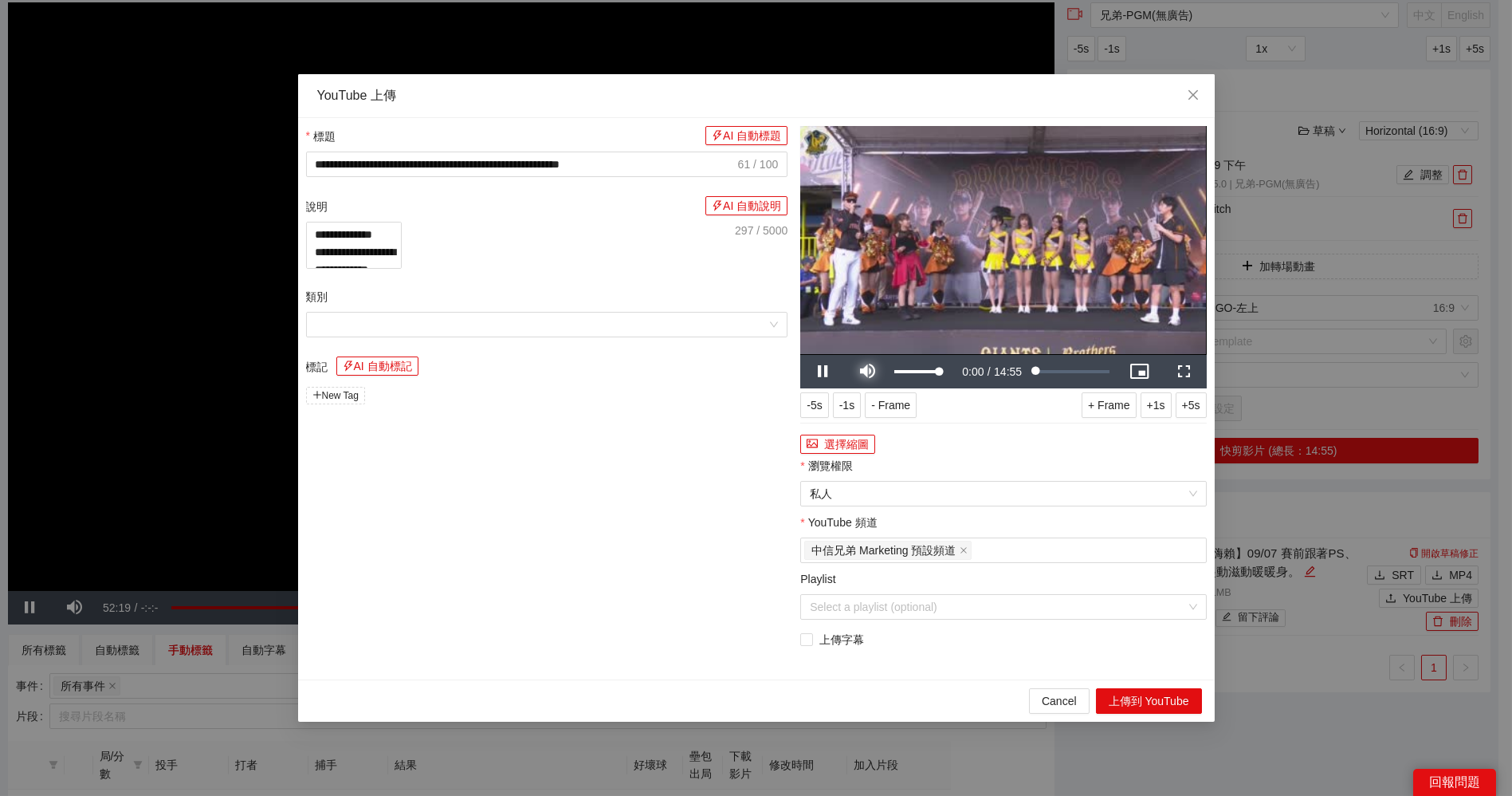
click at [868, 371] on span "Video Player" at bounding box center [867, 371] width 44 height 0
click at [1155, 696] on button "上傳到 YouTube" at bounding box center [1148, 701] width 106 height 26
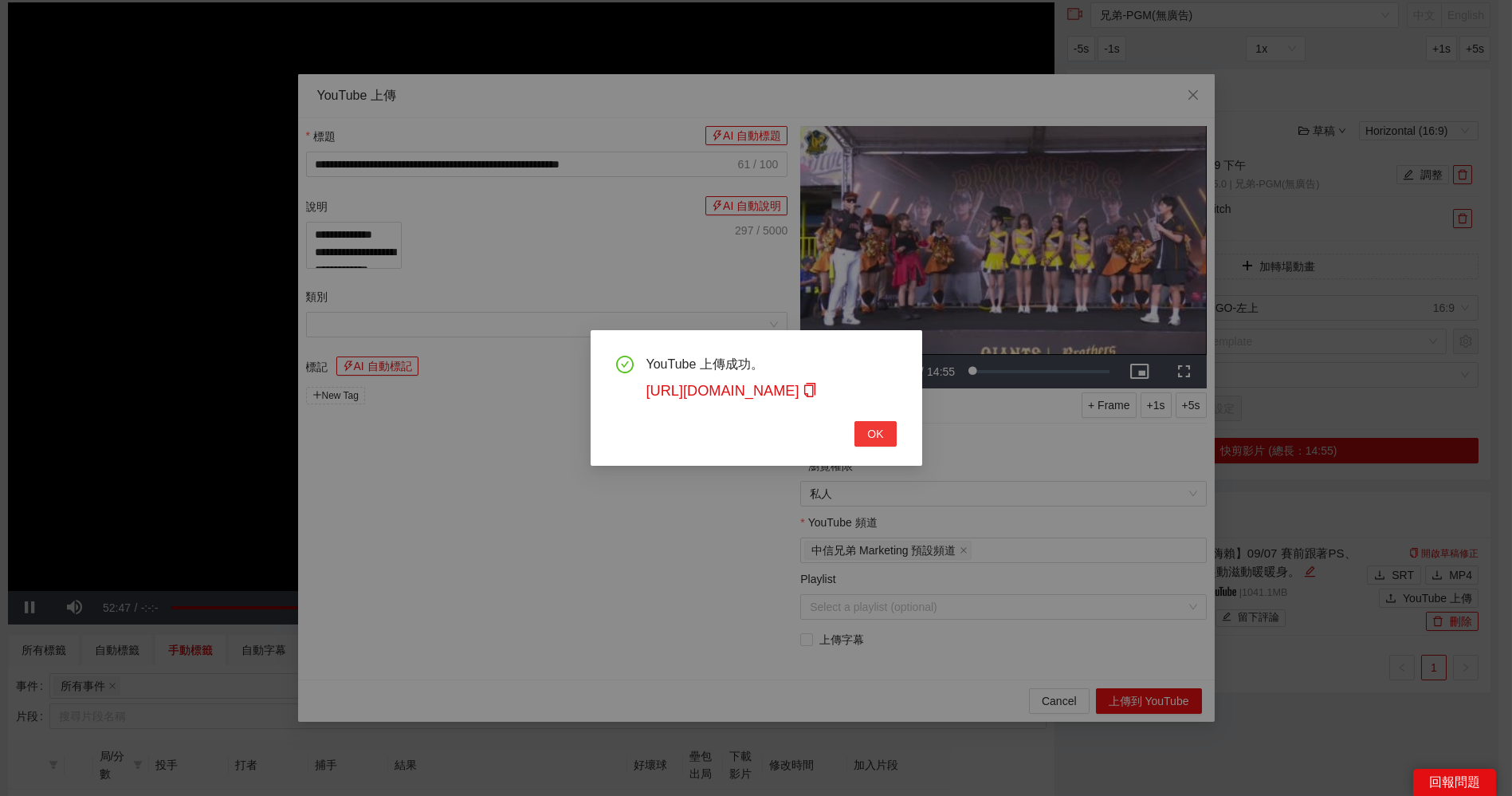
click at [883, 434] on span "OK" at bounding box center [876, 434] width 16 height 18
type textarea "**********"
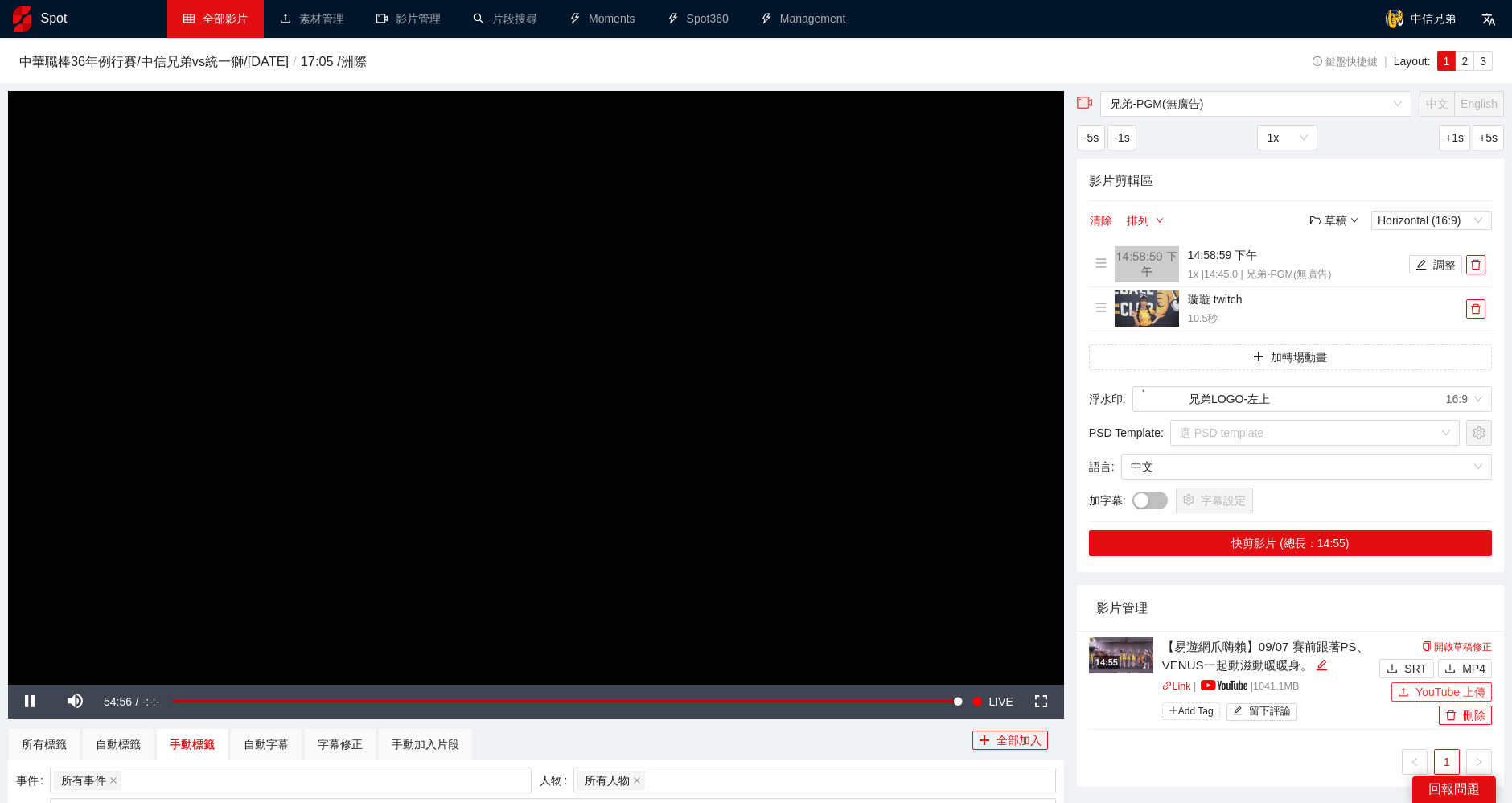
scroll to position [0, 0]
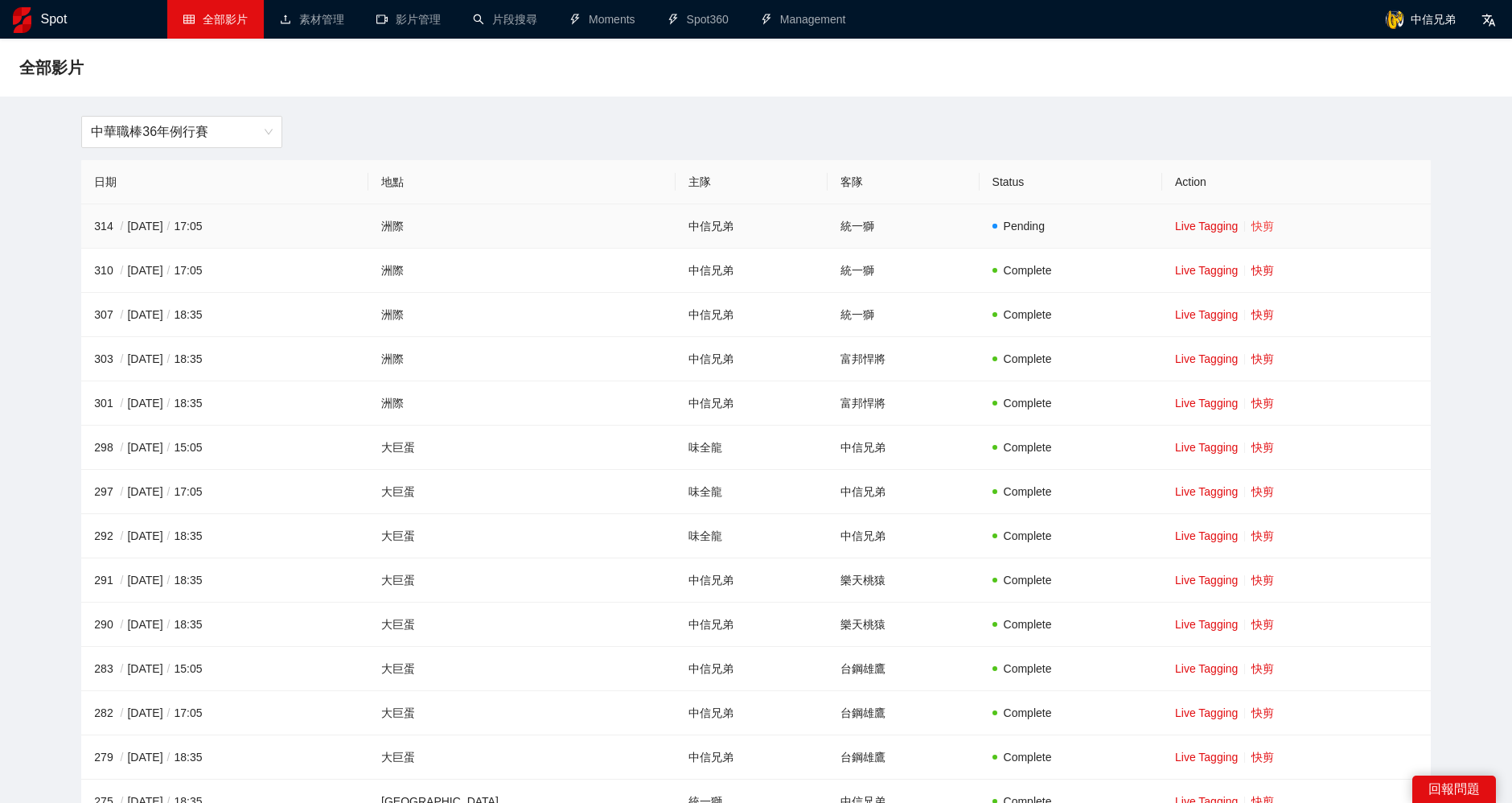
click at [1252, 221] on link "快剪" at bounding box center [1263, 226] width 23 height 13
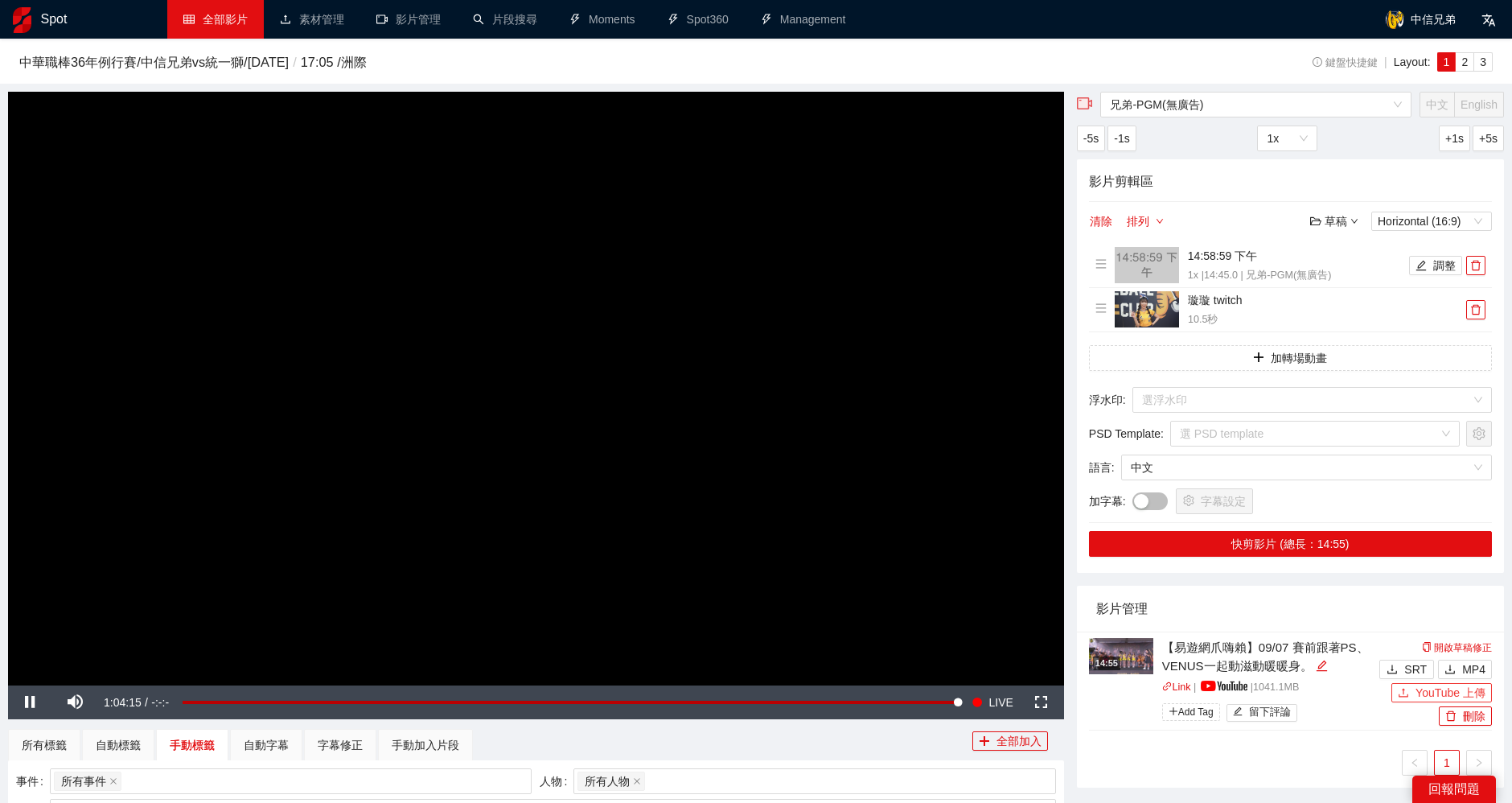
click at [1445, 693] on span "YouTube 上傳" at bounding box center [1451, 693] width 70 height 18
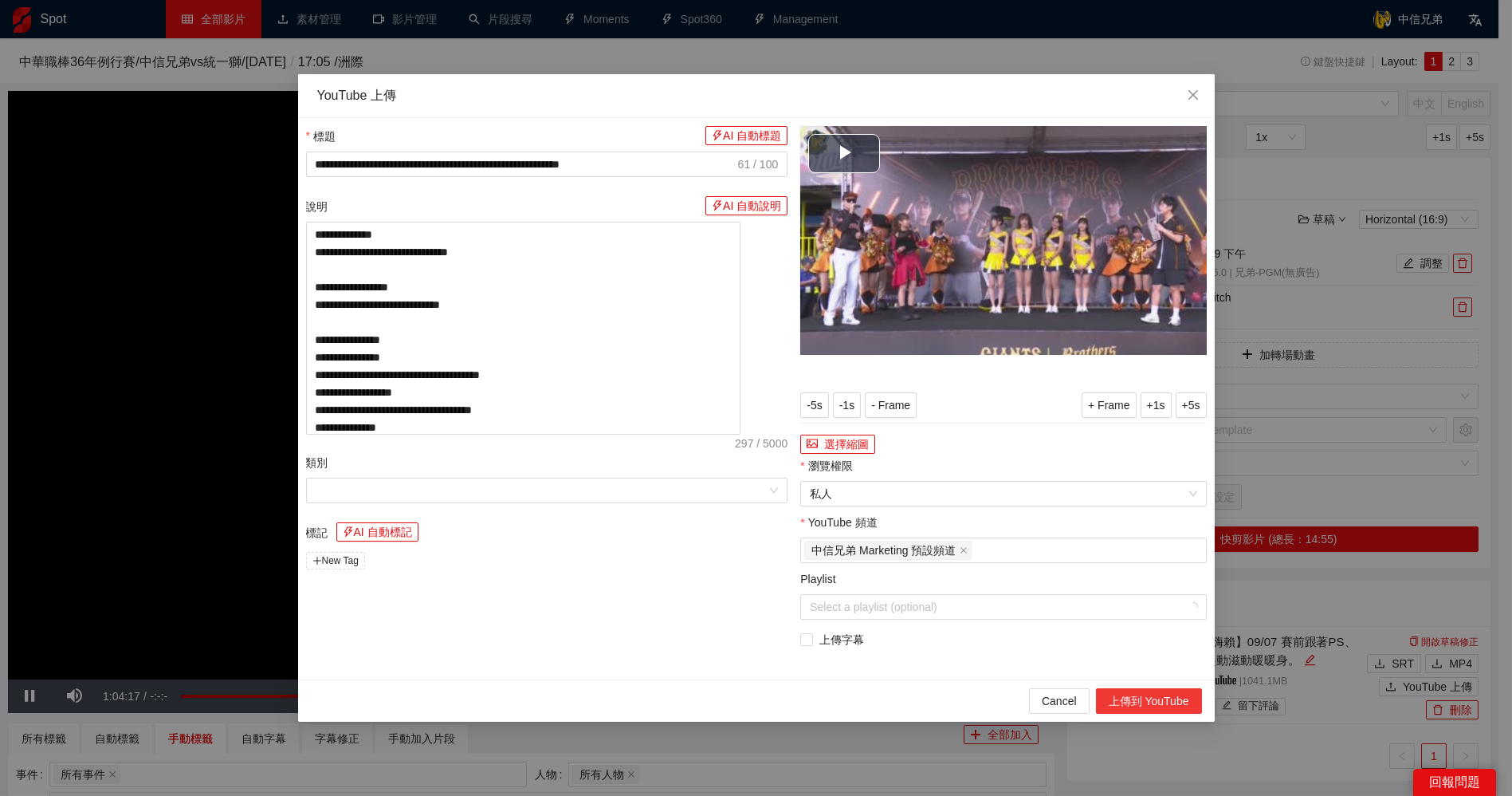
click at [1136, 701] on button "上傳到 YouTube" at bounding box center [1148, 701] width 106 height 26
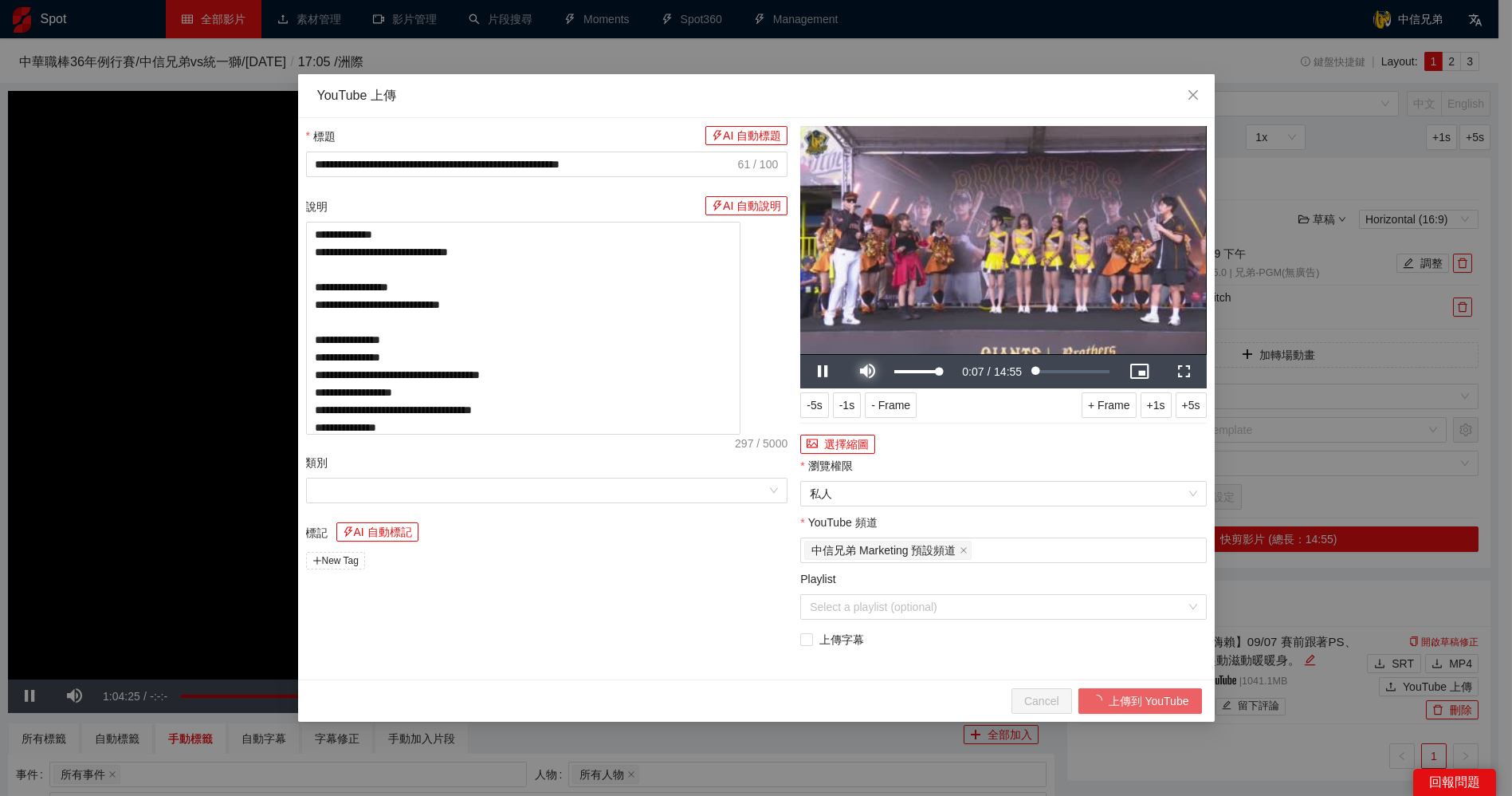
click at [871, 371] on span "Video Player" at bounding box center [867, 371] width 44 height 0
click at [1193, 98] on icon "close" at bounding box center [1193, 95] width 13 height 13
type textarea "**********"
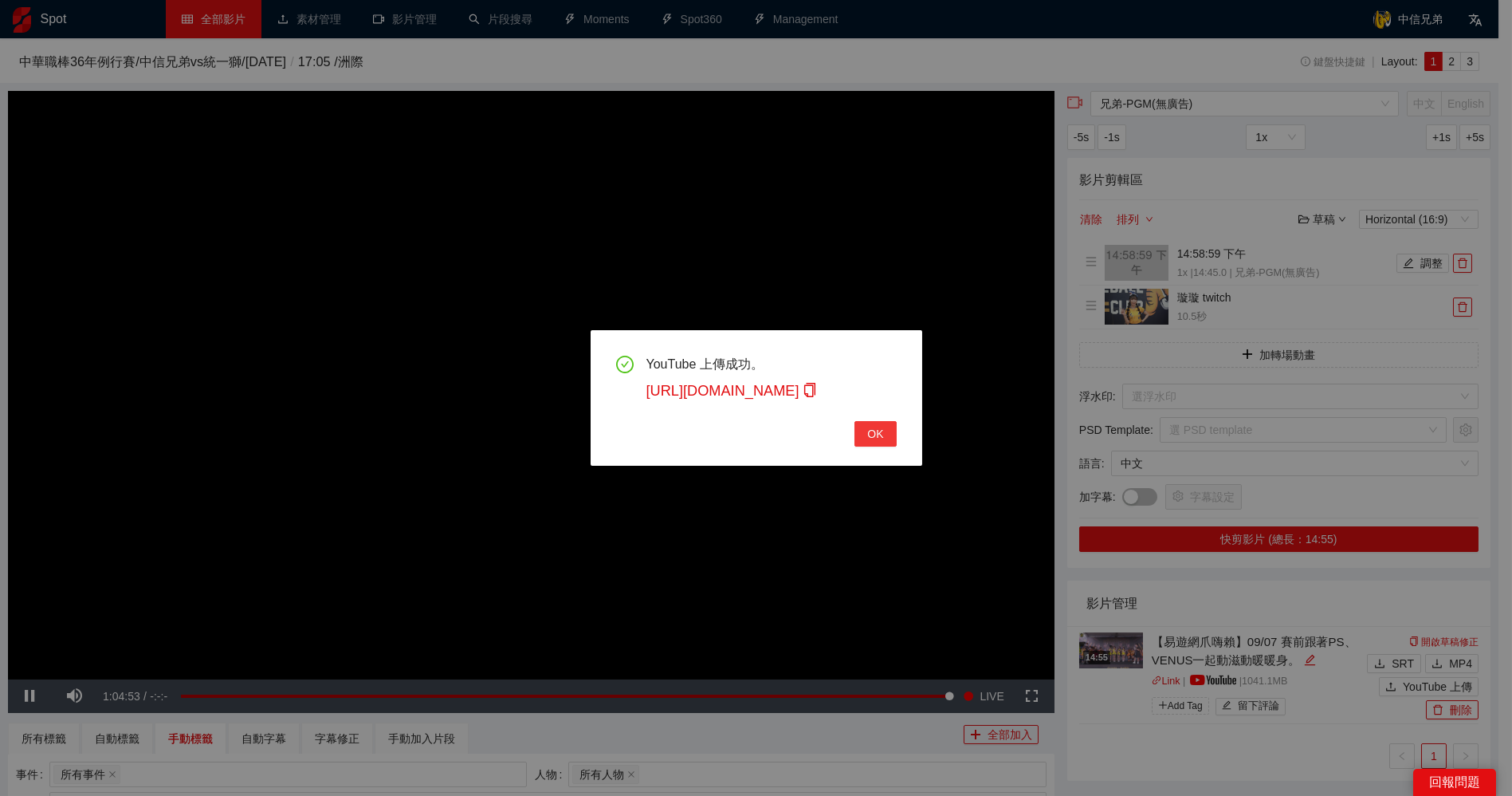
click at [882, 438] on span "OK" at bounding box center [876, 434] width 16 height 18
